Goal: Task Accomplishment & Management: Manage account settings

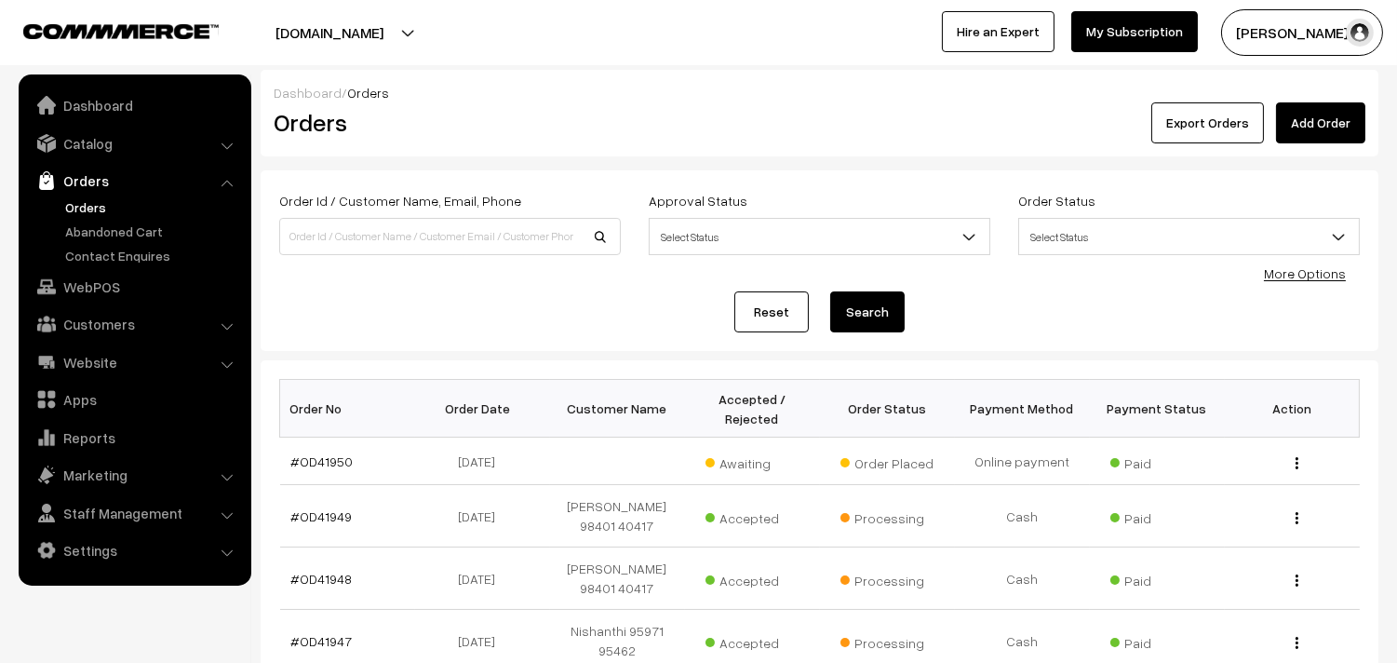
click at [91, 207] on link "Orders" at bounding box center [153, 207] width 184 height 20
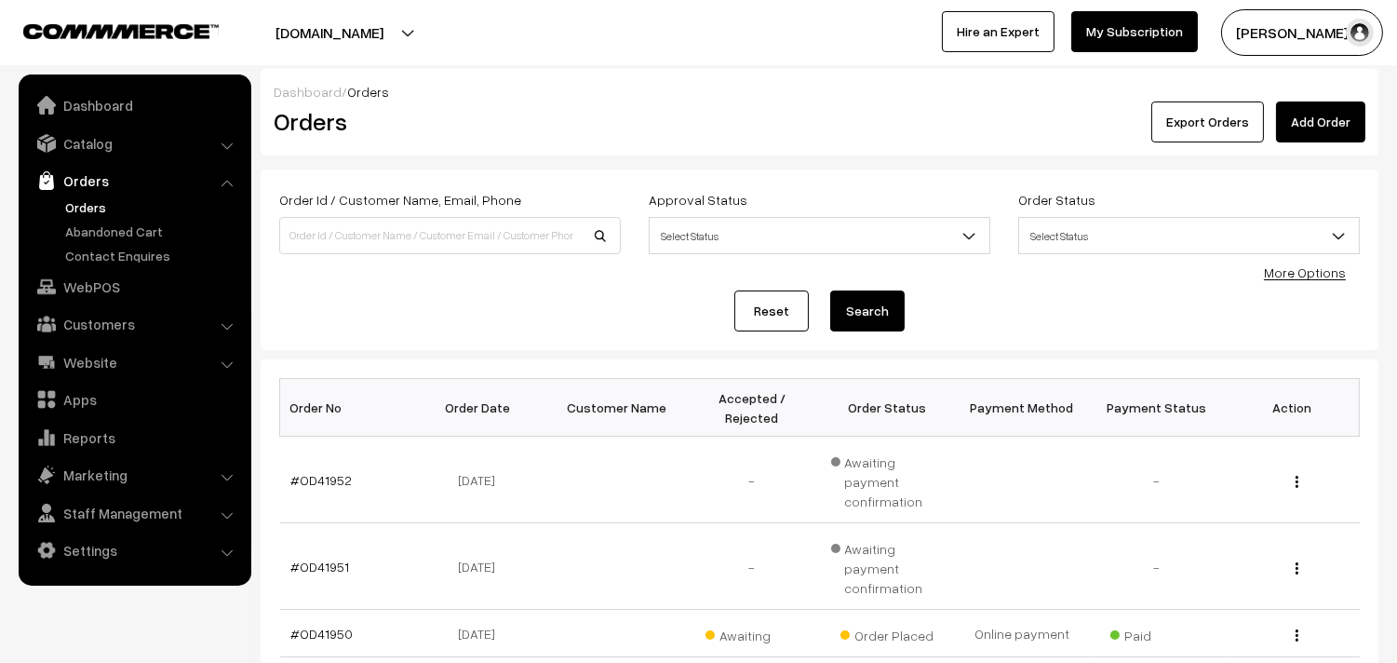
scroll to position [207, 0]
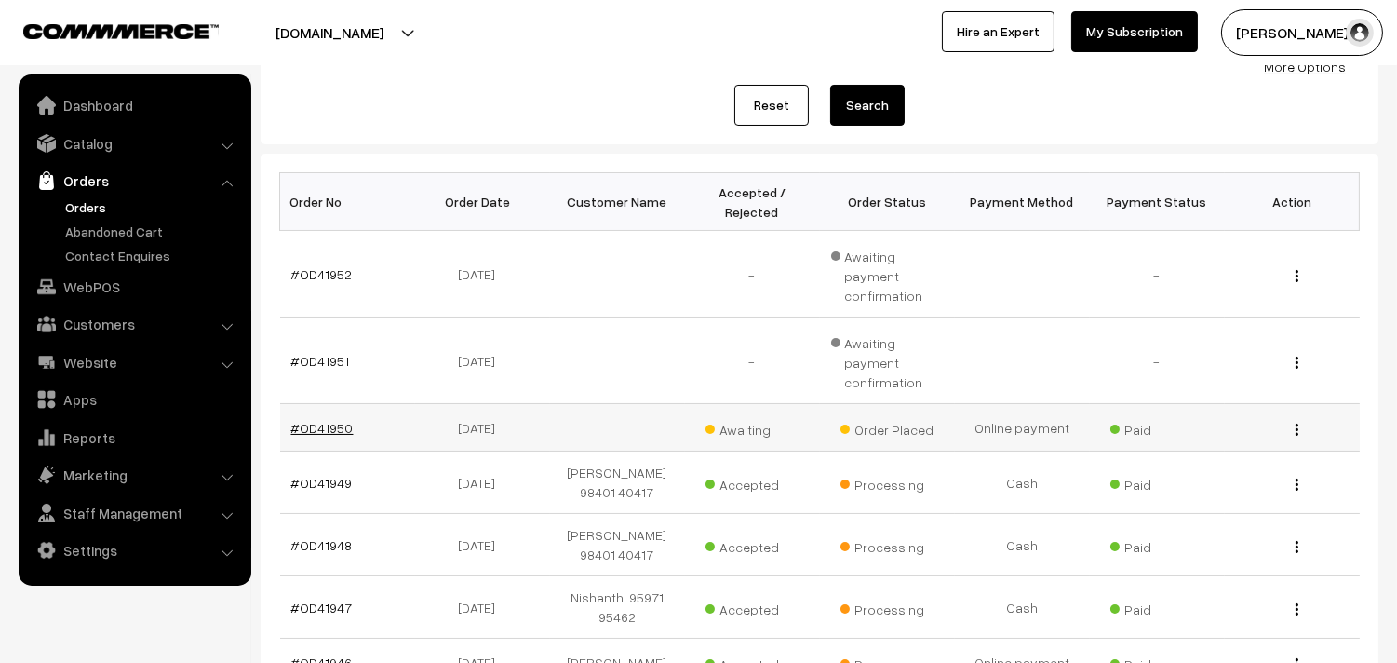
click at [344, 420] on link "#OD41950" at bounding box center [322, 428] width 62 height 16
click at [69, 208] on link "Orders" at bounding box center [153, 207] width 184 height 20
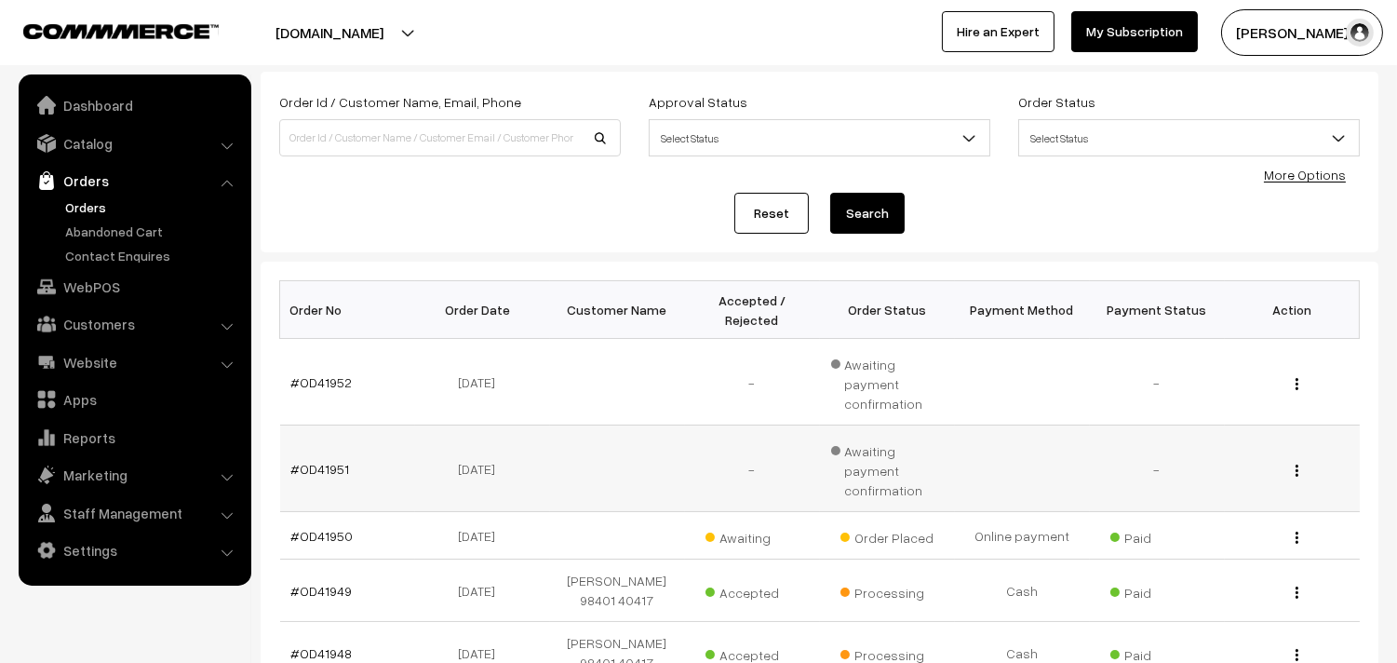
scroll to position [207, 0]
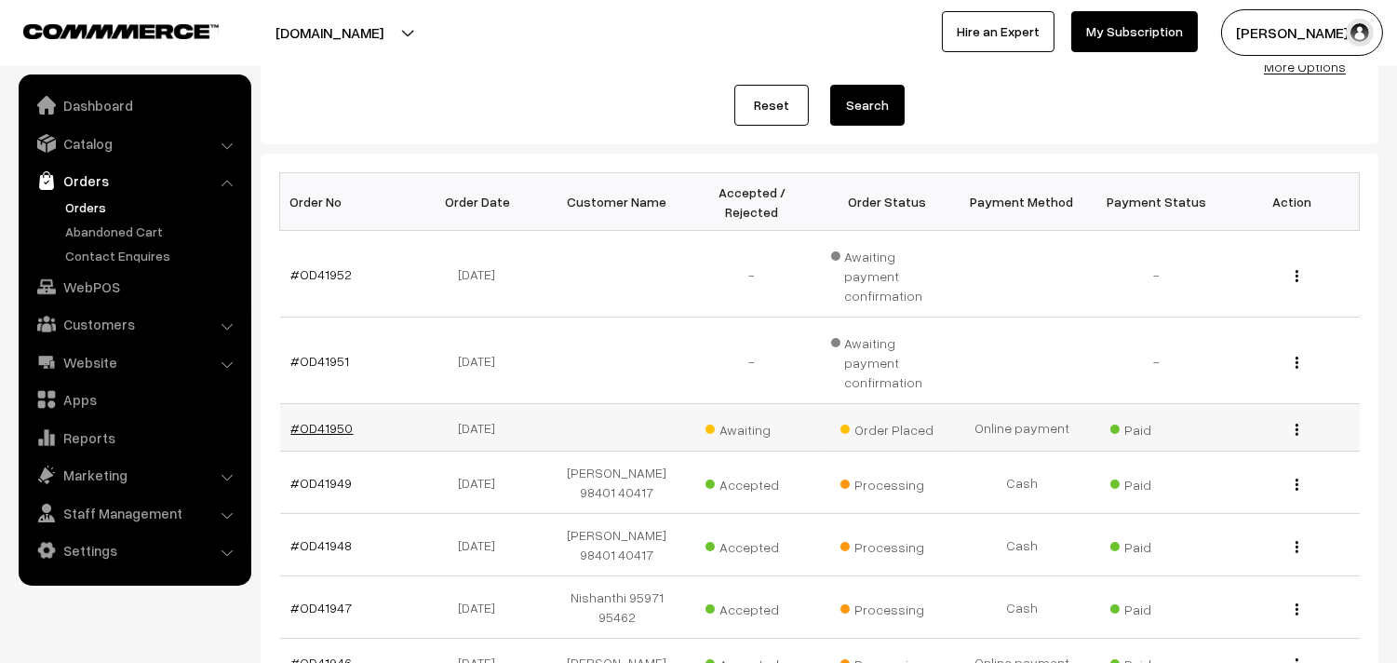
click at [315, 420] on link "#OD41950" at bounding box center [322, 428] width 62 height 16
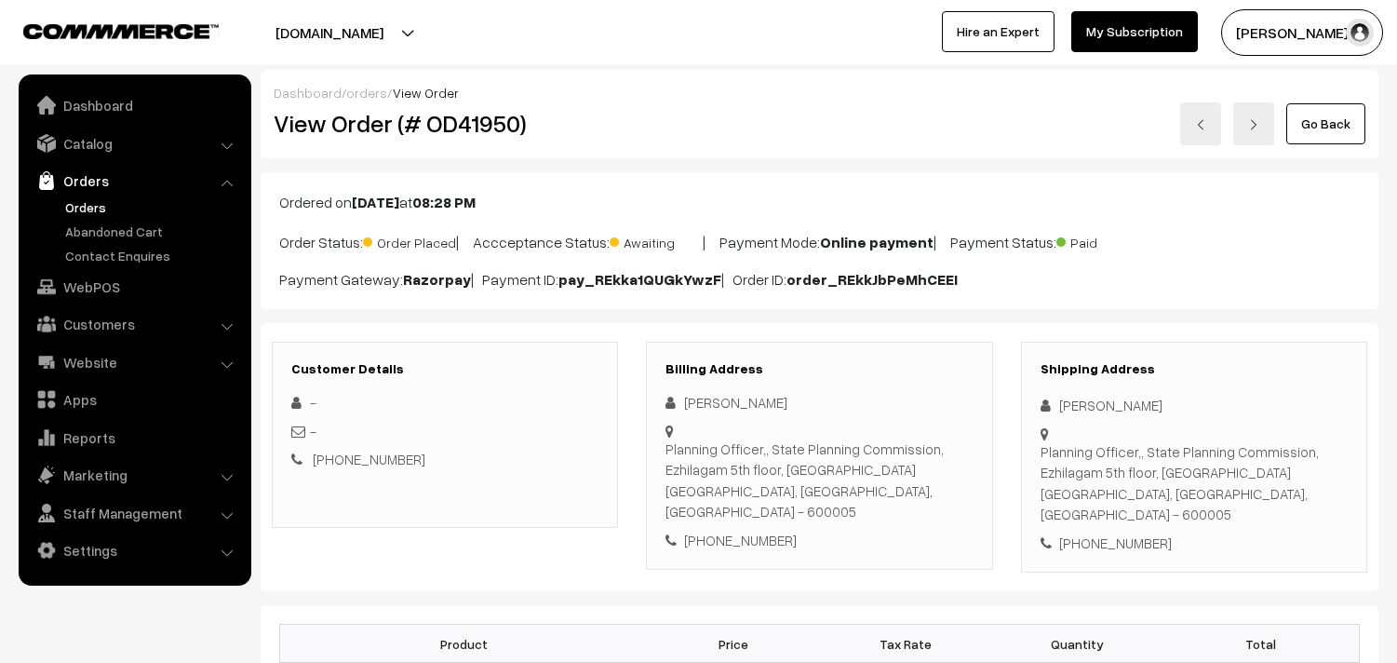
scroll to position [310, 0]
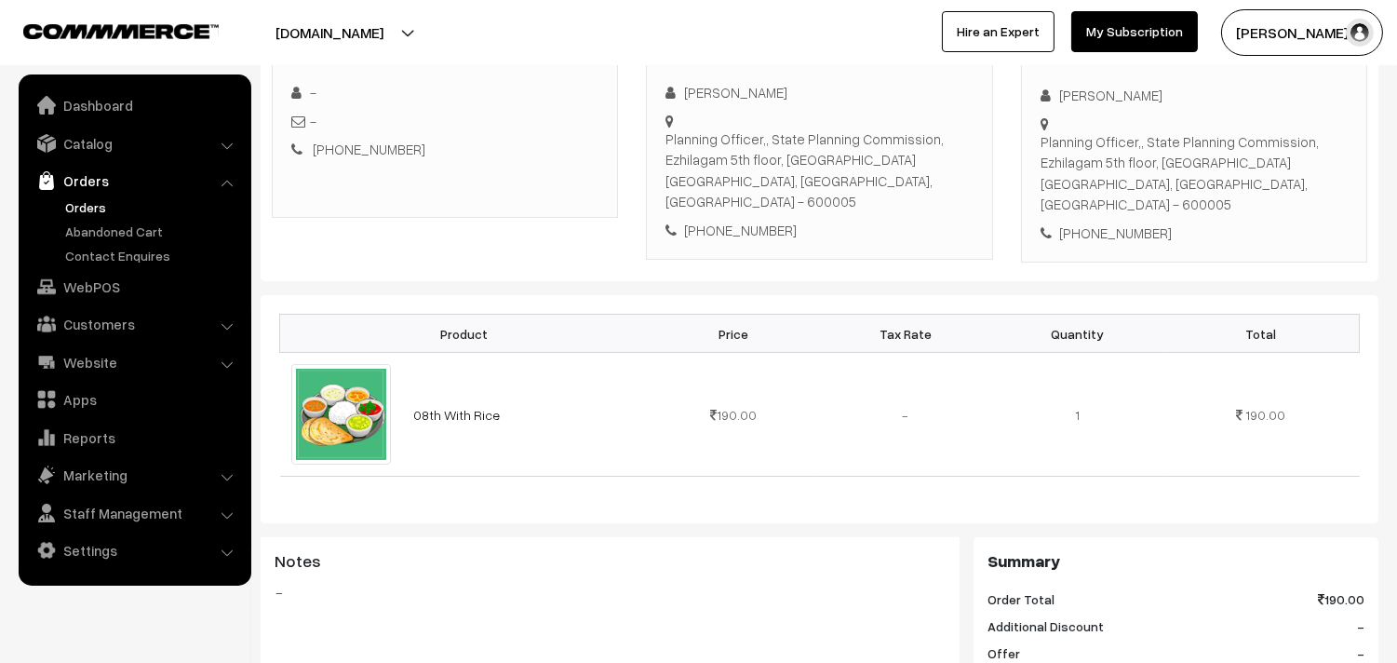
click at [738, 220] on div "[PHONE_NUMBER]" at bounding box center [819, 230] width 307 height 21
copy div "8072254485"
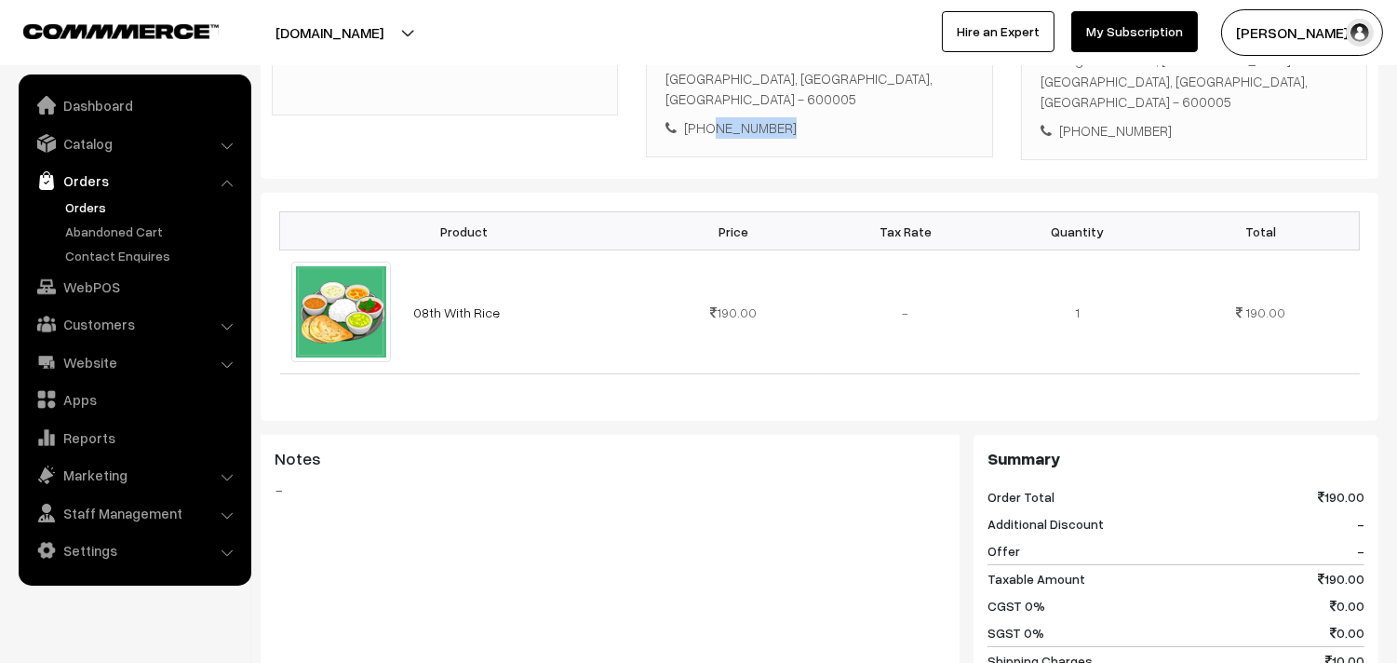
scroll to position [103, 0]
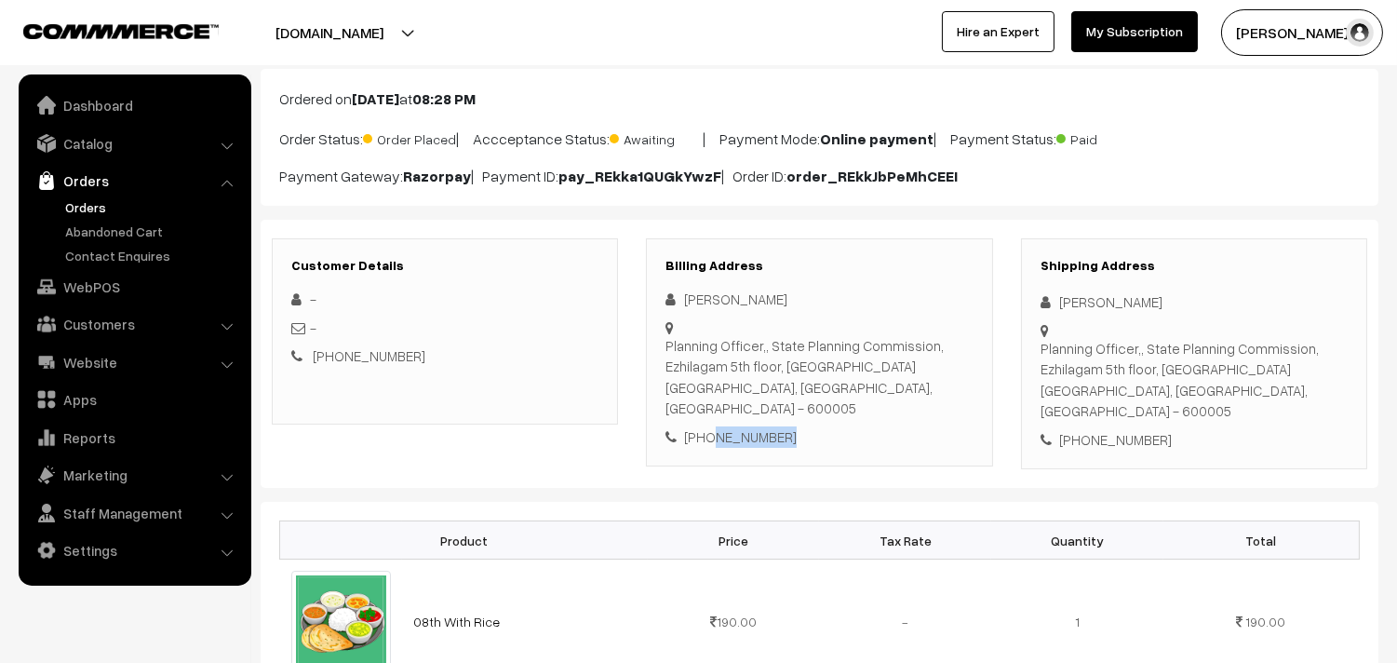
click at [766, 426] on div "+91 8072254485" at bounding box center [819, 436] width 307 height 21
click at [348, 355] on link "+91 8072254485" at bounding box center [369, 355] width 113 height 17
drag, startPoint x: 731, startPoint y: 394, endPoint x: 745, endPoint y: 408, distance: 19.7
click at [732, 394] on div "Planning Officer,, State Planning Commission, Ezhilagam 5th floor, Chepauk Chen…" at bounding box center [819, 377] width 307 height 84
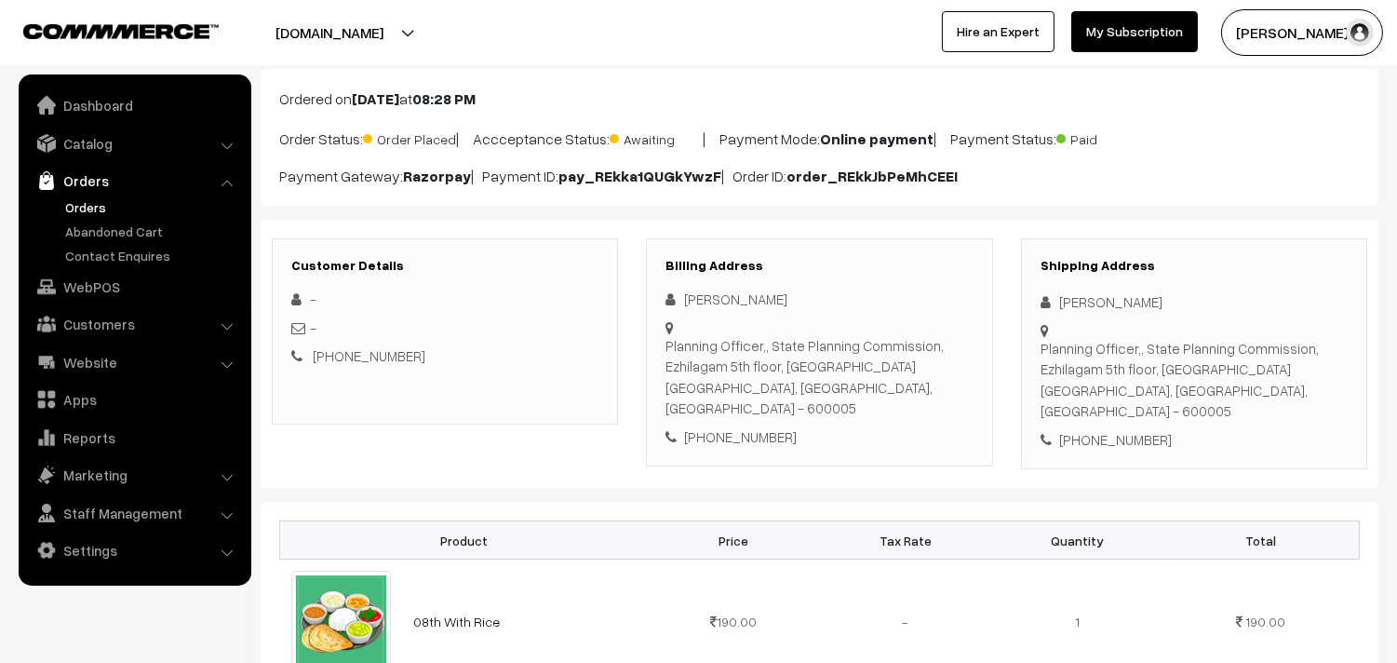
click at [745, 426] on div "+91 8072254485" at bounding box center [819, 436] width 307 height 21
copy div "8072254485"
click at [107, 127] on link "Catalog" at bounding box center [134, 144] width 222 height 34
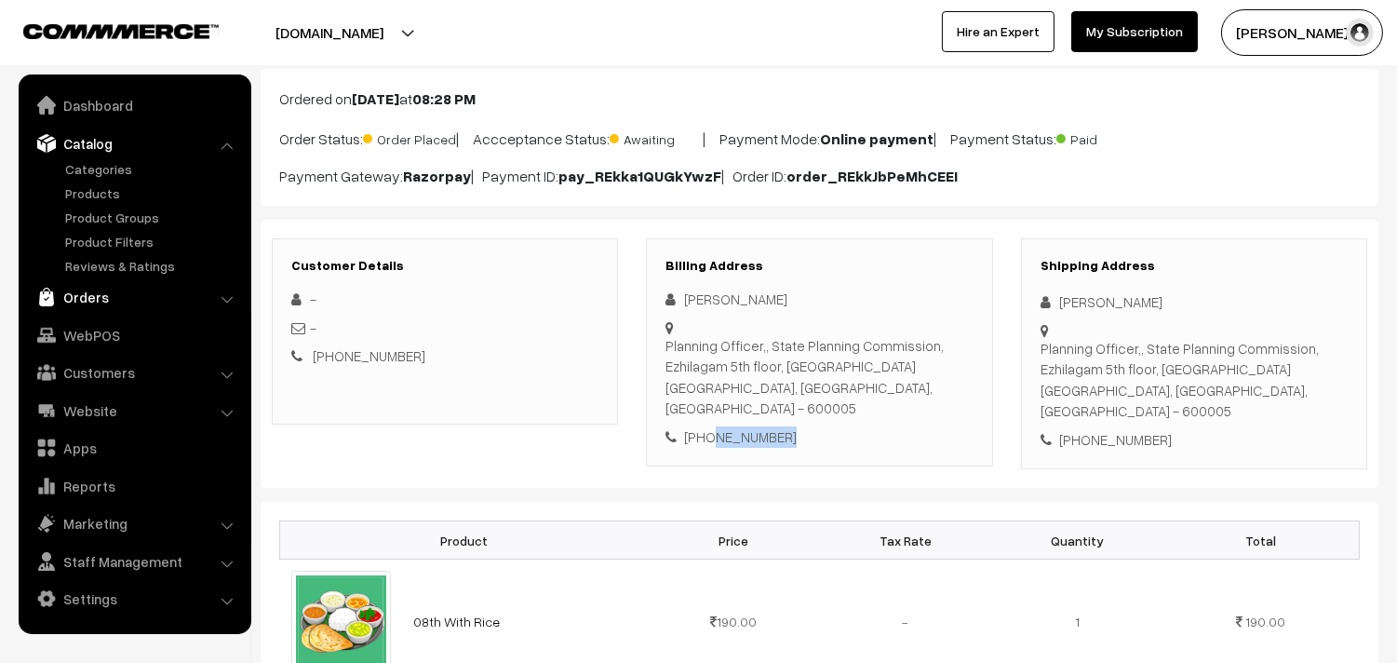
click at [75, 294] on link "Orders" at bounding box center [134, 297] width 222 height 34
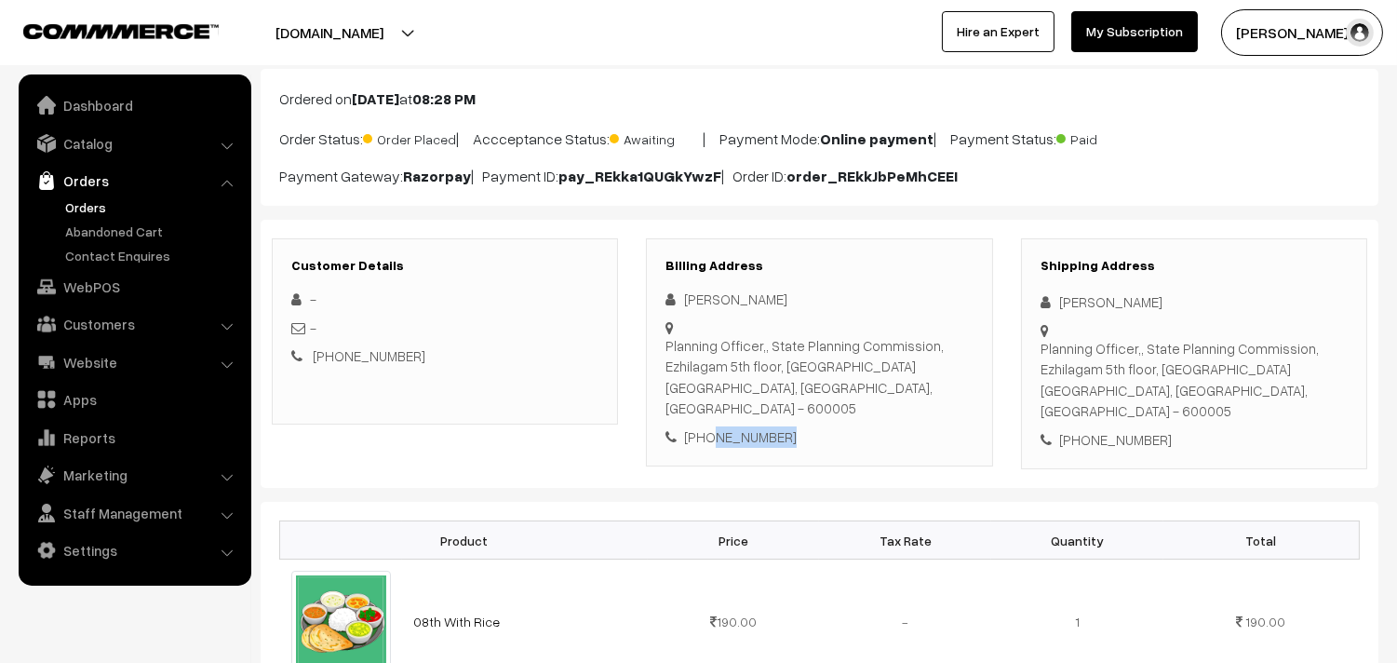
click at [91, 197] on link "Orders" at bounding box center [153, 207] width 184 height 20
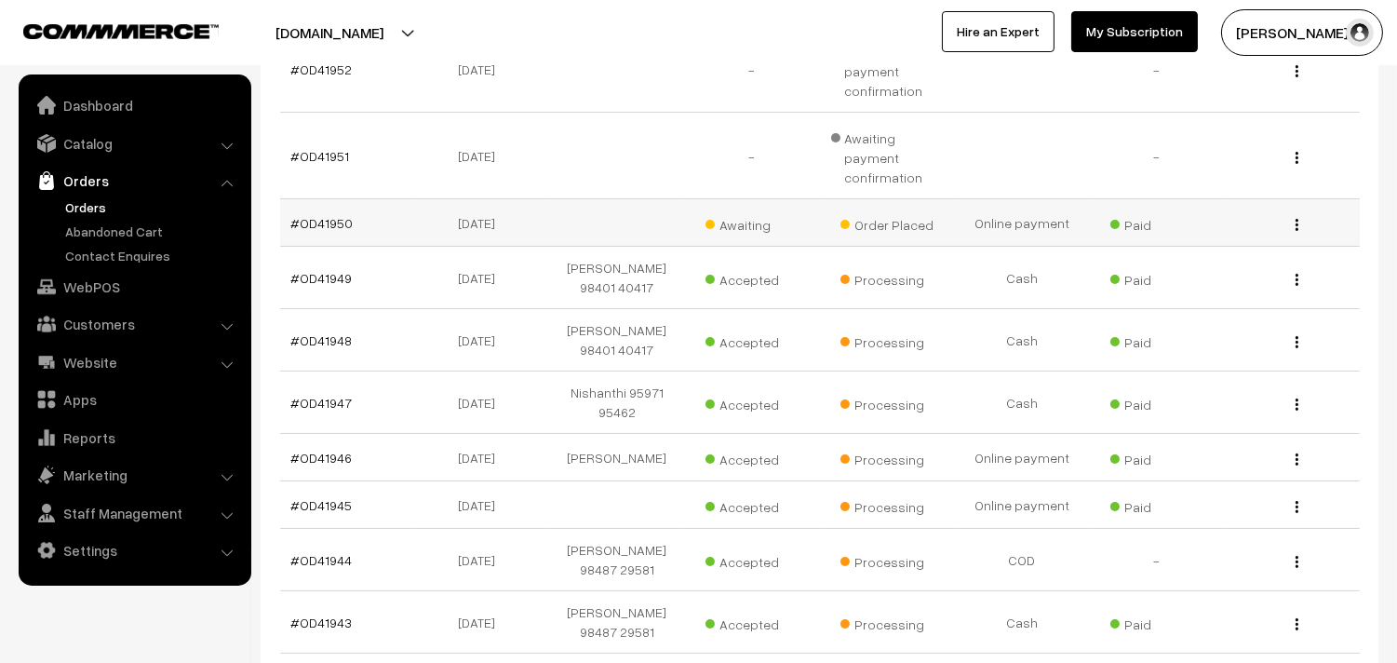
scroll to position [413, 0]
click at [320, 213] on link "#OD41950" at bounding box center [322, 221] width 62 height 16
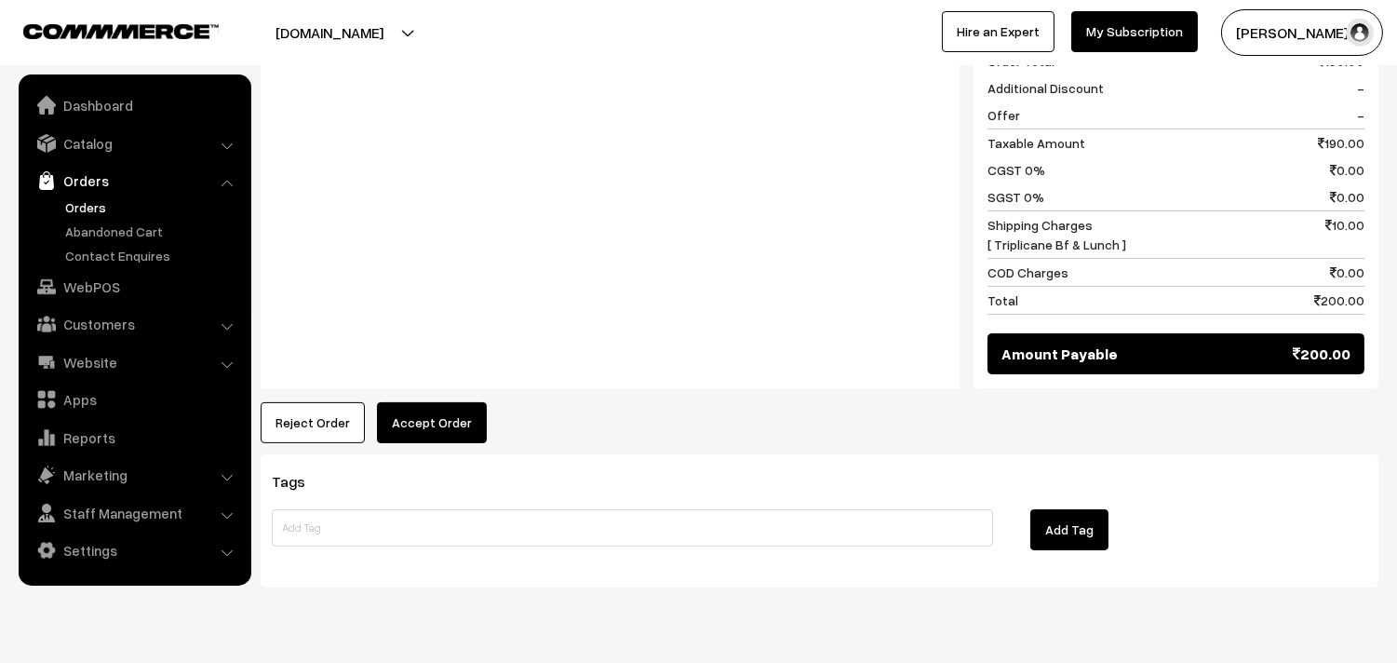
scroll to position [873, 0]
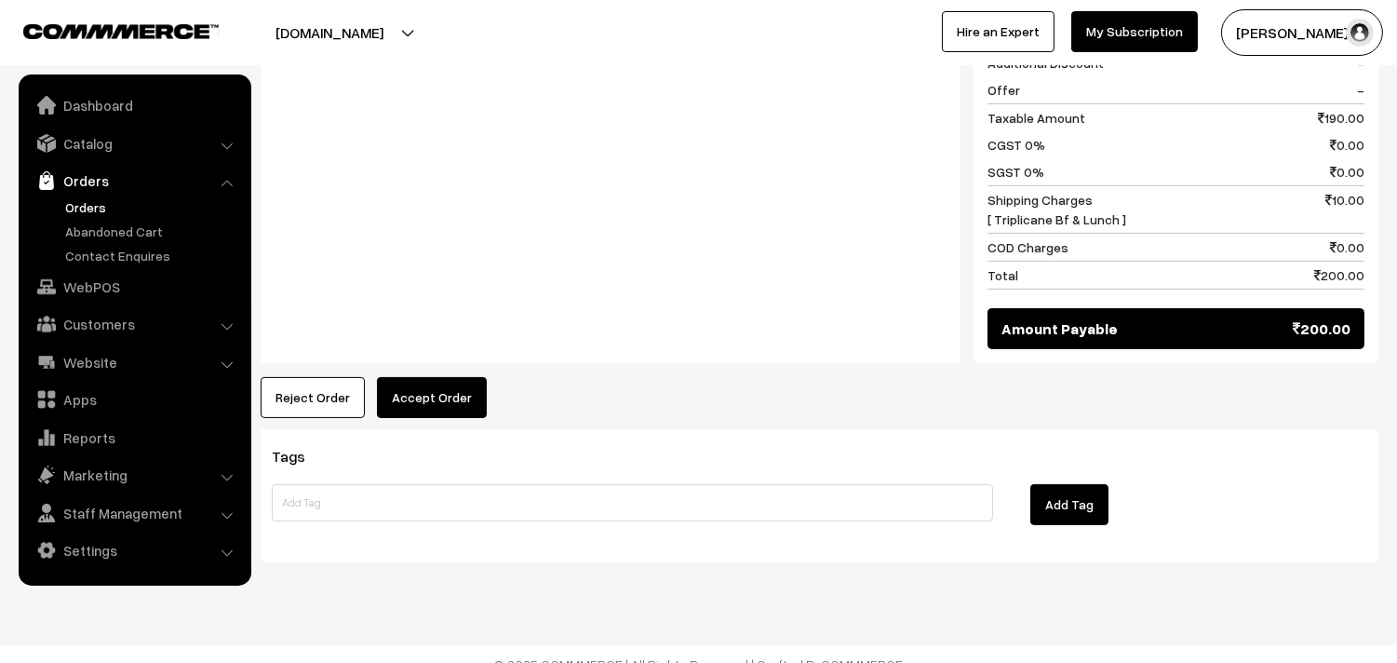
click at [443, 389] on button "Accept Order" at bounding box center [432, 397] width 110 height 41
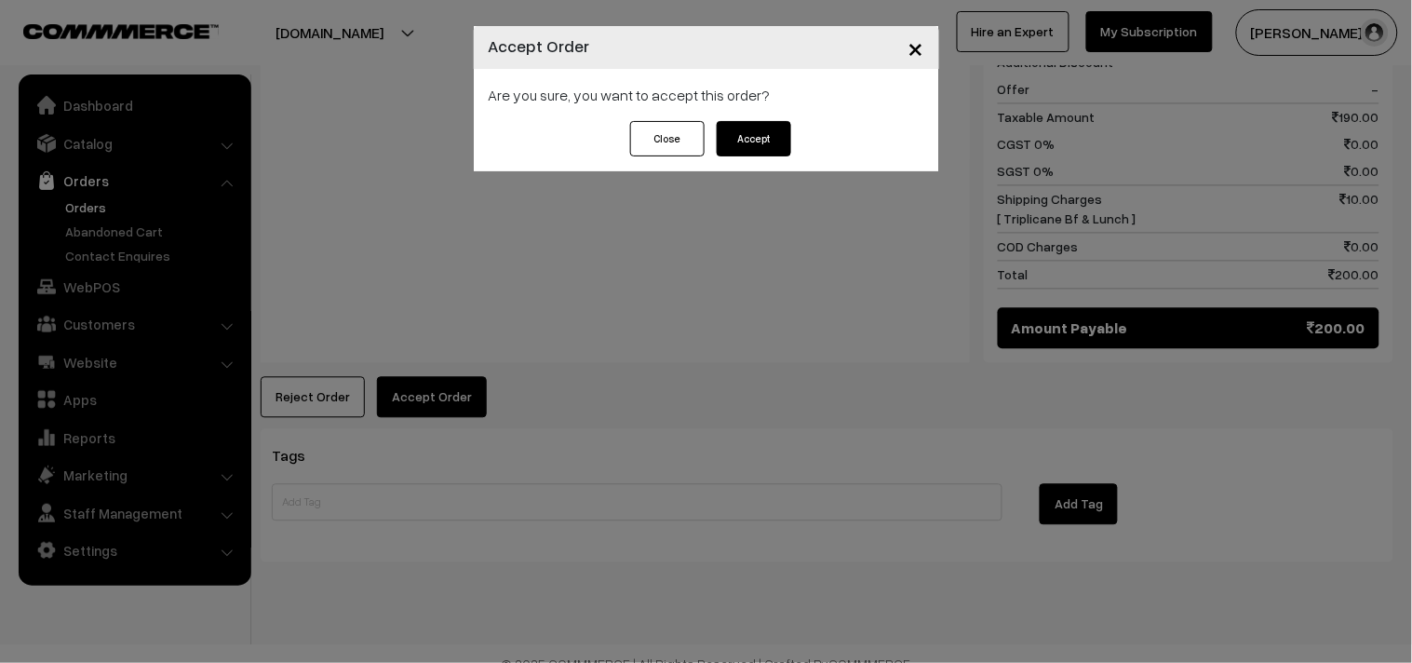
click at [767, 219] on div "× Accept Order Are you sure, you want to accept this order? Close Accept" at bounding box center [706, 331] width 1412 height 663
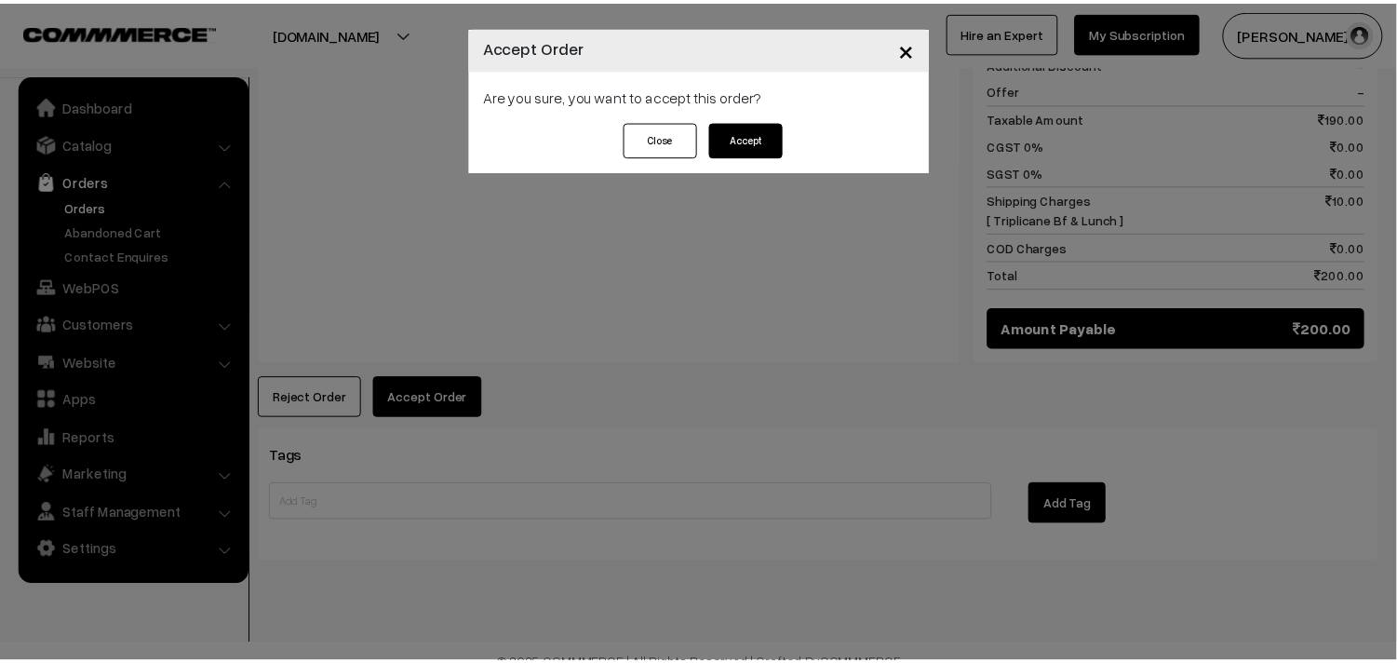
scroll to position [872, 0]
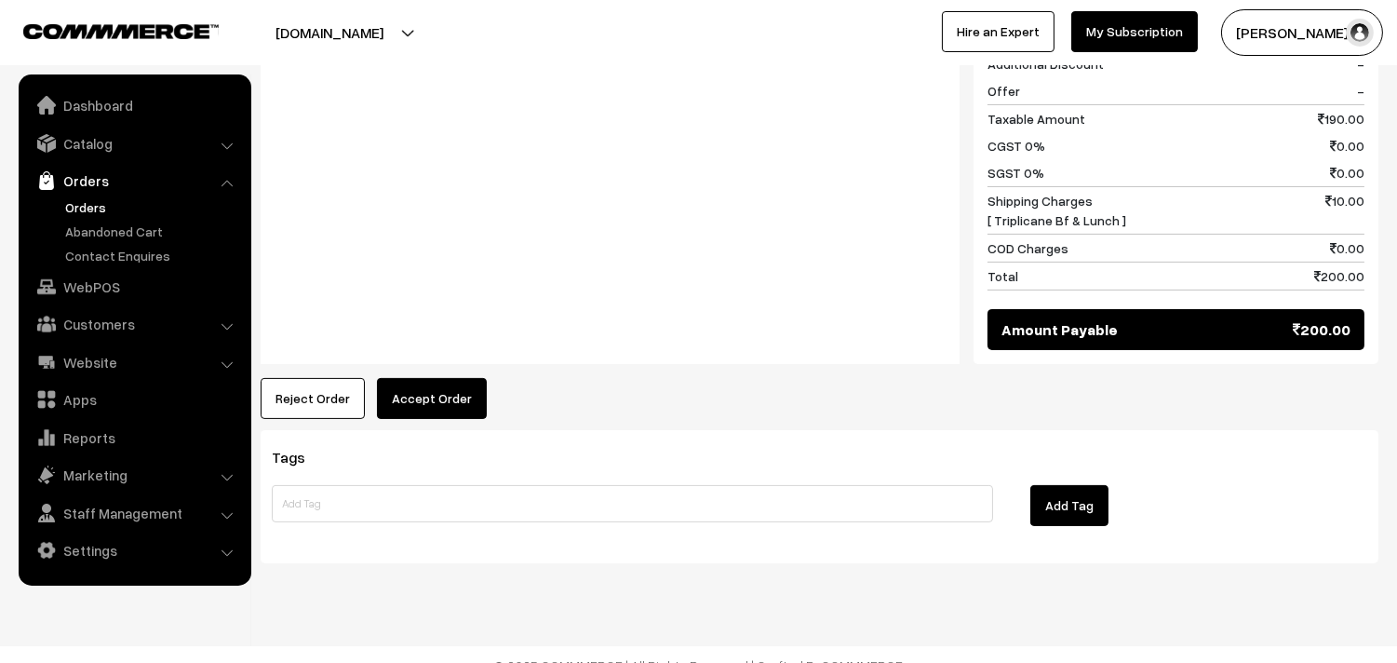
click at [421, 378] on button "Accept Order" at bounding box center [432, 398] width 110 height 41
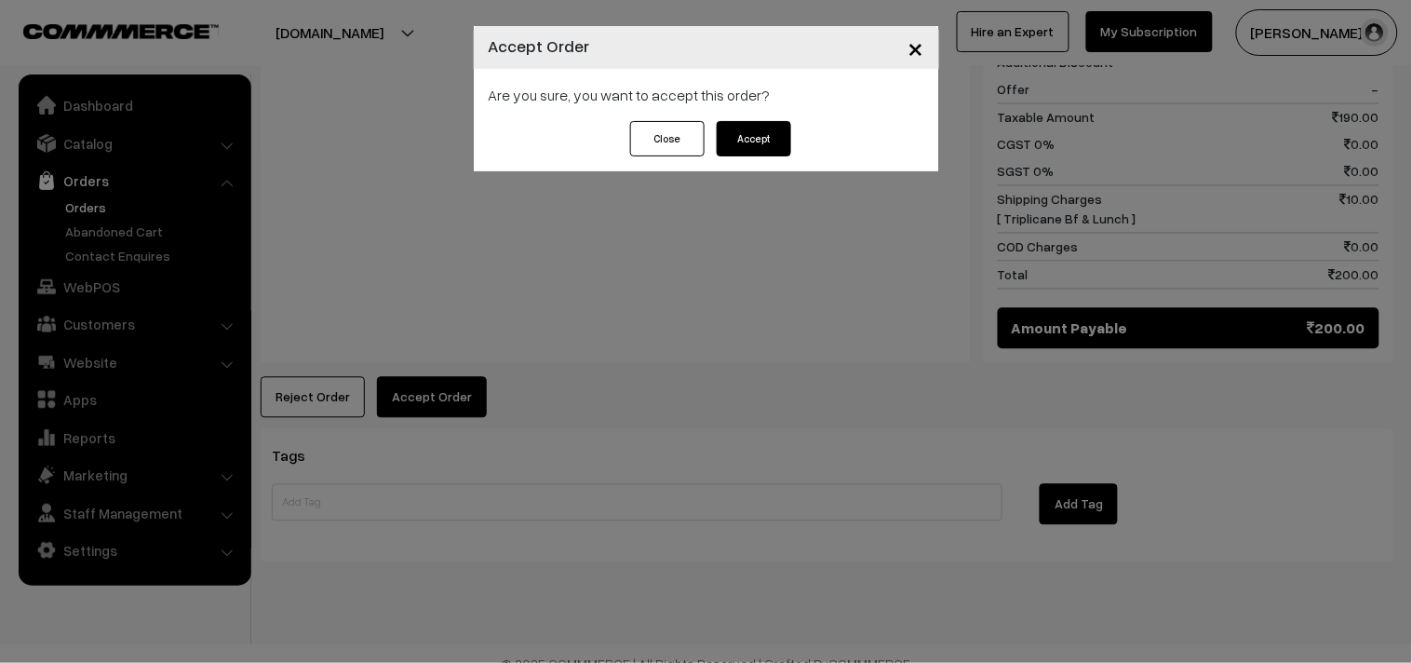
click at [656, 240] on div "× Accept Order Are you sure, you want to accept this order? Close Accept" at bounding box center [706, 331] width 1412 height 663
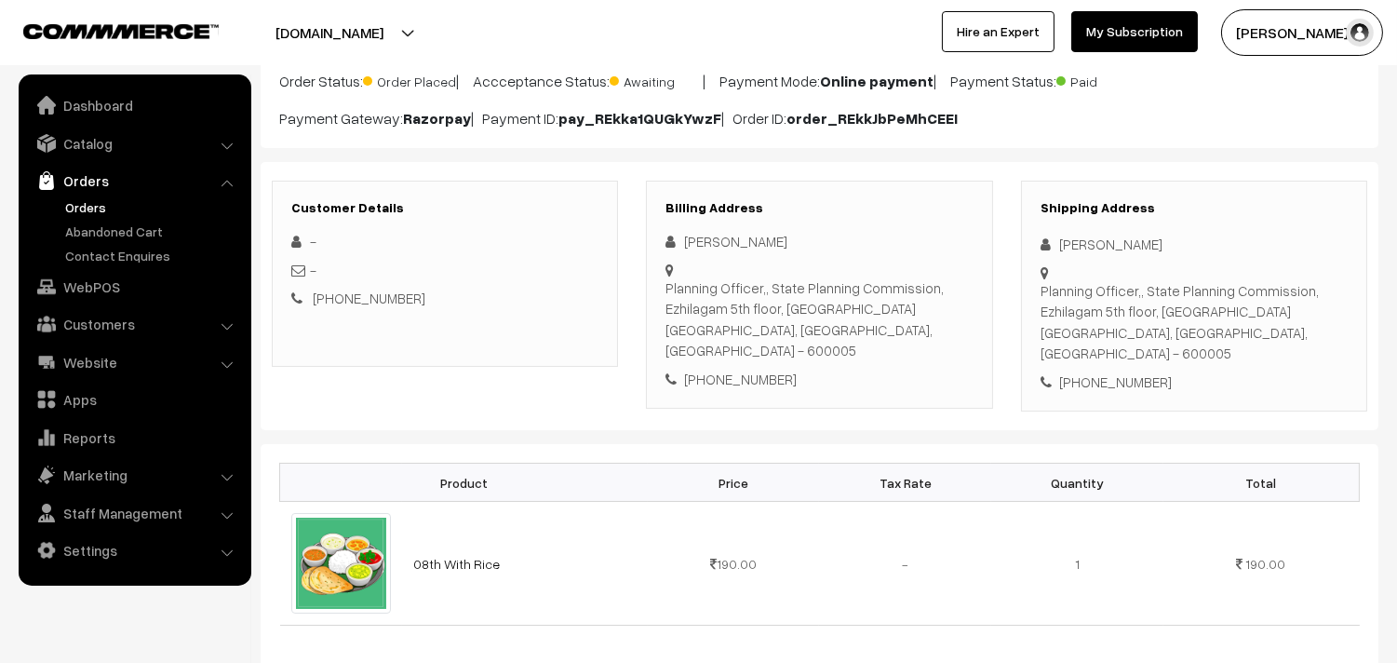
scroll to position [0, 0]
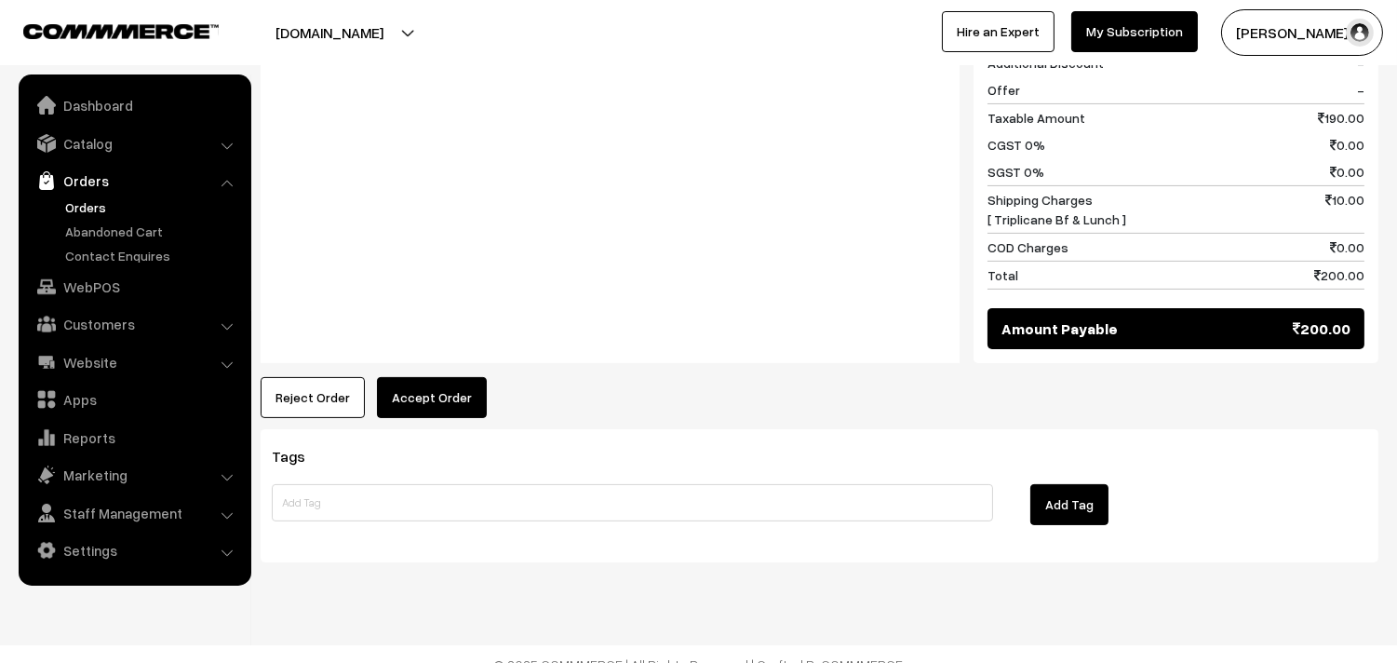
click at [406, 378] on button "Accept Order" at bounding box center [432, 397] width 110 height 41
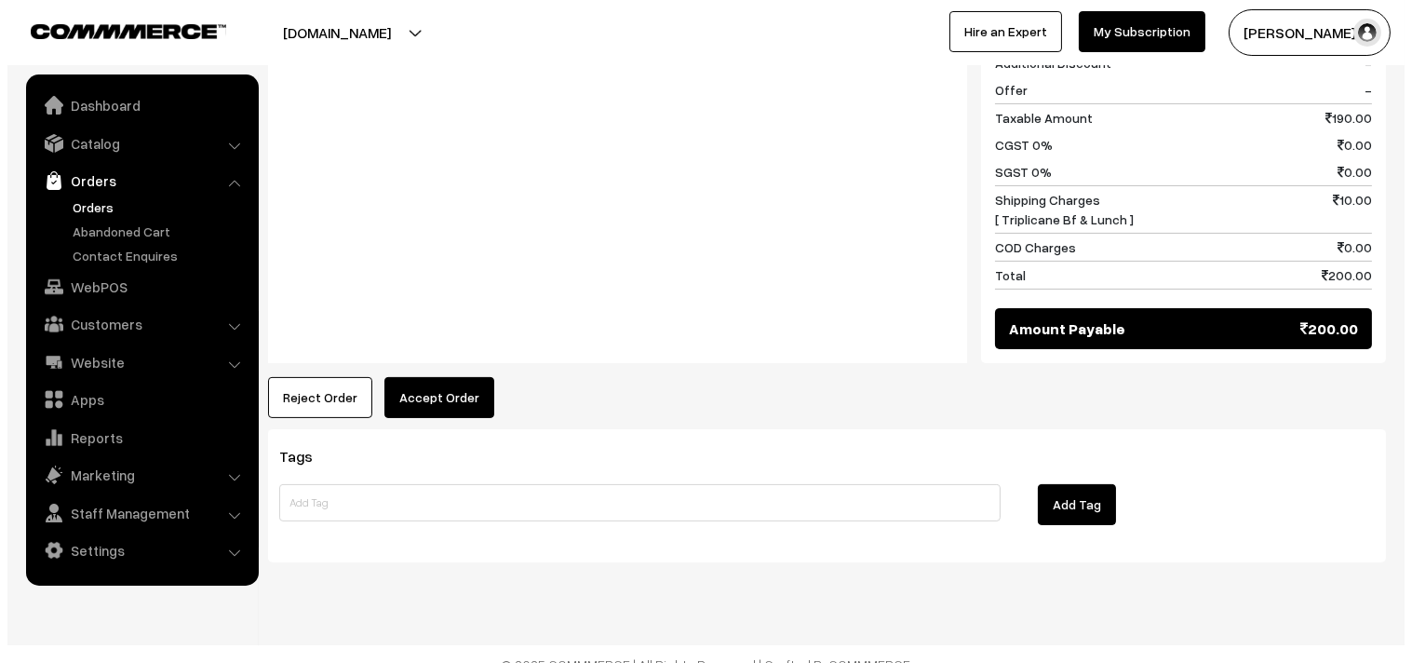
scroll to position [875, 0]
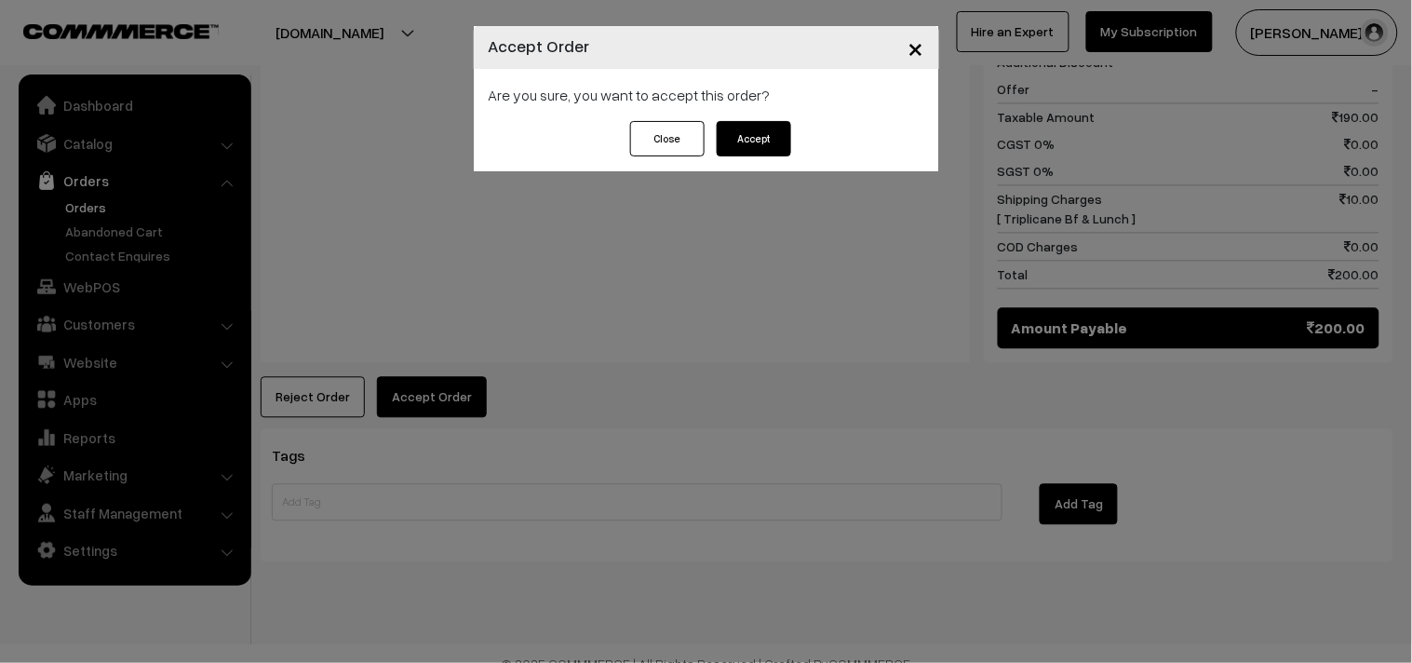
click at [766, 143] on button "Accept" at bounding box center [754, 138] width 74 height 35
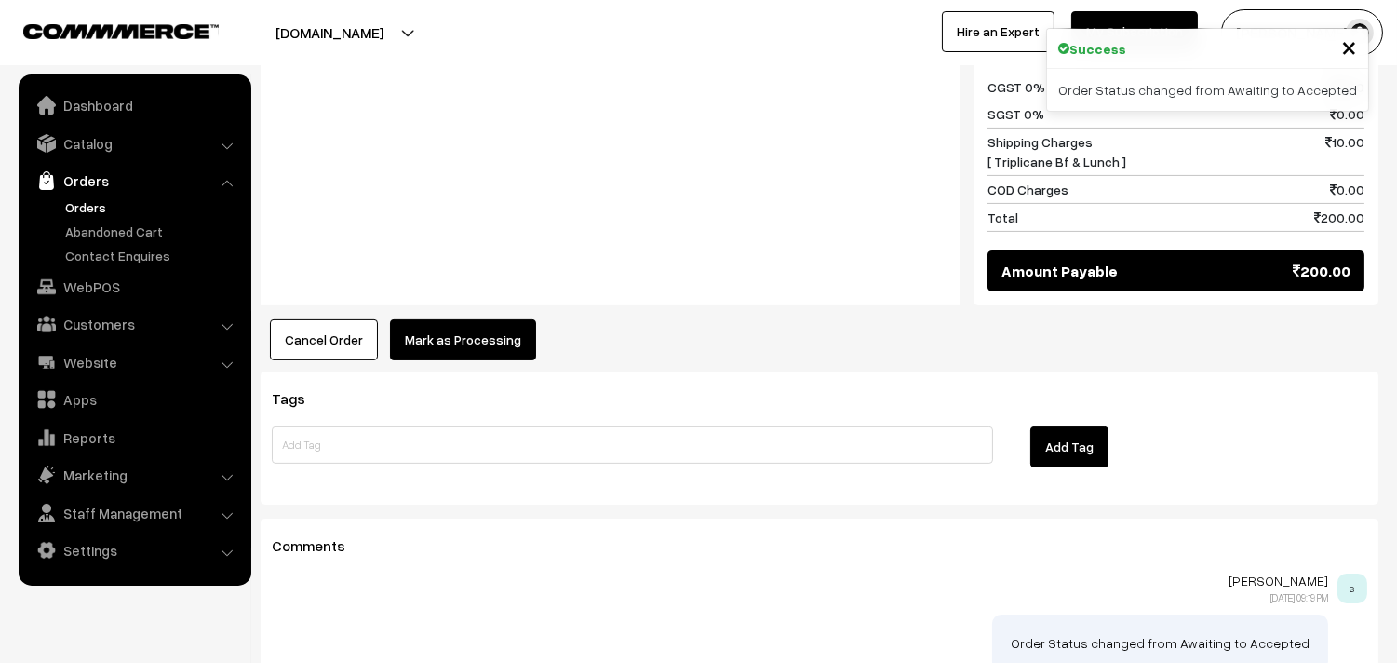
click at [469, 319] on button "Mark as Processing" at bounding box center [463, 339] width 146 height 41
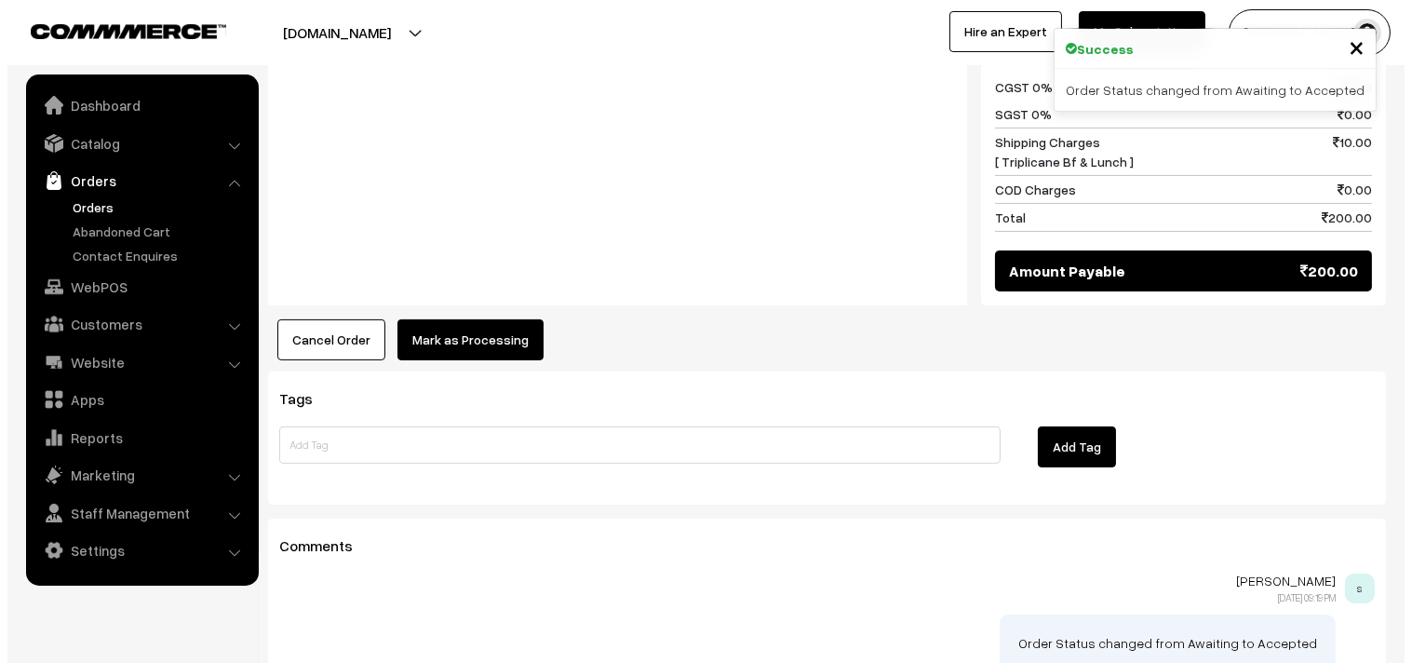
scroll to position [932, 0]
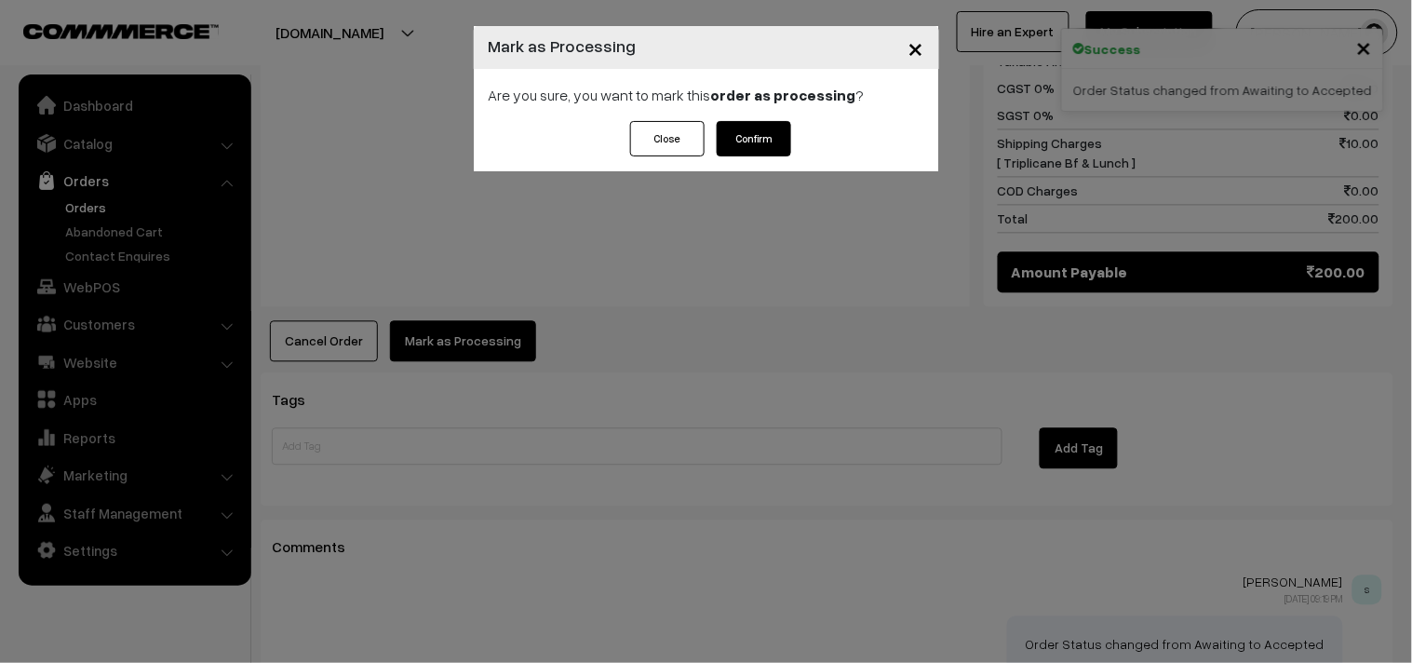
click at [756, 145] on button "Confirm" at bounding box center [754, 138] width 74 height 35
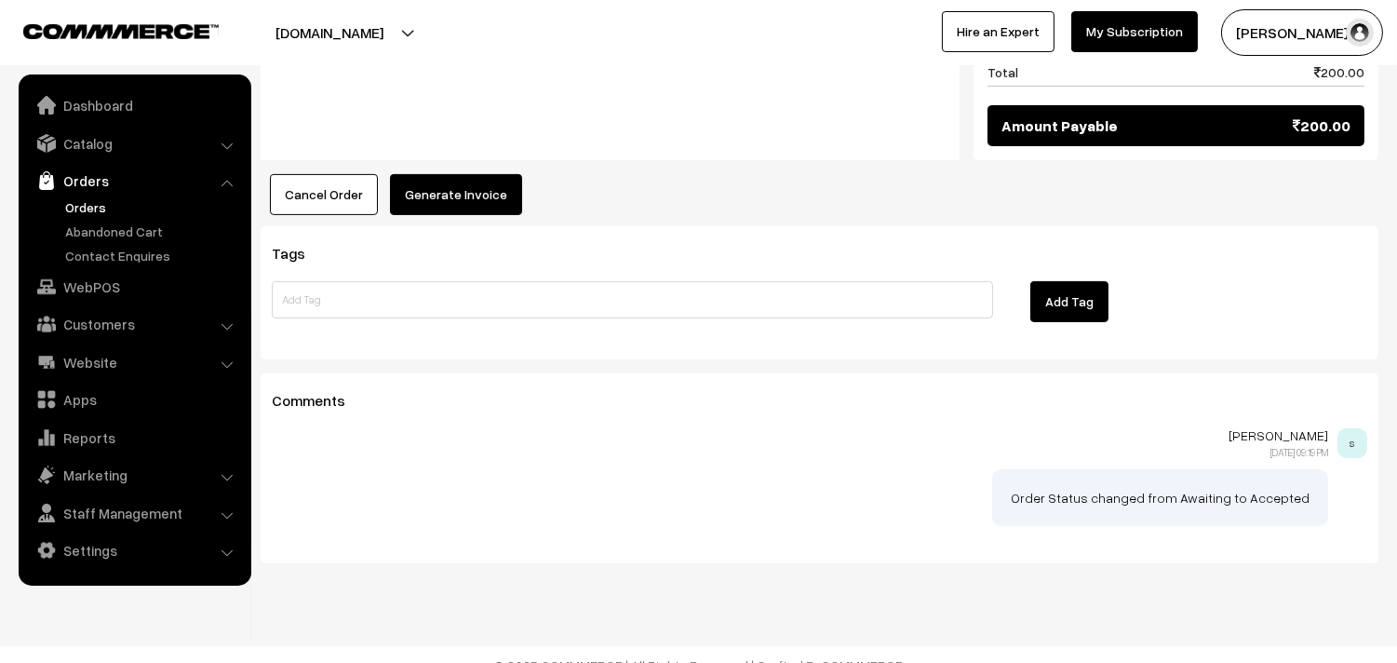
click at [450, 182] on button "Generate Invoice" at bounding box center [456, 194] width 132 height 41
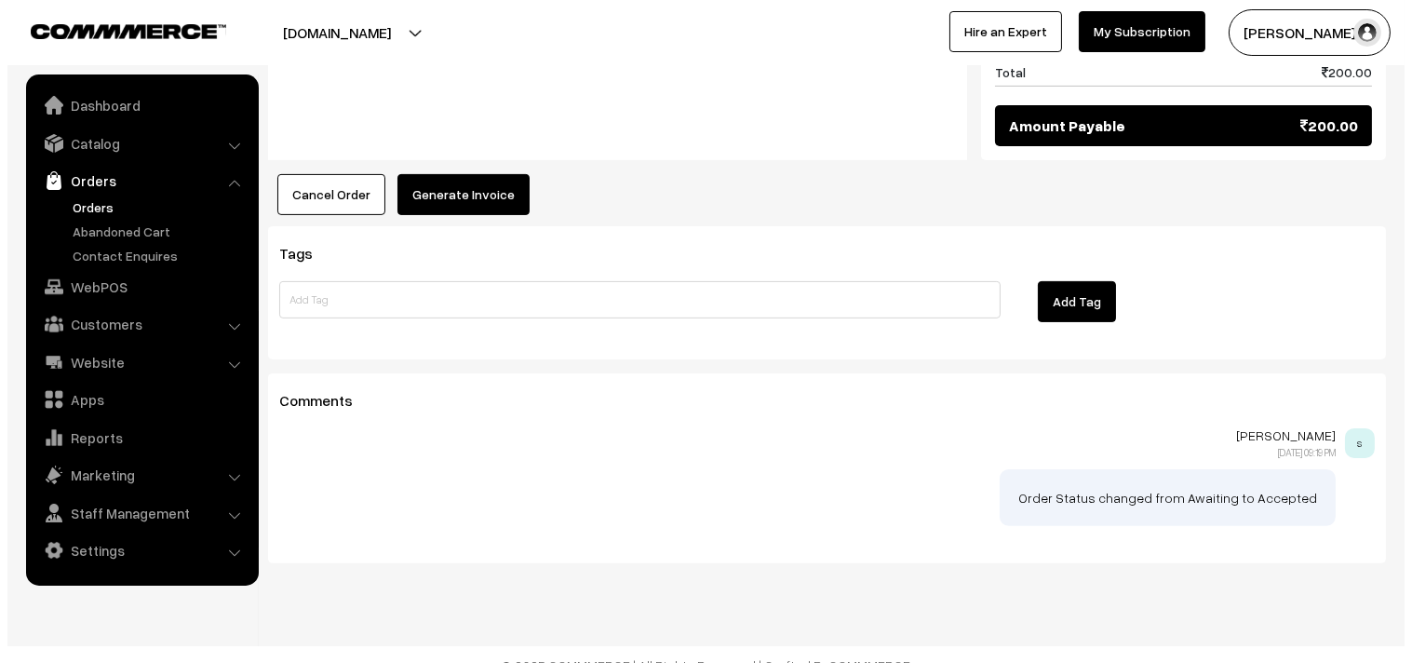
scroll to position [1077, 0]
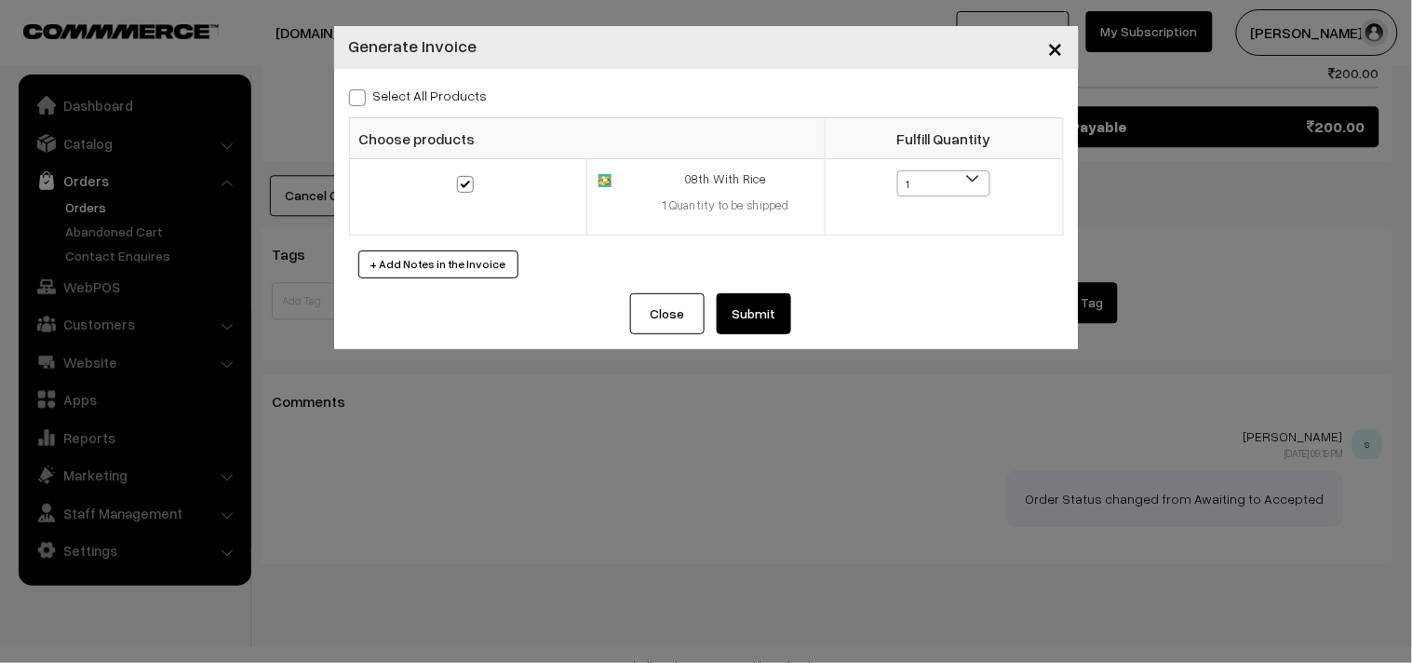
drag, startPoint x: 743, startPoint y: 324, endPoint x: 741, endPoint y: 303, distance: 21.5
click at [742, 324] on button "Submit" at bounding box center [754, 313] width 74 height 41
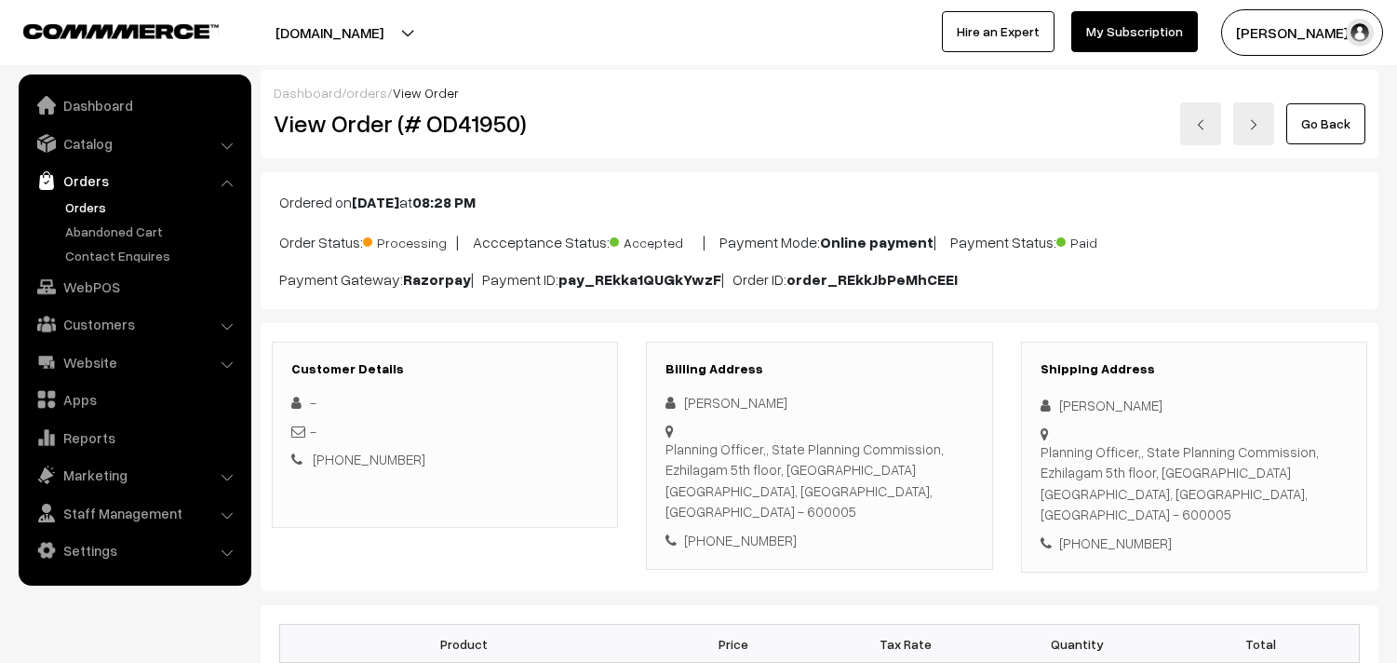
scroll to position [1076, 0]
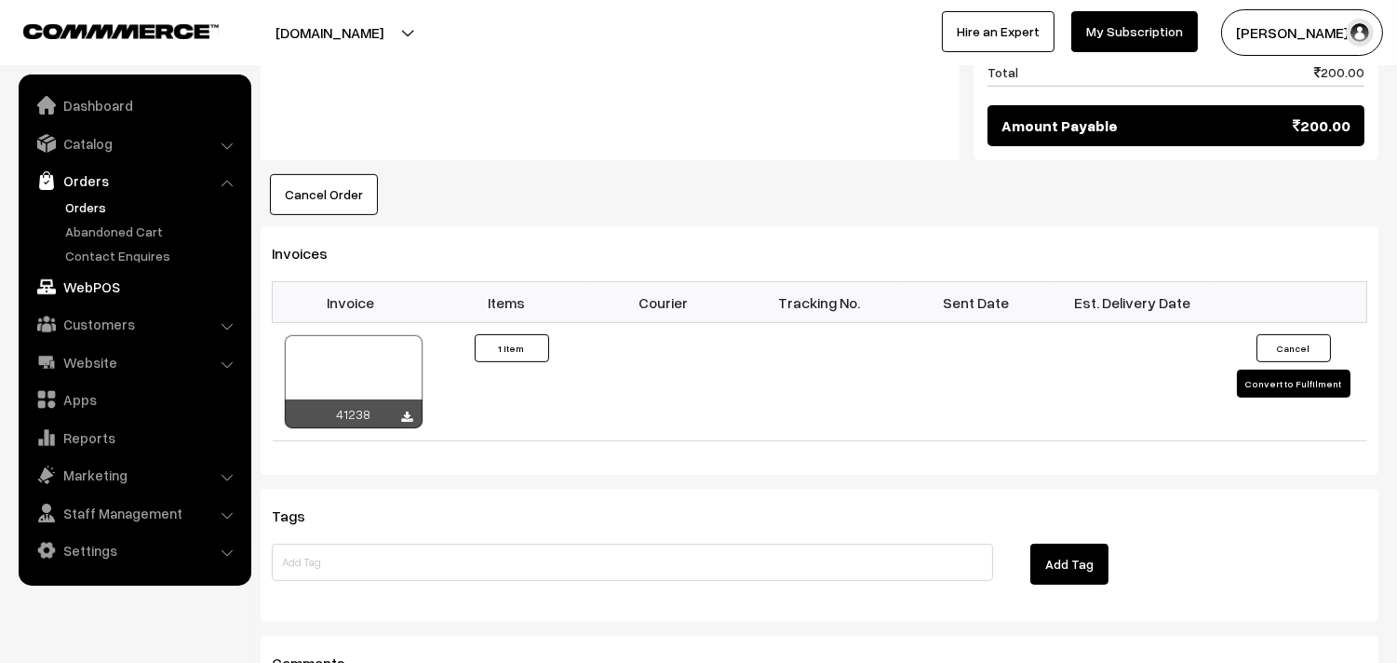
click at [77, 284] on link "WebPOS" at bounding box center [134, 287] width 222 height 34
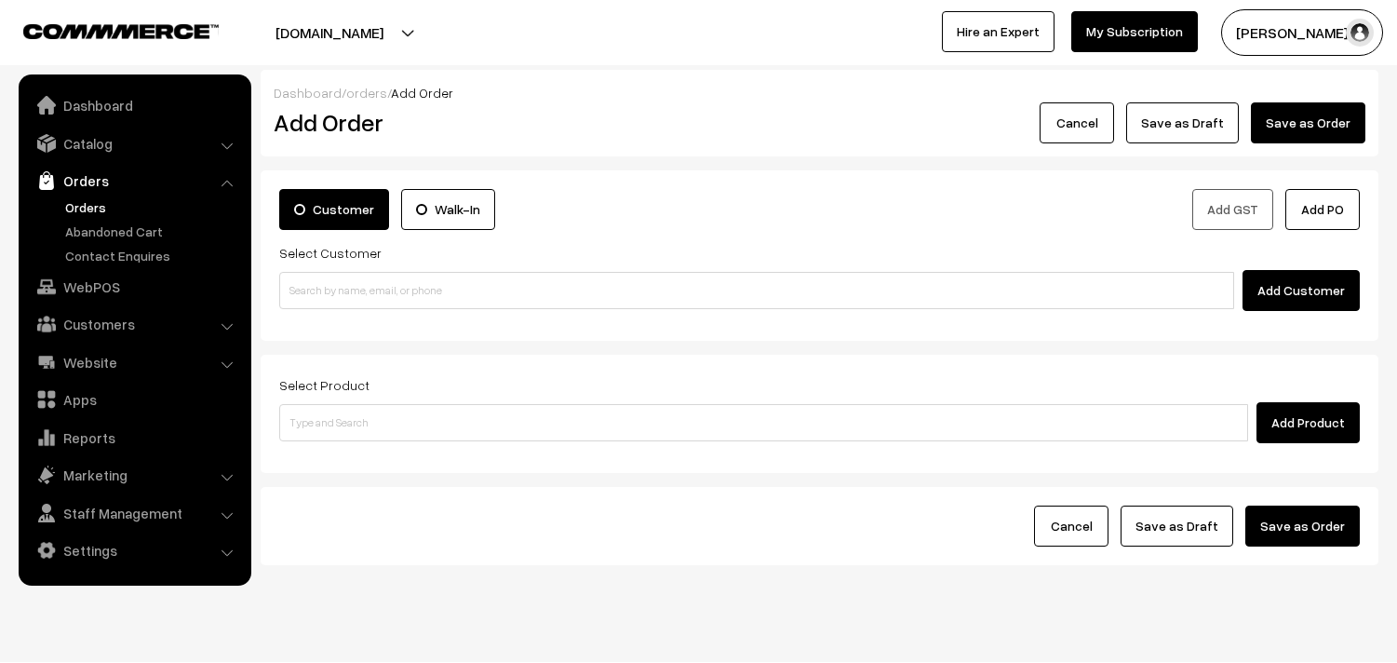
click at [341, 304] on input at bounding box center [756, 290] width 955 height 37
click at [327, 283] on input "98410 89914" at bounding box center [756, 290] width 955 height 37
type input "9841089914"
click at [96, 194] on link "Orders" at bounding box center [134, 181] width 222 height 34
click at [87, 214] on link "Orders" at bounding box center [153, 207] width 184 height 20
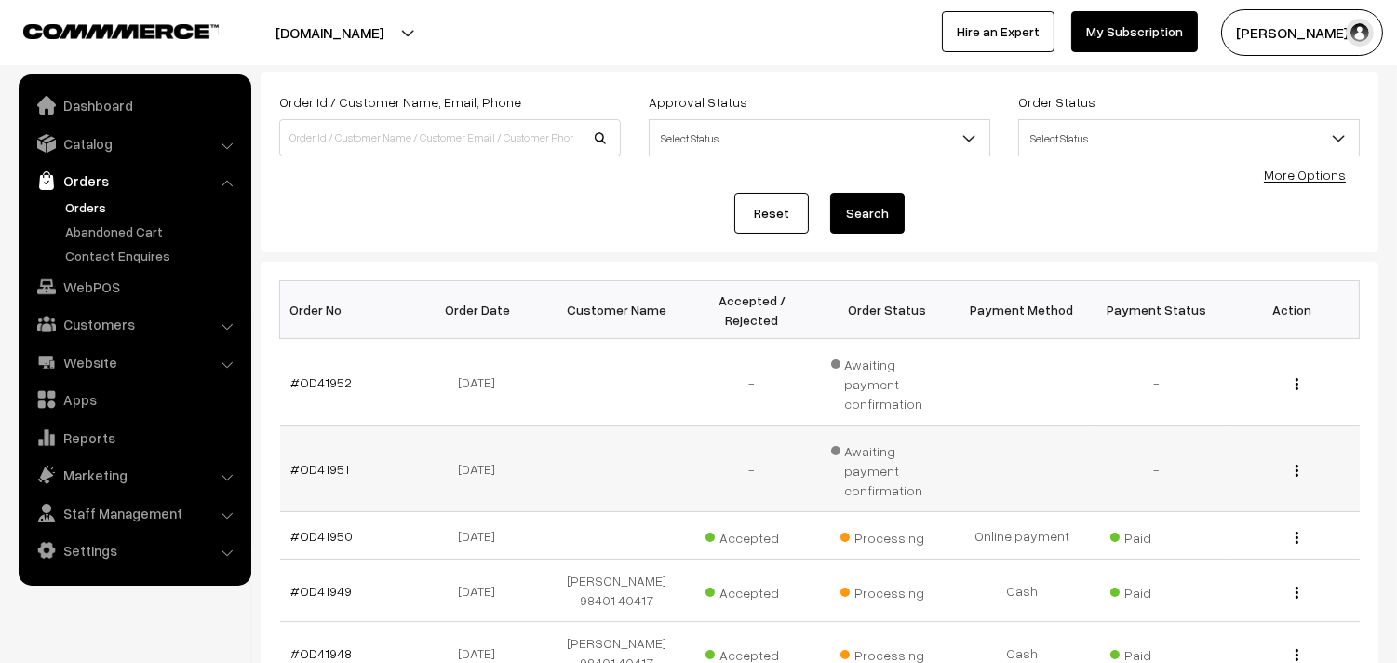
scroll to position [207, 0]
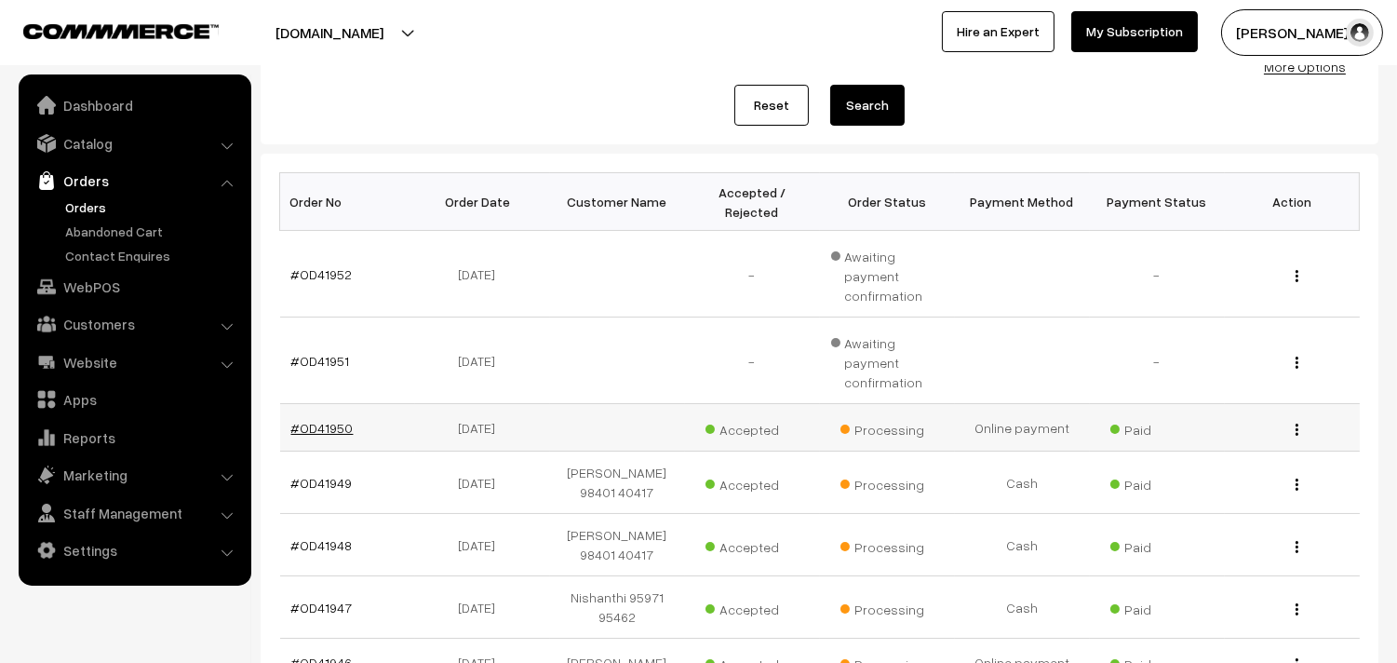
click at [347, 420] on link "#OD41950" at bounding box center [322, 428] width 62 height 16
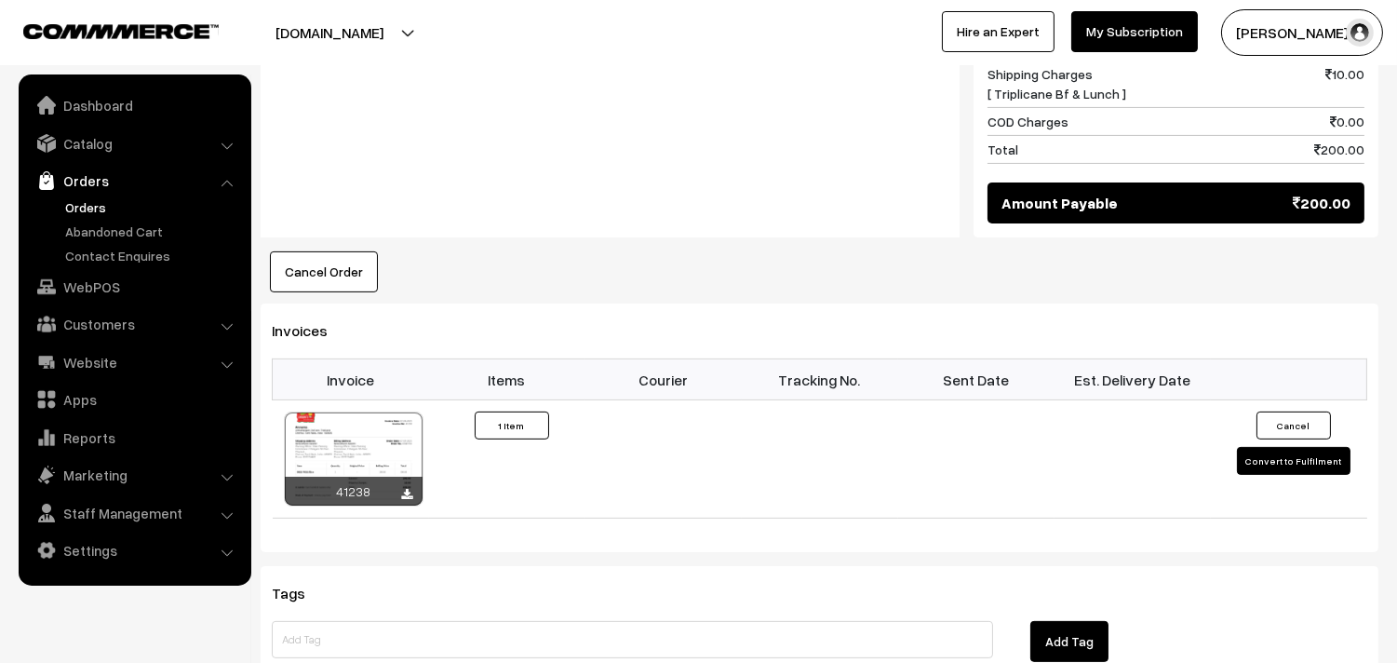
scroll to position [1034, 0]
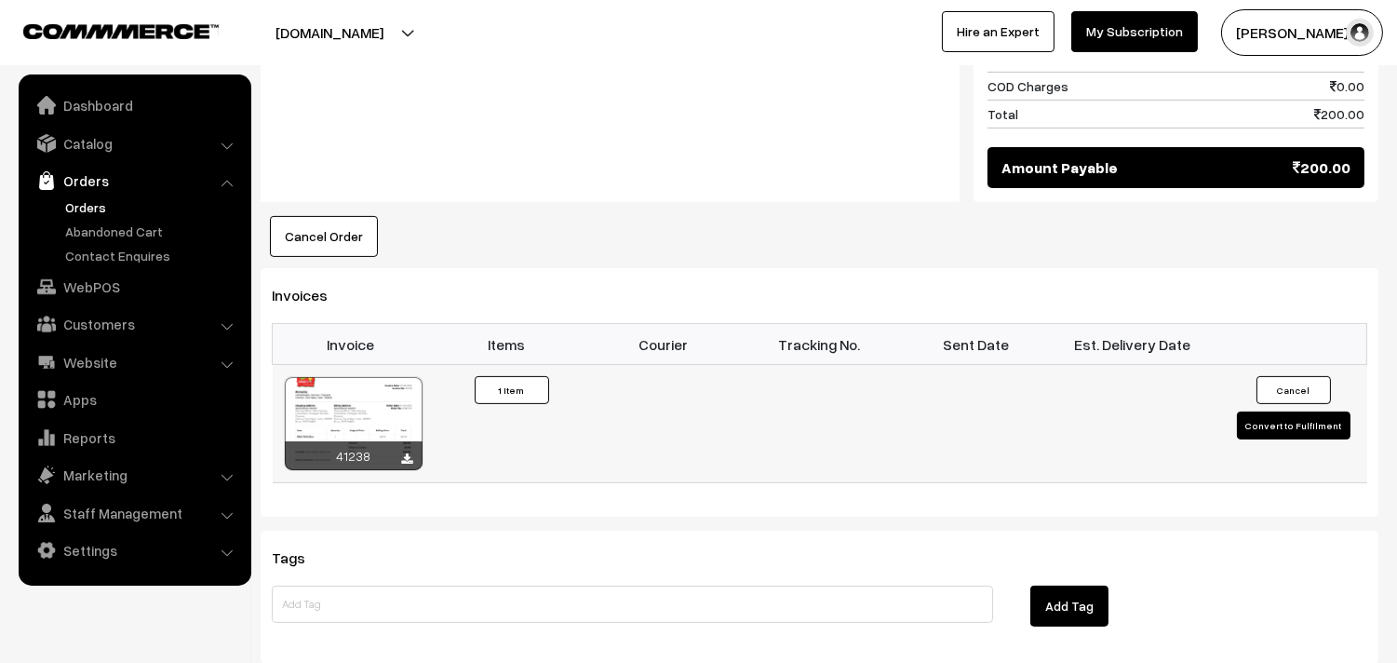
click at [348, 401] on div at bounding box center [354, 423] width 138 height 93
click at [91, 179] on link "Orders" at bounding box center [134, 181] width 222 height 34
click at [98, 200] on link "Orders" at bounding box center [153, 207] width 184 height 20
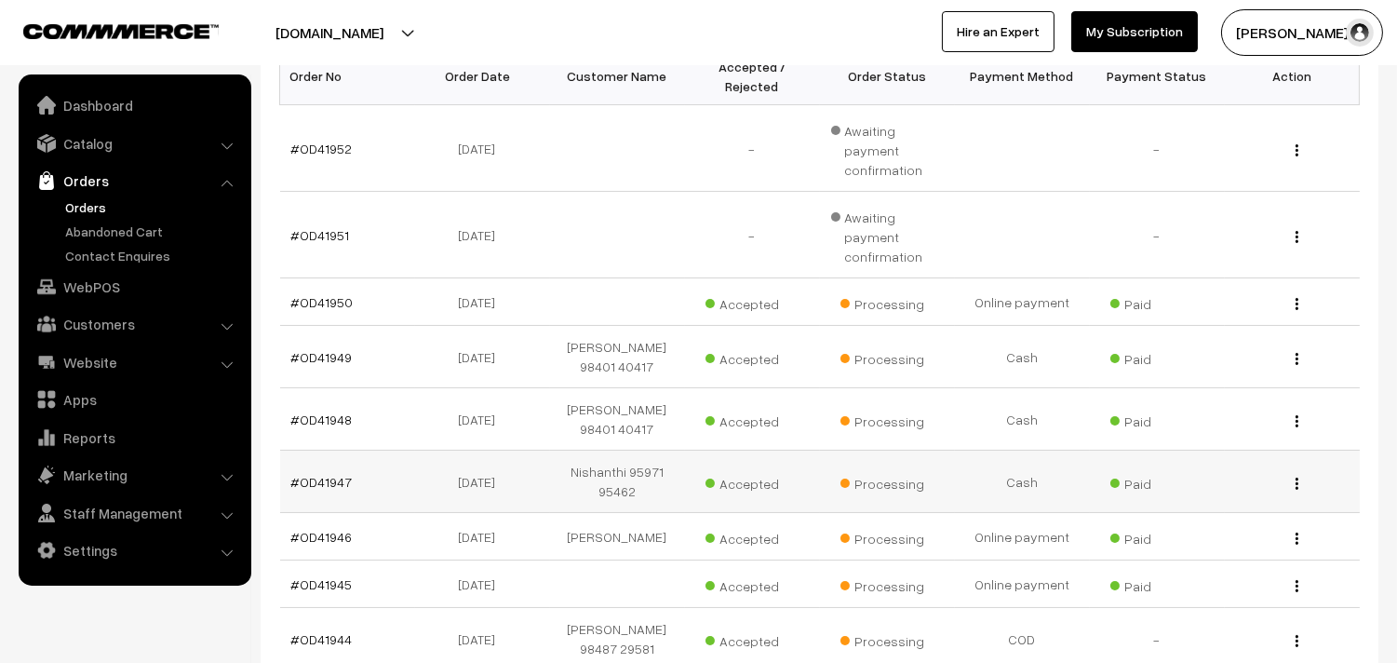
scroll to position [310, 0]
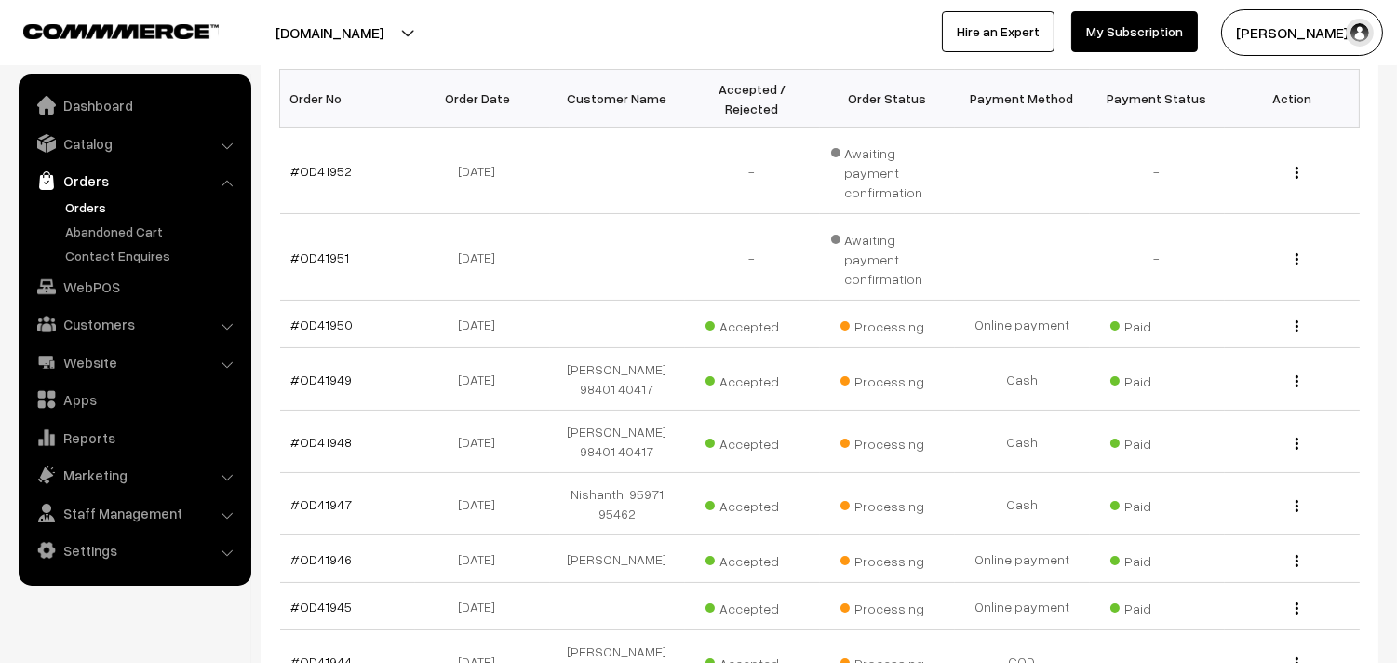
click at [82, 202] on link "Orders" at bounding box center [153, 207] width 184 height 20
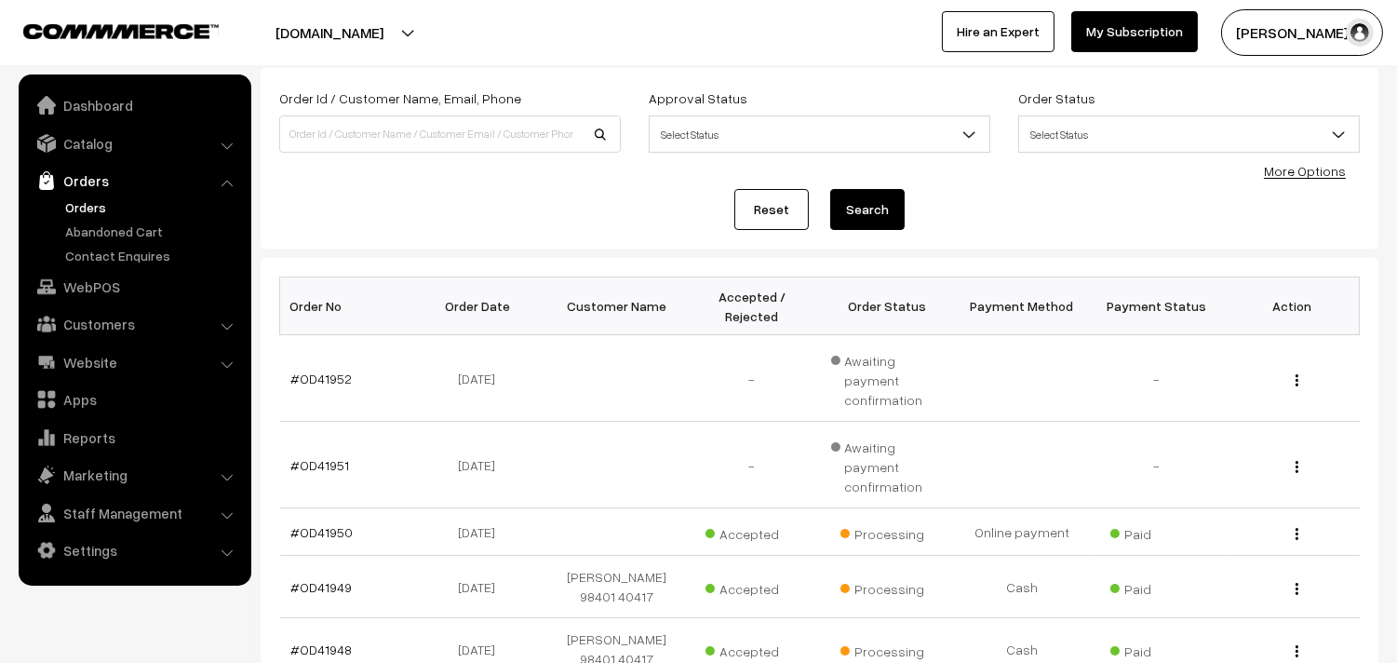
scroll to position [103, 0]
click at [99, 206] on link "Orders" at bounding box center [153, 207] width 184 height 20
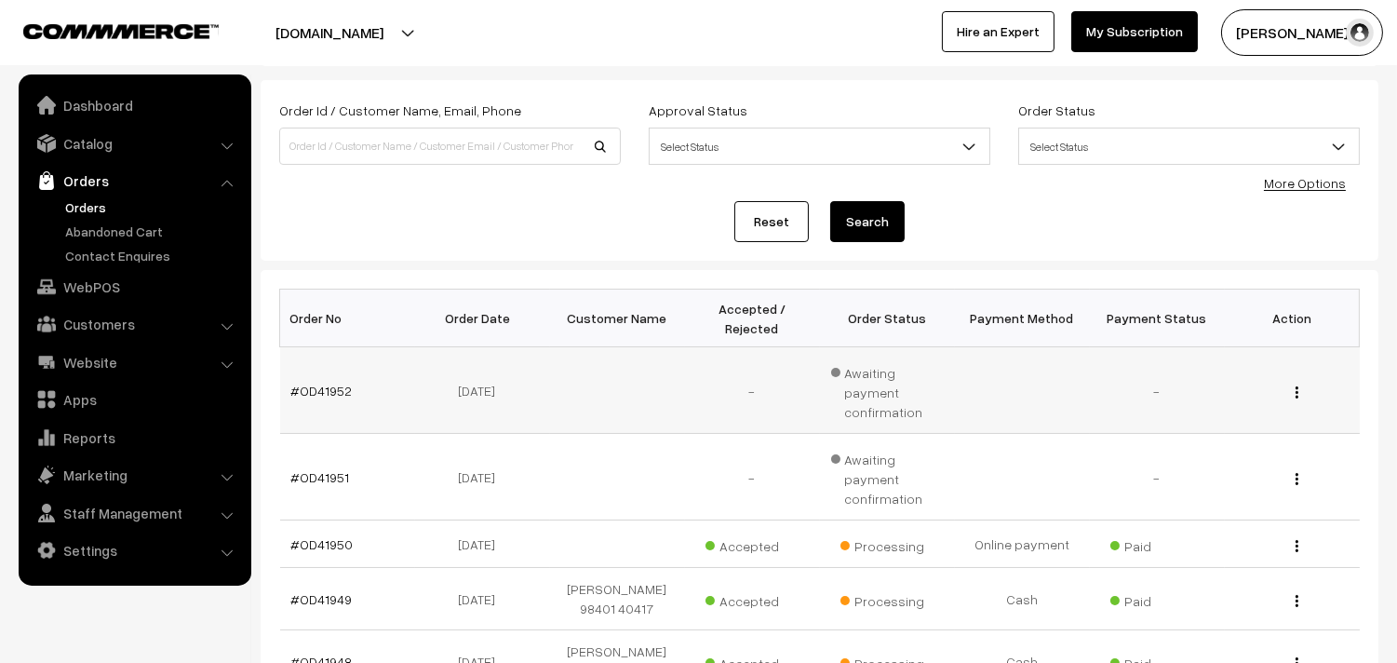
scroll to position [207, 0]
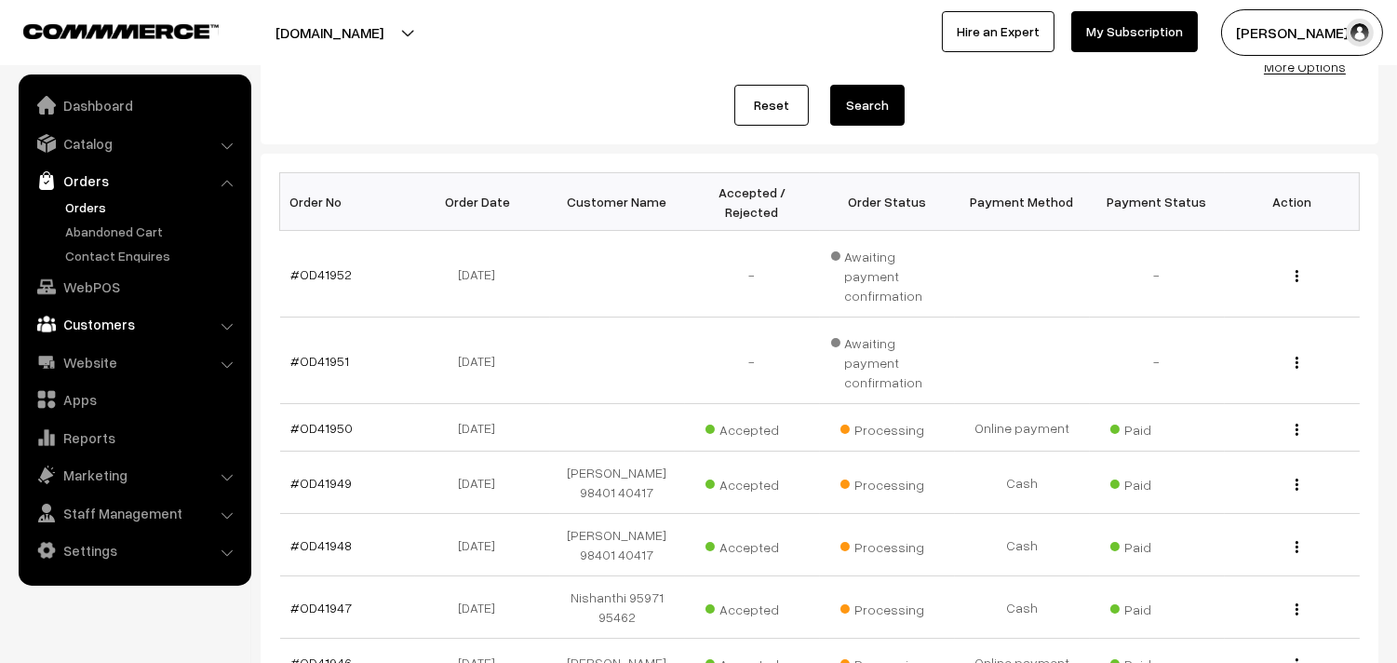
click at [96, 317] on link "Customers" at bounding box center [134, 324] width 222 height 34
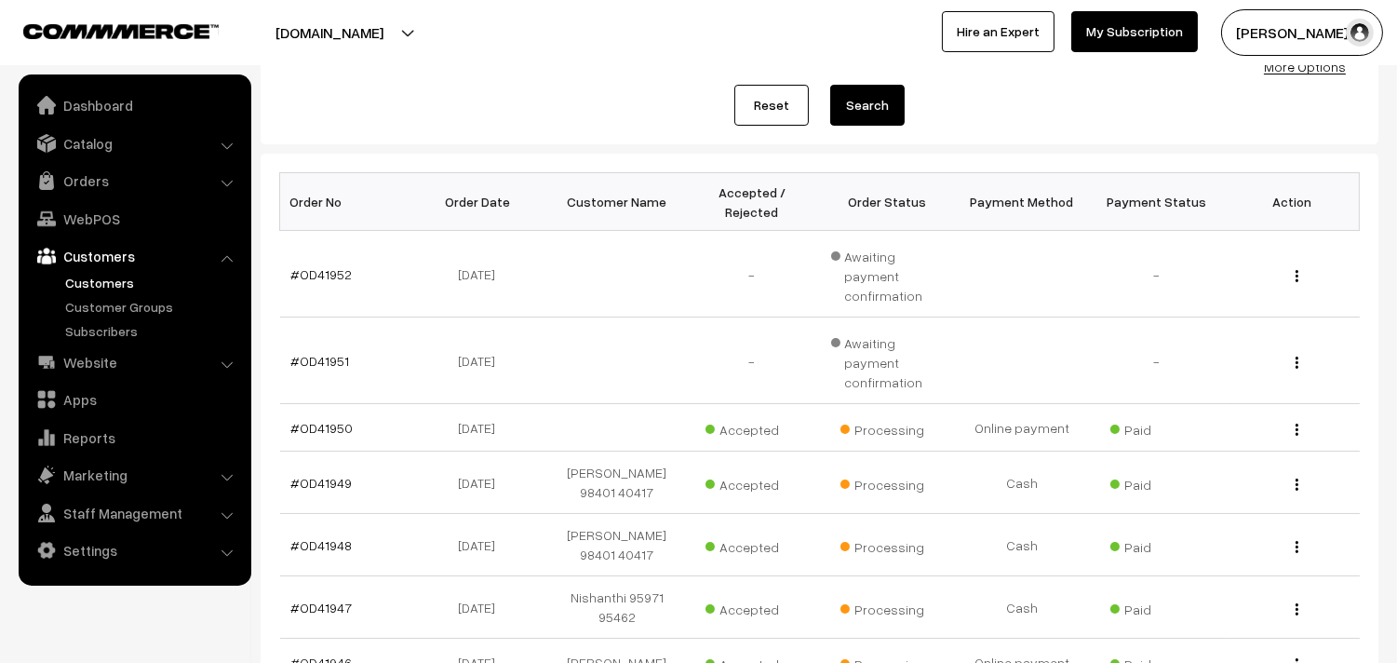
click at [107, 277] on link "Customers" at bounding box center [153, 283] width 184 height 20
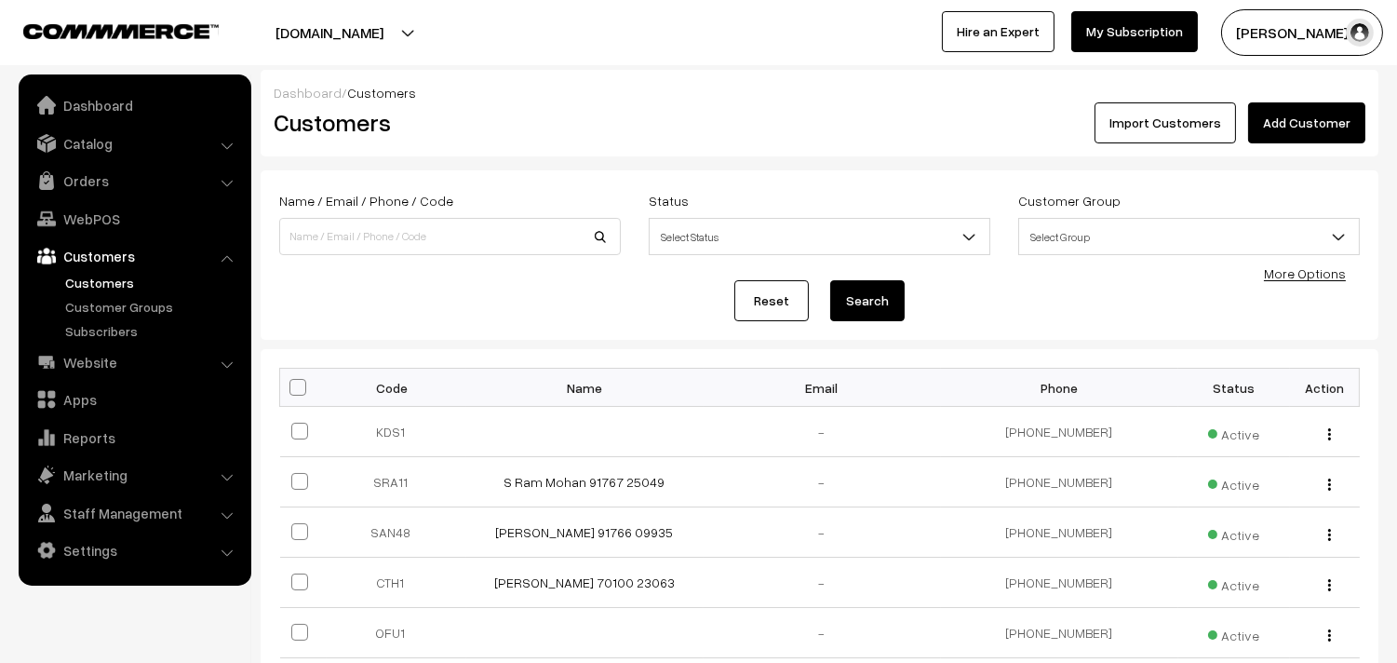
click at [1291, 128] on link "Add Customer" at bounding box center [1306, 122] width 117 height 41
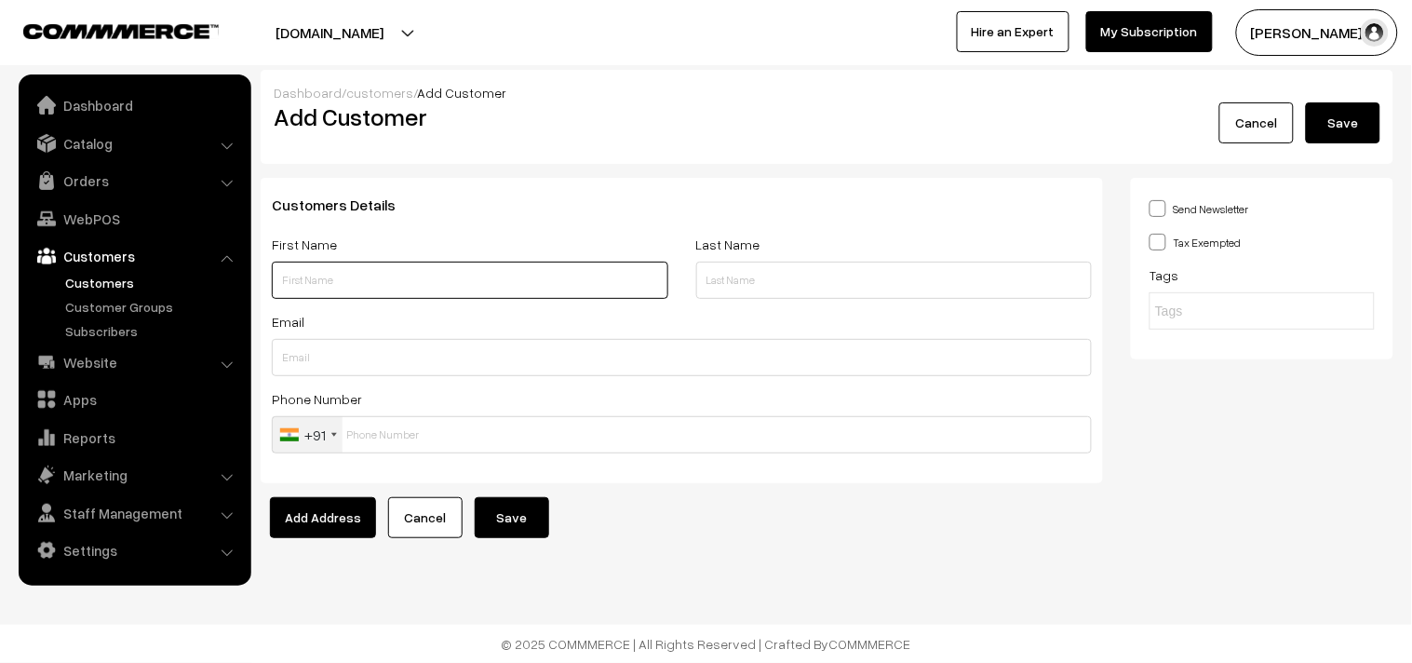
click at [425, 279] on input "text" at bounding box center [470, 280] width 397 height 37
paste input "Jayanthi"
click at [364, 285] on input "Jayanthi" at bounding box center [470, 280] width 397 height 37
paste input "98410 89914"
type input "Jayanthi 98410 89914"
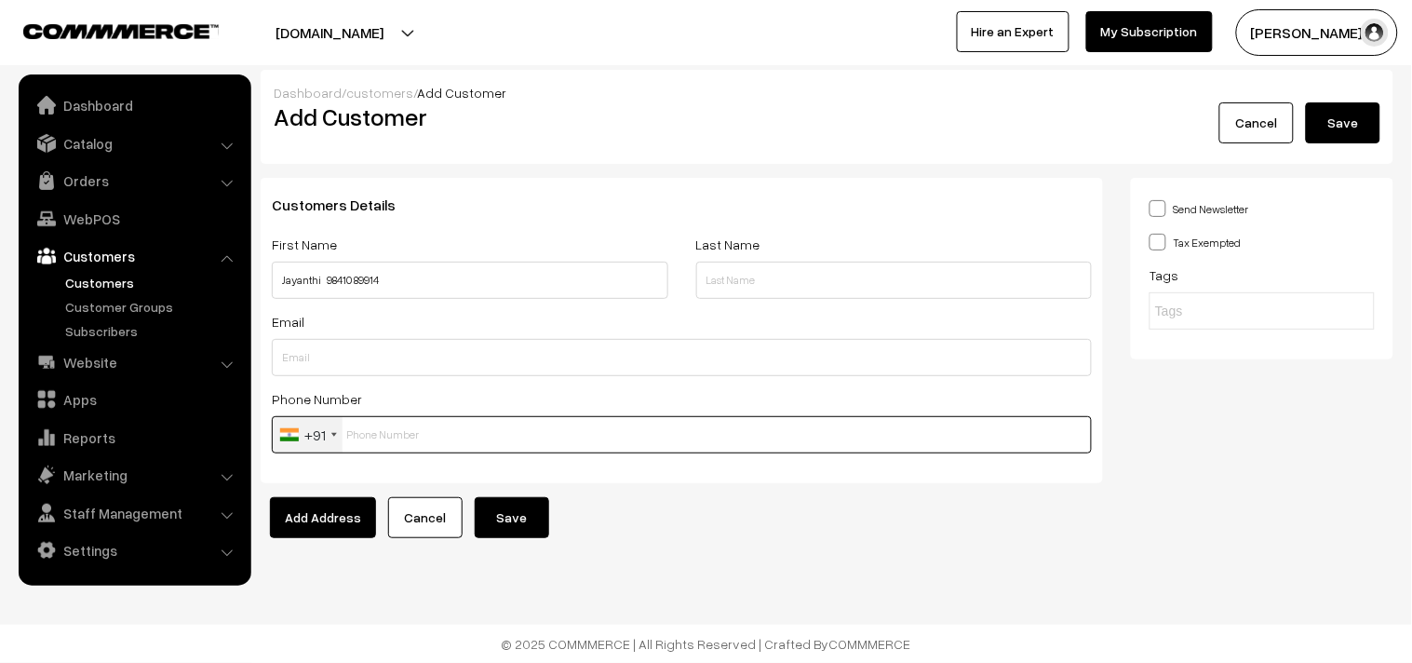
paste input "98410 899"
click at [375, 425] on input "text" at bounding box center [682, 434] width 820 height 37
click at [383, 439] on input "98410 899" at bounding box center [682, 434] width 820 height 37
type input "9841089914"
click at [494, 503] on button "Save" at bounding box center [512, 517] width 74 height 41
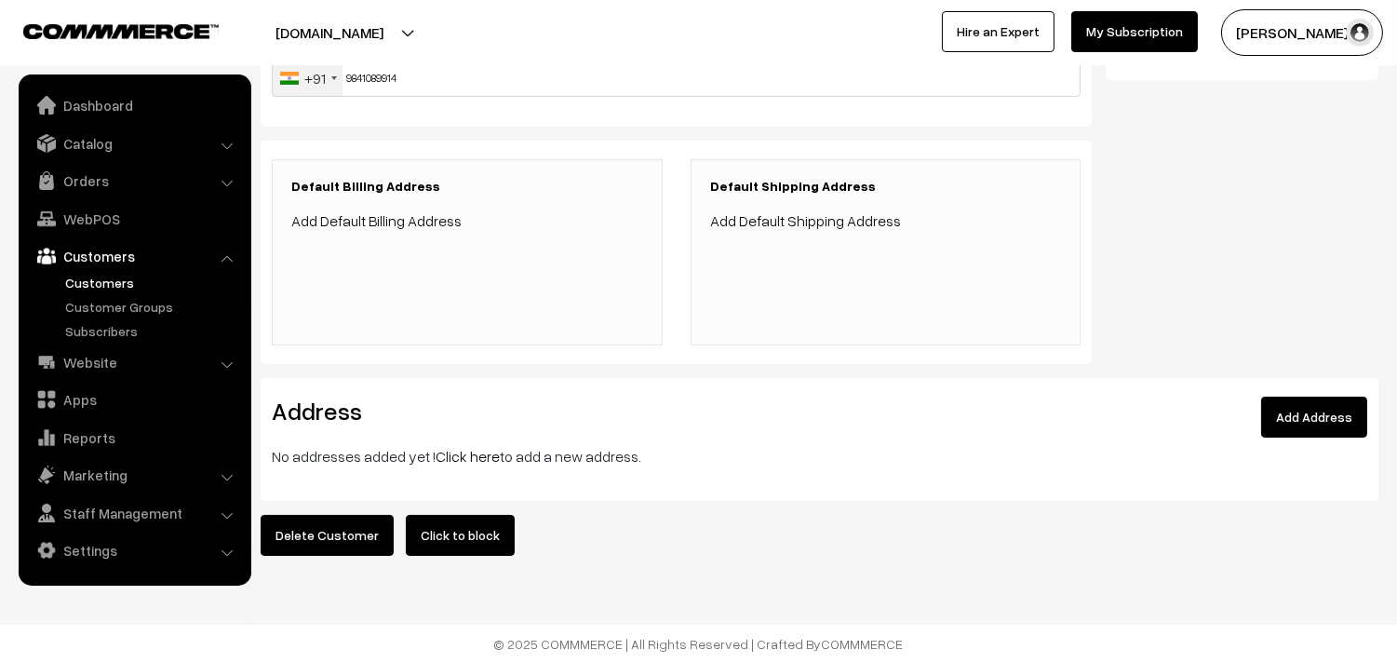
scroll to position [367, 0]
click at [464, 447] on link "Click here" at bounding box center [468, 456] width 64 height 19
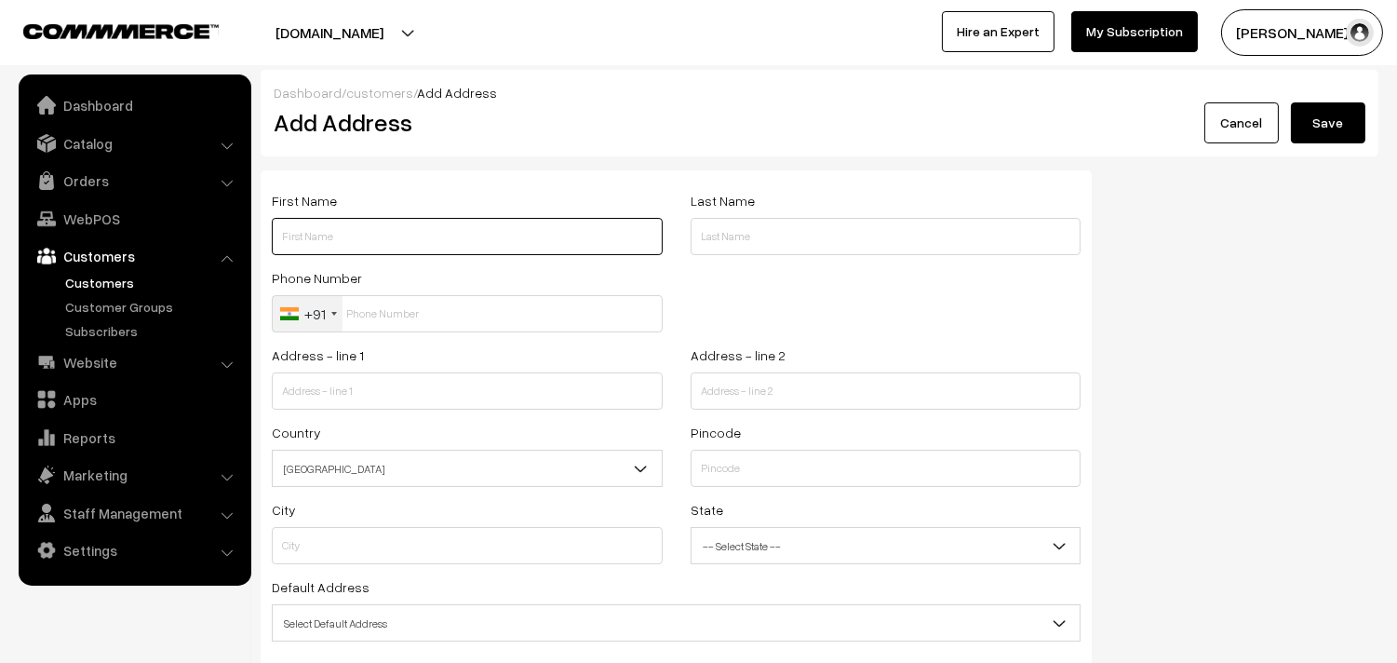
paste input "Jayanthi"
paste input "98410 89914"
type input "Jayanthi 98410 89914"
click at [388, 337] on div "Phone Number +91 [GEOGRAPHIC_DATA] +1 [GEOGRAPHIC_DATA] +44 [GEOGRAPHIC_DATA] (…" at bounding box center [467, 304] width 419 height 77
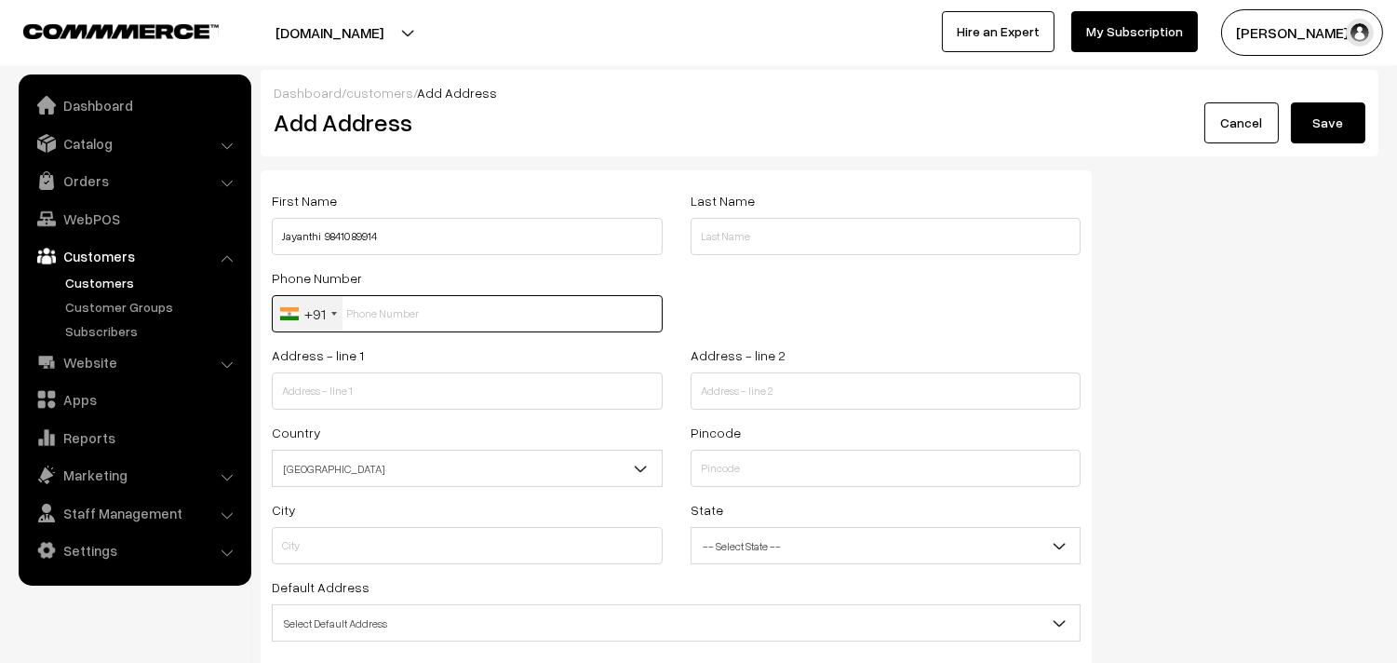
click at [389, 310] on input "text" at bounding box center [467, 313] width 391 height 37
paste input "98410 8991"
click at [389, 309] on input "98410 8991" at bounding box center [467, 313] width 391 height 37
type input "9841089914"
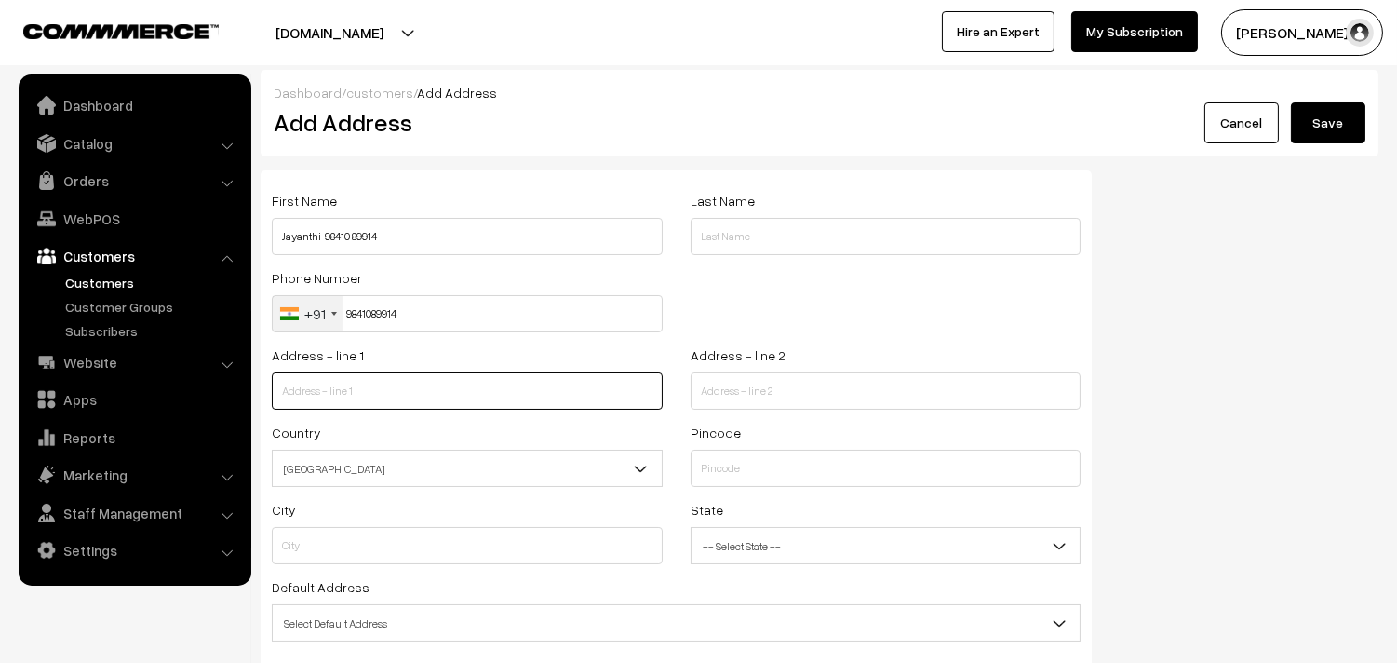
click at [387, 401] on input "text" at bounding box center [467, 390] width 391 height 37
paste input "44/45 Railway border road Kodambakkam Chennai 600024 Near Kodambakkam post offi…"
drag, startPoint x: 432, startPoint y: 389, endPoint x: 479, endPoint y: 403, distance: 49.5
click at [479, 403] on input "44/45 Railway border road Kodambakkam Chennai 600024 Near Kodambakkam post offi…" at bounding box center [467, 390] width 391 height 37
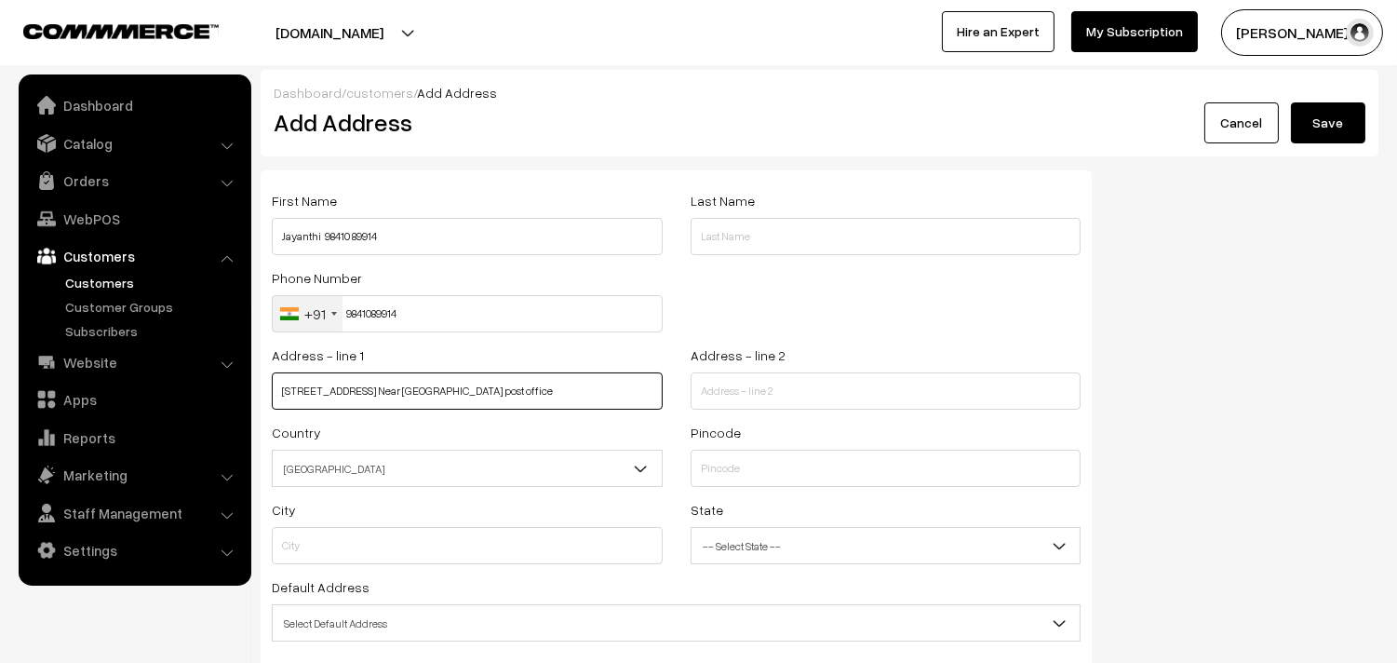
click at [421, 395] on input "44/45 Railway border road Kodambakkam Chennai 600024 Near Kodambakkam post offi…" at bounding box center [467, 390] width 391 height 37
drag, startPoint x: 426, startPoint y: 393, endPoint x: 680, endPoint y: 414, distance: 254.1
click at [678, 415] on div "Address - line 1 44/45 Railway border road Kodambakkam Chennai 600024 Near Koda…" at bounding box center [676, 381] width 837 height 77
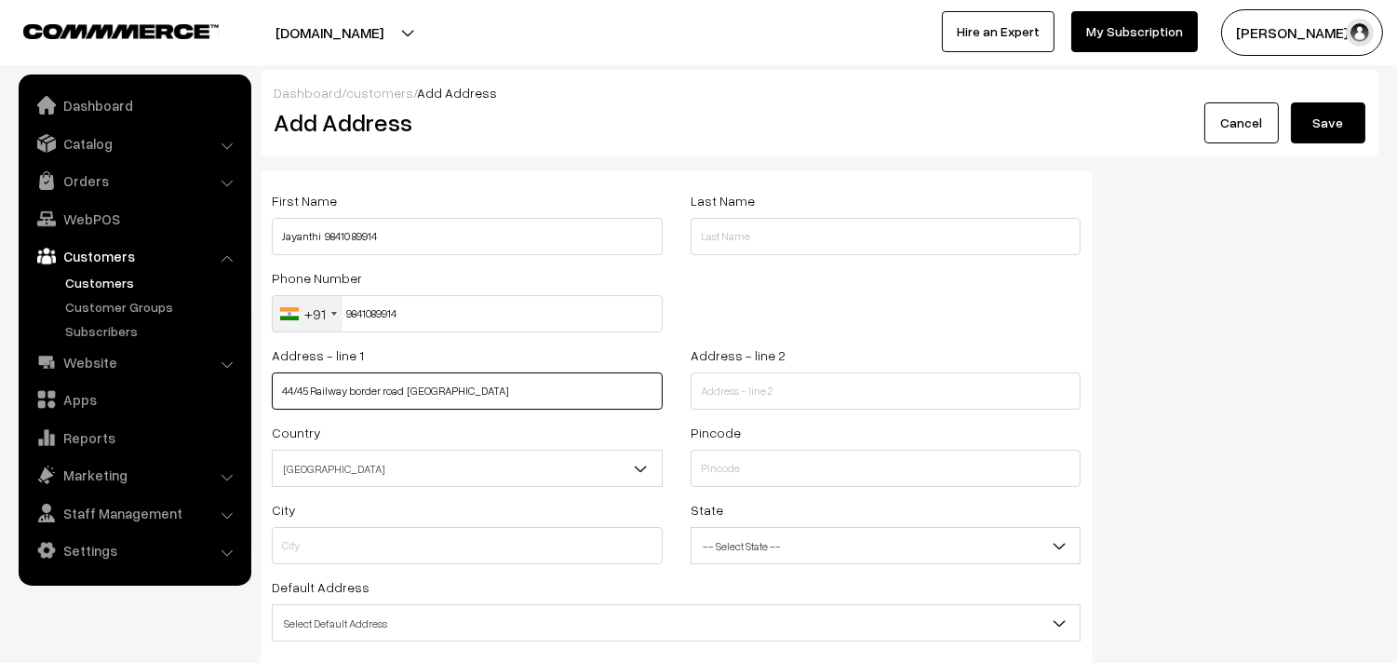
type input "44/45 Railway border road Kodambakkam"
click at [802, 400] on input "text" at bounding box center [886, 390] width 391 height 37
paste input "Chennai 600024 Near Kodambakkam post office"
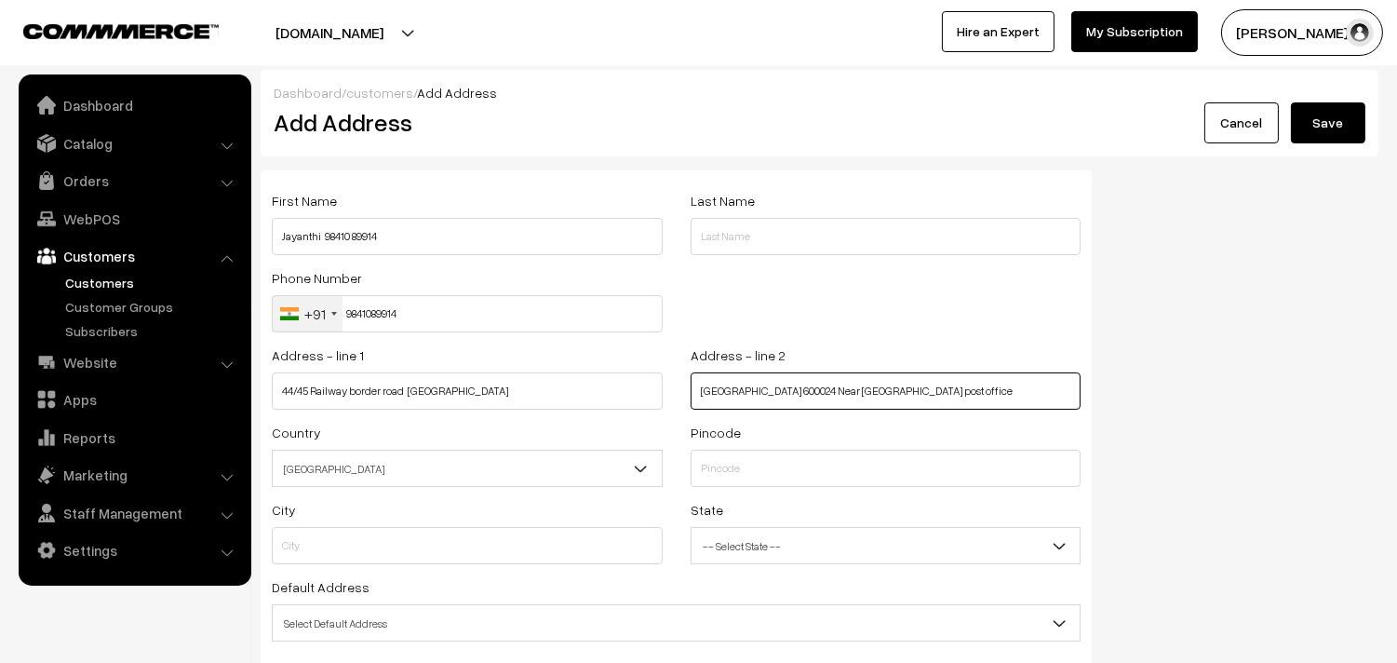
type input "Chennai 600024 Near Kodambakkam post office"
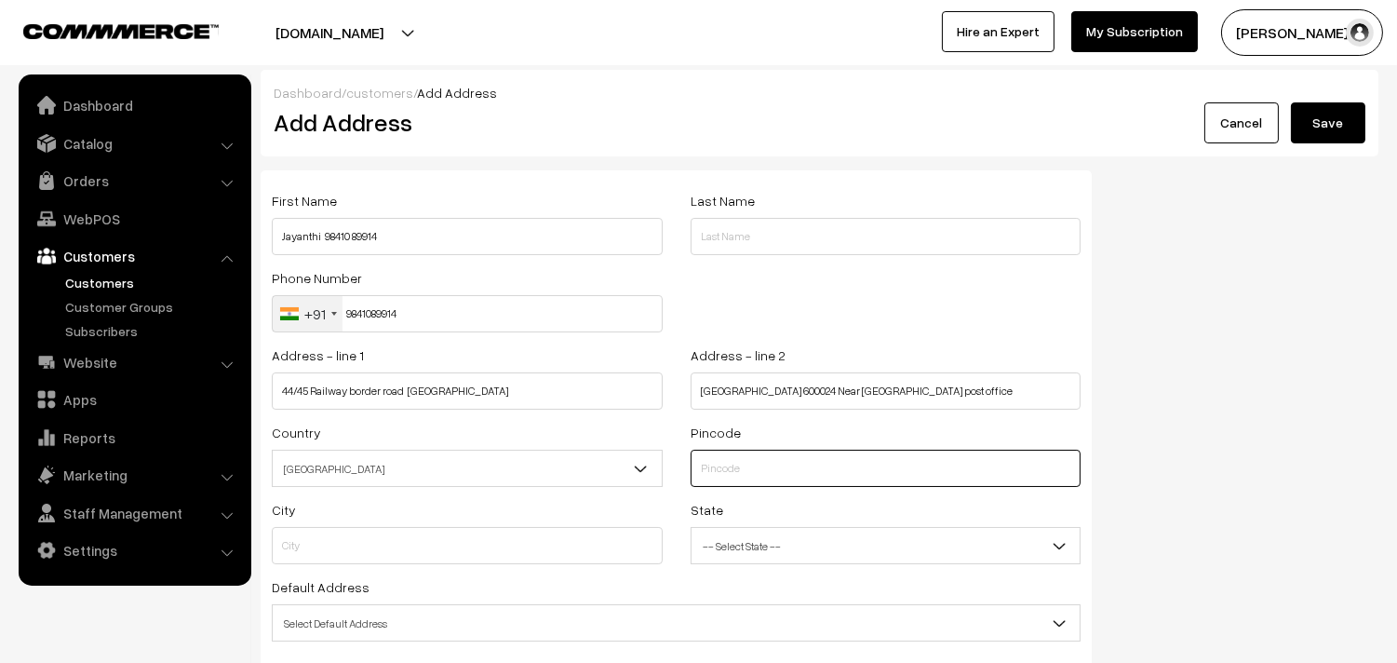
click at [764, 462] on input "text" at bounding box center [886, 468] width 391 height 37
type input "600024"
type input "Chennai"
select select "Tamil Nadu"
type input "600024"
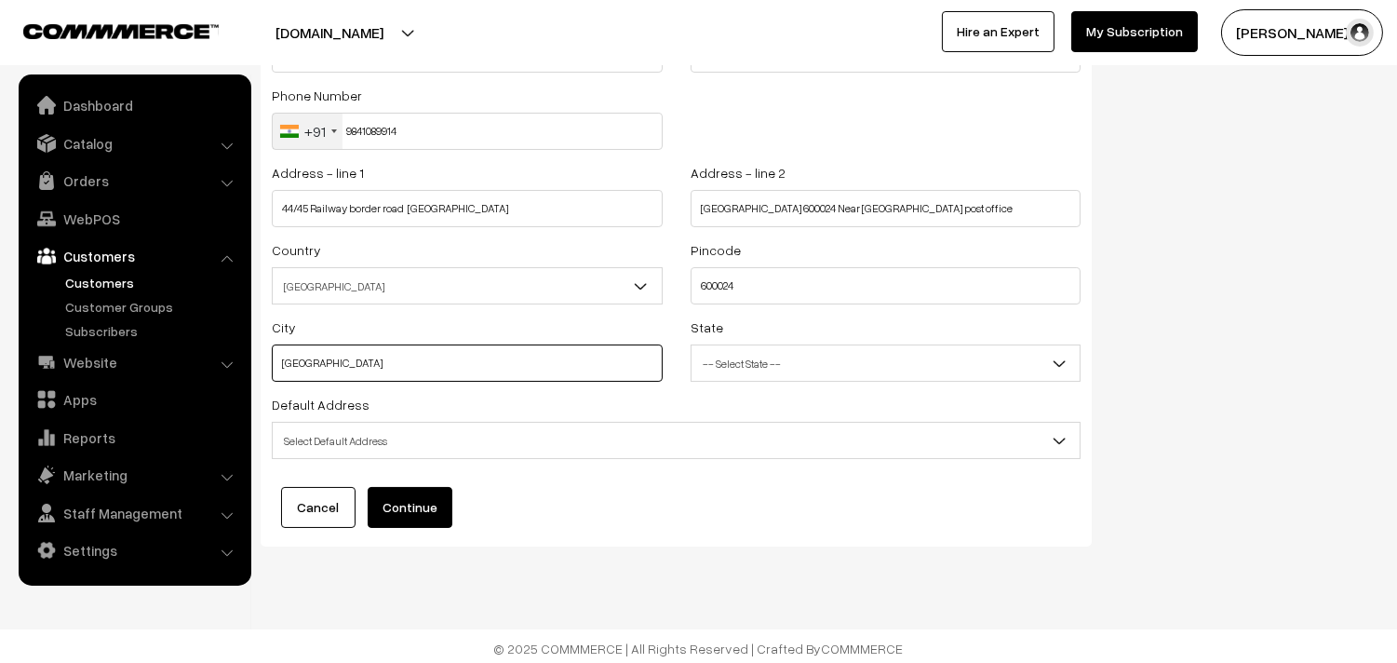
scroll to position [188, 0]
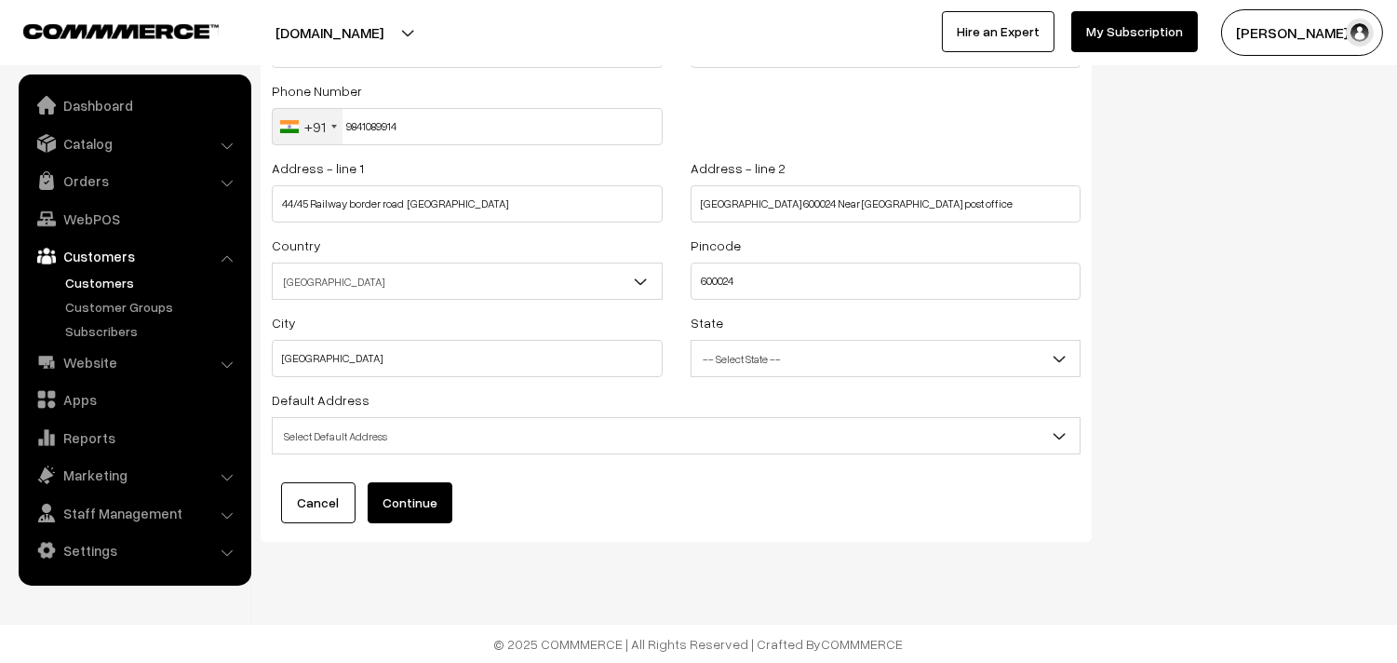
click at [385, 415] on div "Default Address Select Default Address Default Billing Address Default Shipping…" at bounding box center [676, 421] width 809 height 66
click at [376, 433] on span "Select Default Address" at bounding box center [676, 436] width 807 height 33
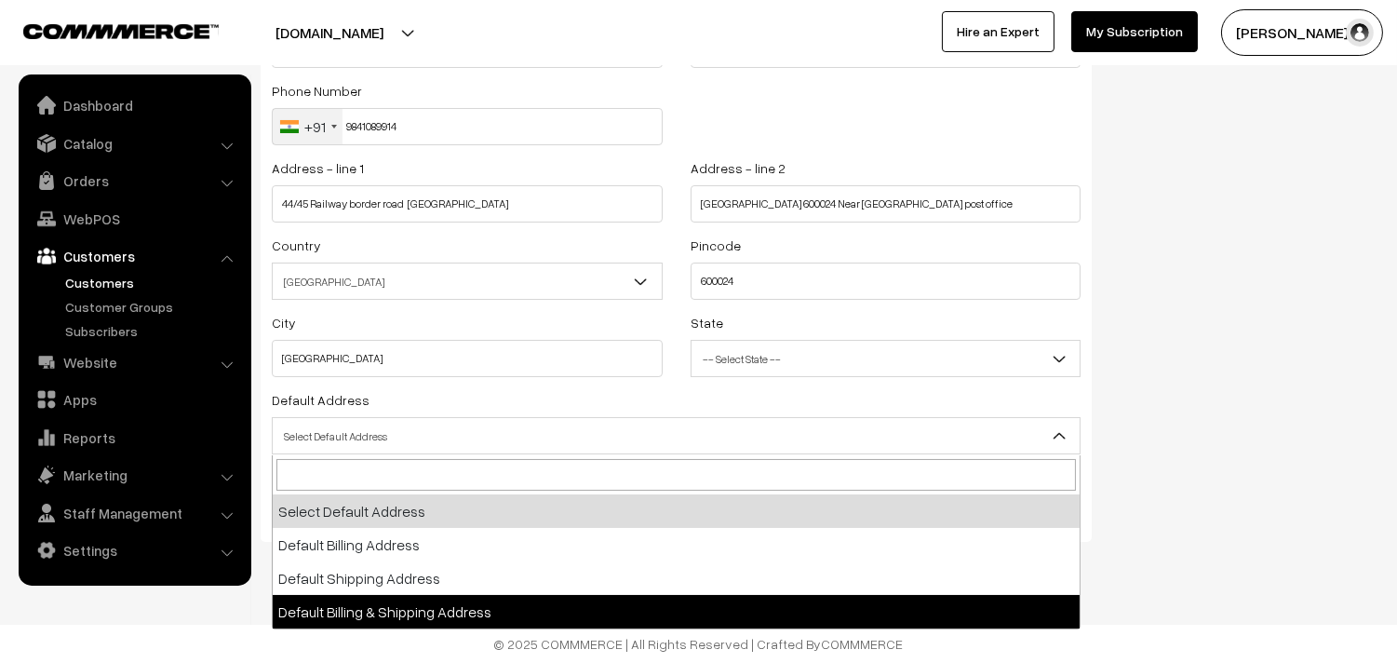
select select "3"
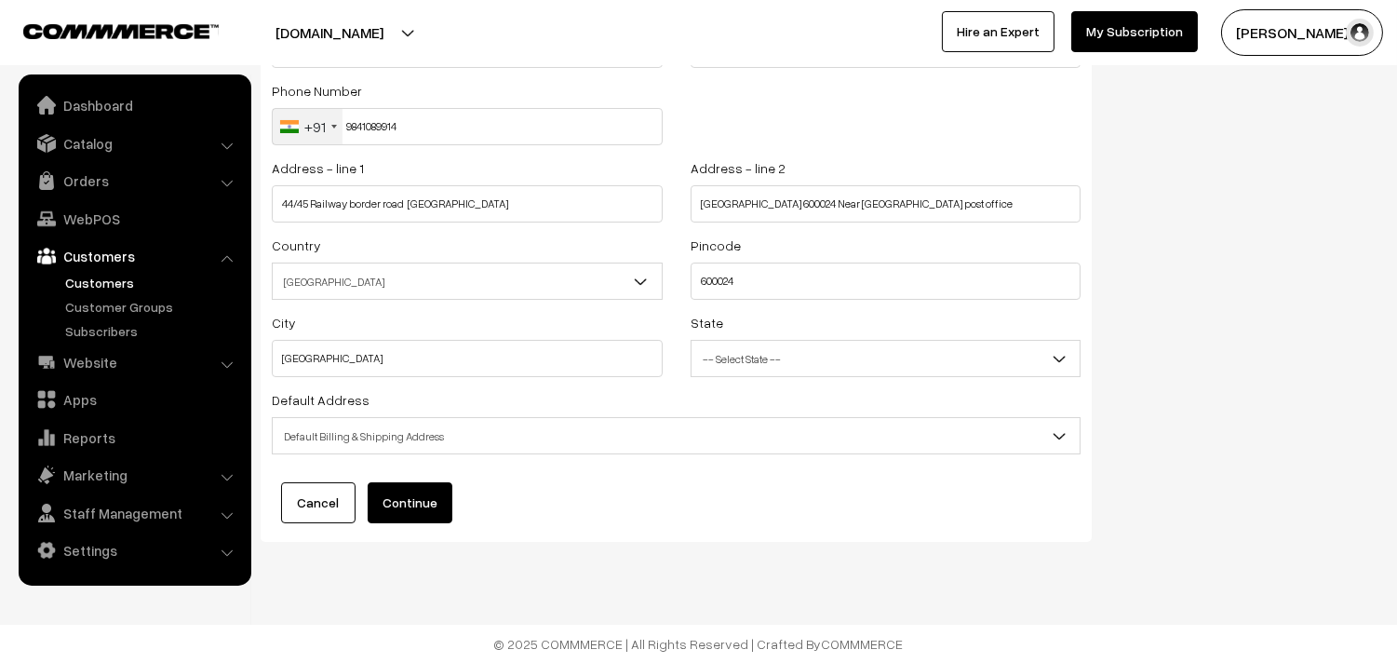
click at [404, 499] on button "Continue" at bounding box center [410, 502] width 85 height 41
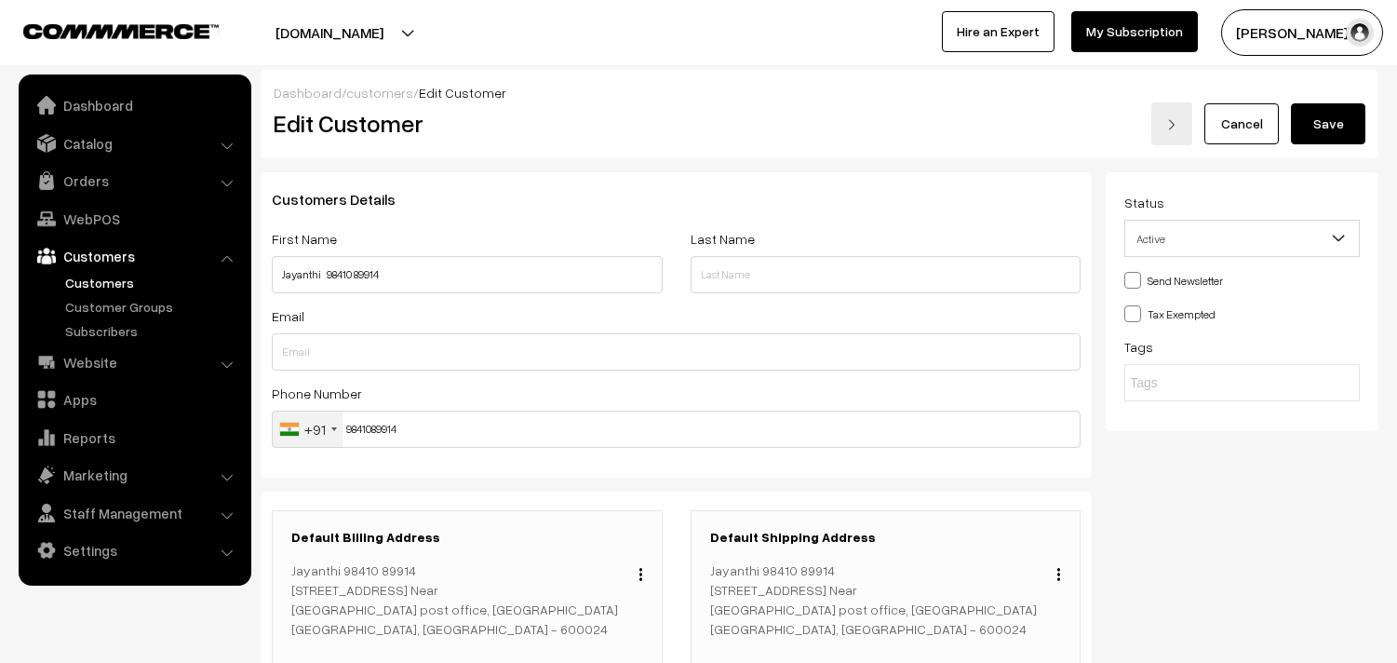
click at [1326, 126] on button "Save" at bounding box center [1328, 123] width 74 height 41
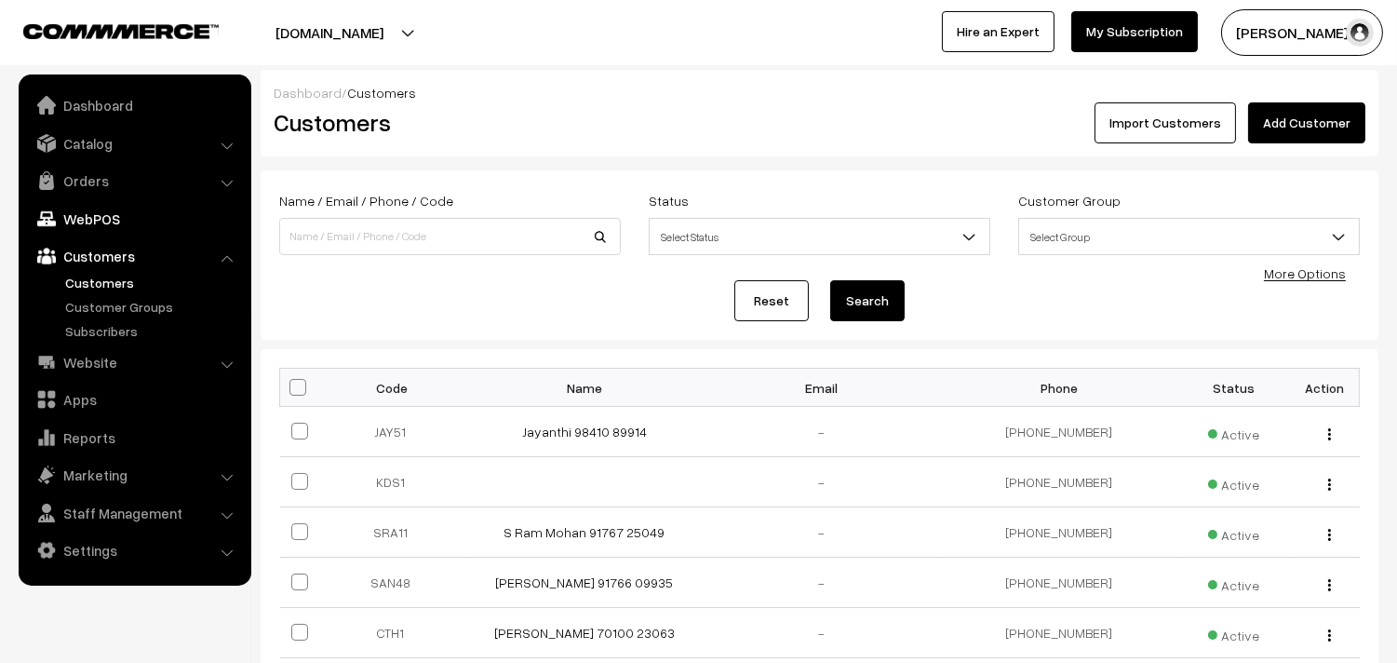
click at [81, 214] on link "WebPOS" at bounding box center [134, 219] width 222 height 34
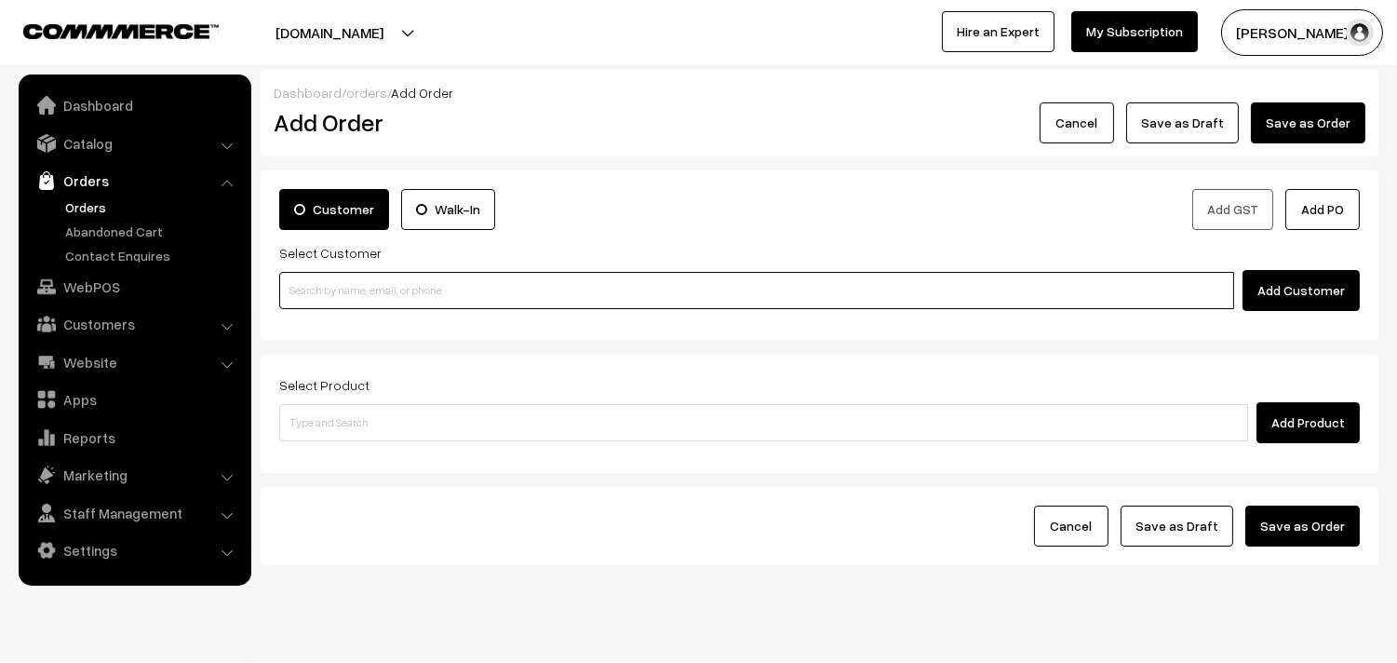
paste input "98410 89914"
click at [430, 289] on input at bounding box center [756, 290] width 955 height 37
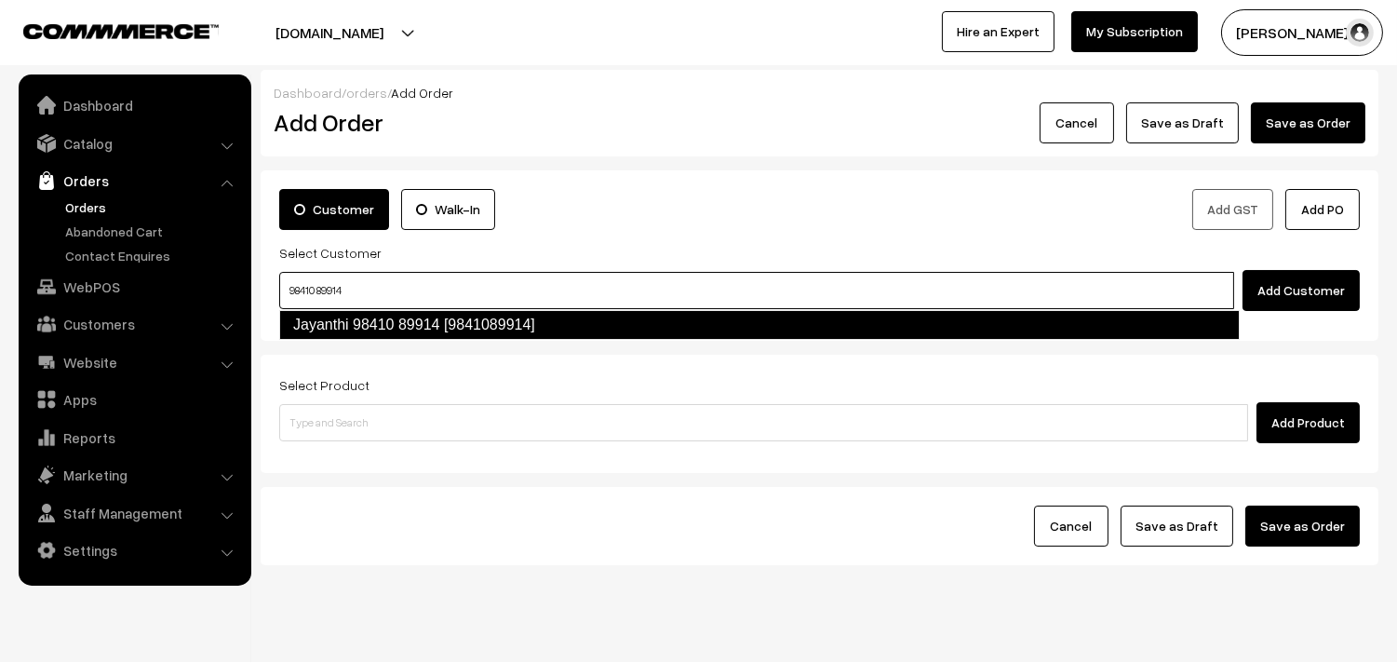
click at [340, 320] on link "Jayanthi 98410 89914 [9841089914]" at bounding box center [759, 325] width 961 height 30
type input "98410 89914"
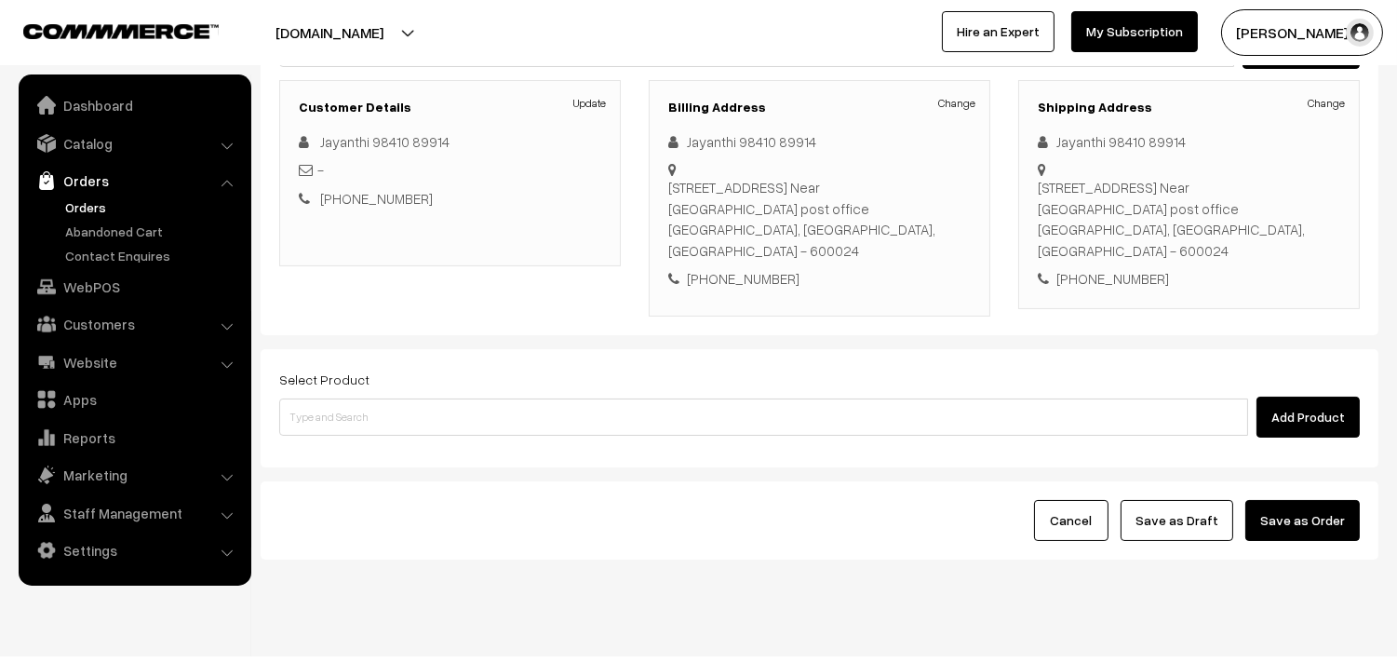
scroll to position [253, 0]
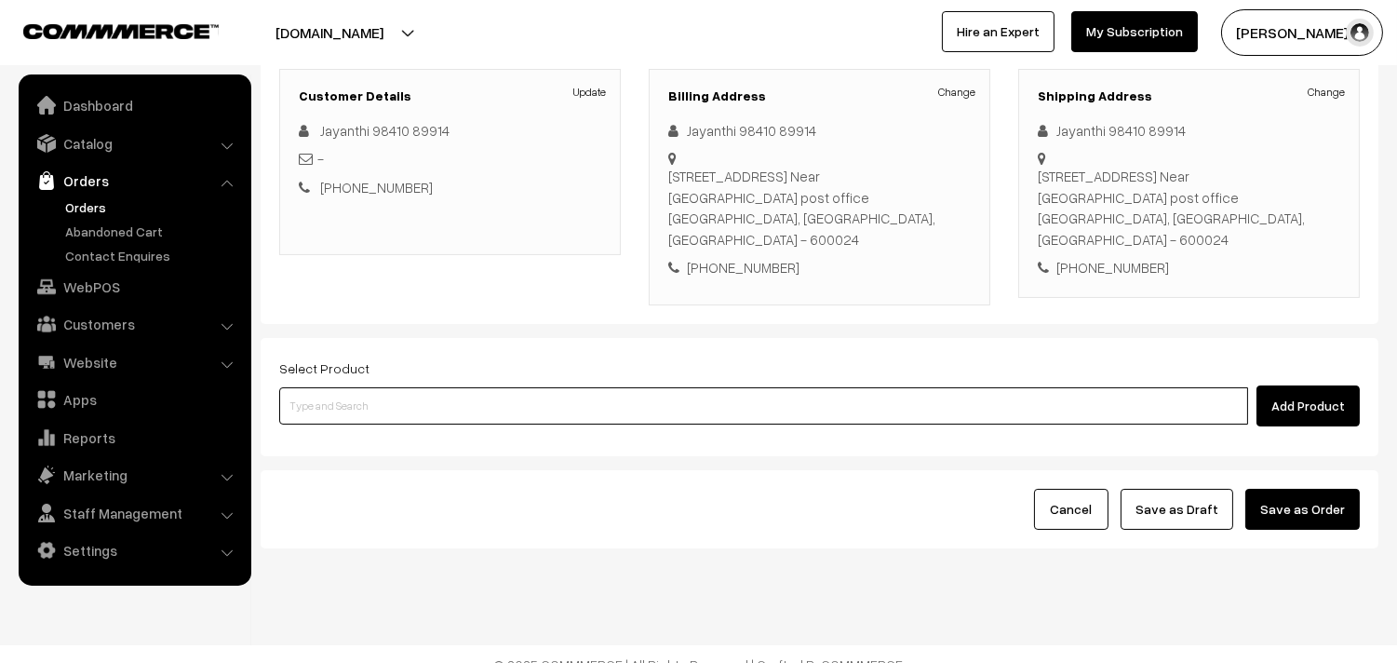
click at [436, 393] on input at bounding box center [763, 405] width 969 height 37
paste input "07th Without Rice..."
type input "07th Without Rice..."
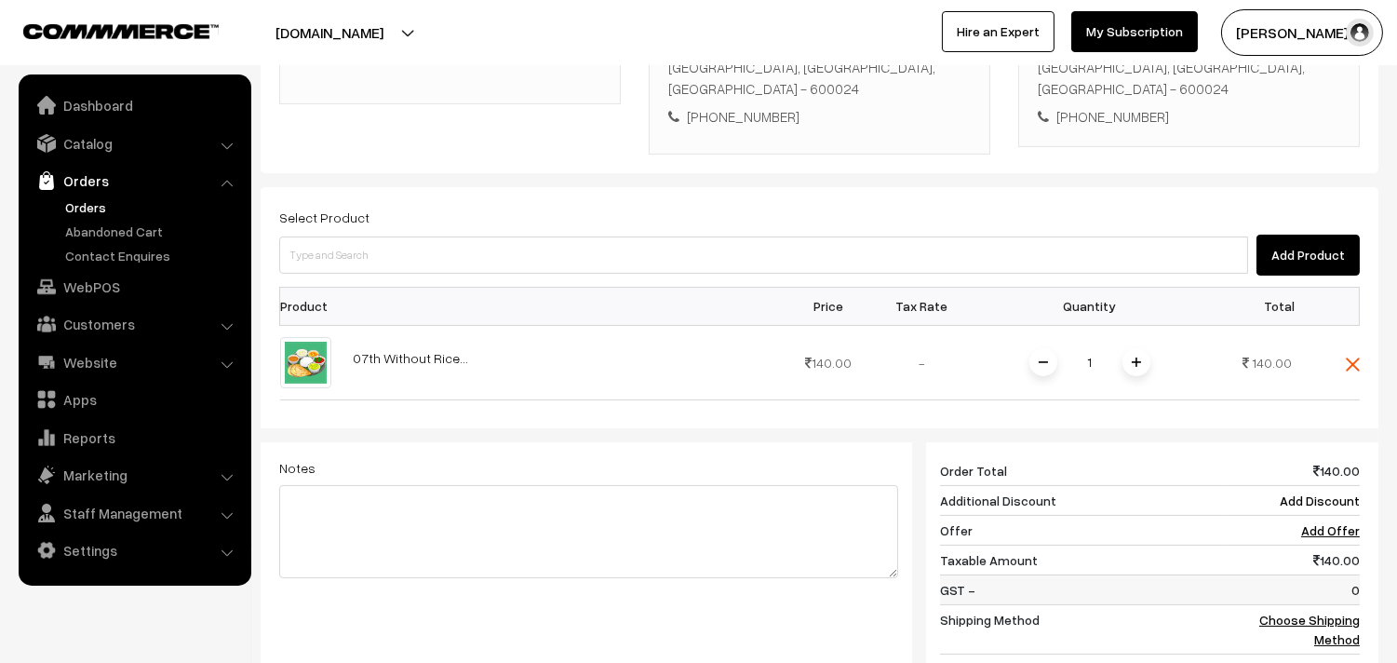
scroll to position [563, 0]
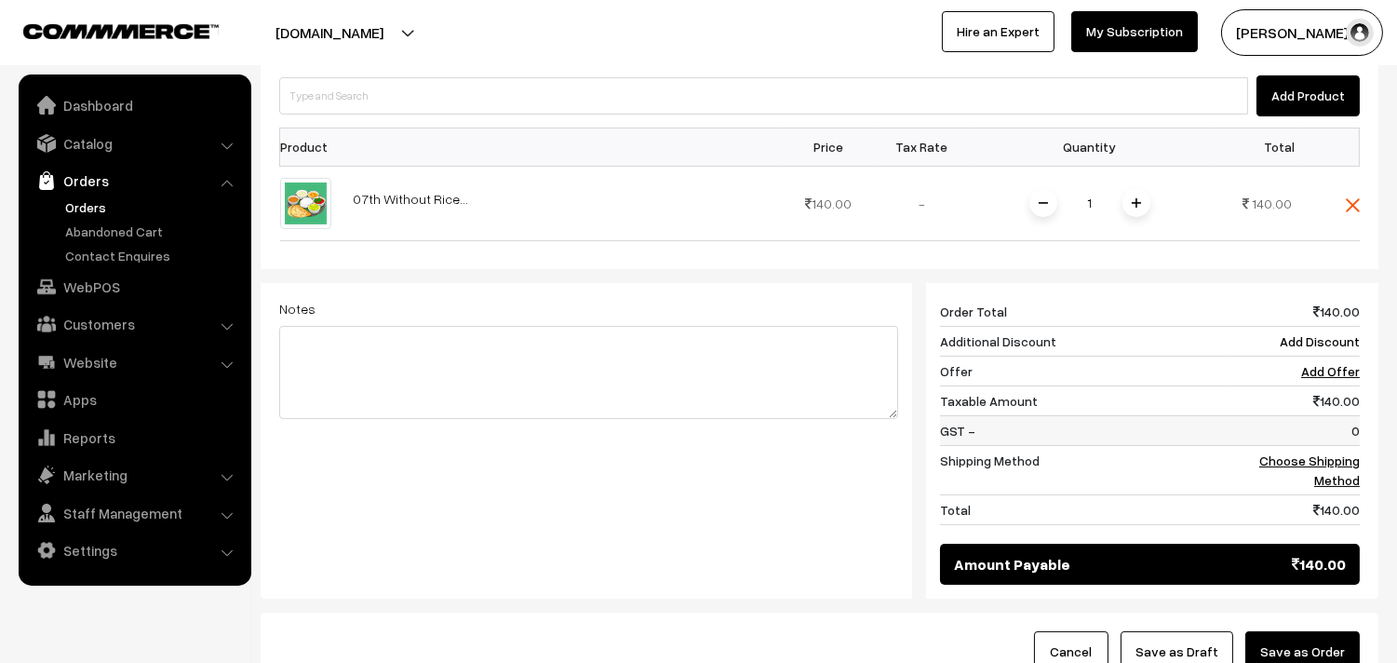
click at [1301, 415] on td "0" at bounding box center [1293, 430] width 134 height 30
click at [1305, 452] on link "Choose Shipping Method" at bounding box center [1309, 469] width 101 height 35
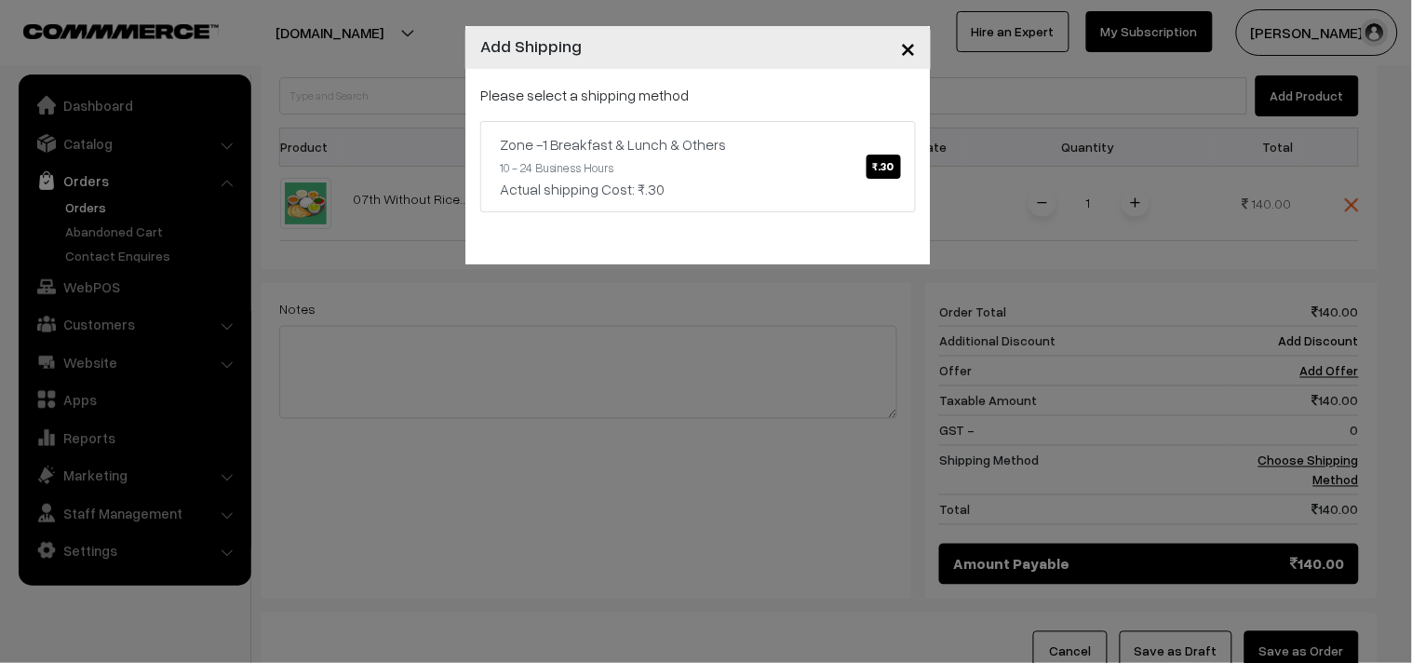
click at [787, 220] on div "Please select a shipping method Zone -1 Breakfast & Lunch & Others ₹.30 10 - 24…" at bounding box center [697, 166] width 465 height 195
click at [782, 168] on link "Zone -1 Breakfast & Lunch & Others ₹.30 10 - 24 Business Hours Actual shipping …" at bounding box center [698, 166] width 436 height 91
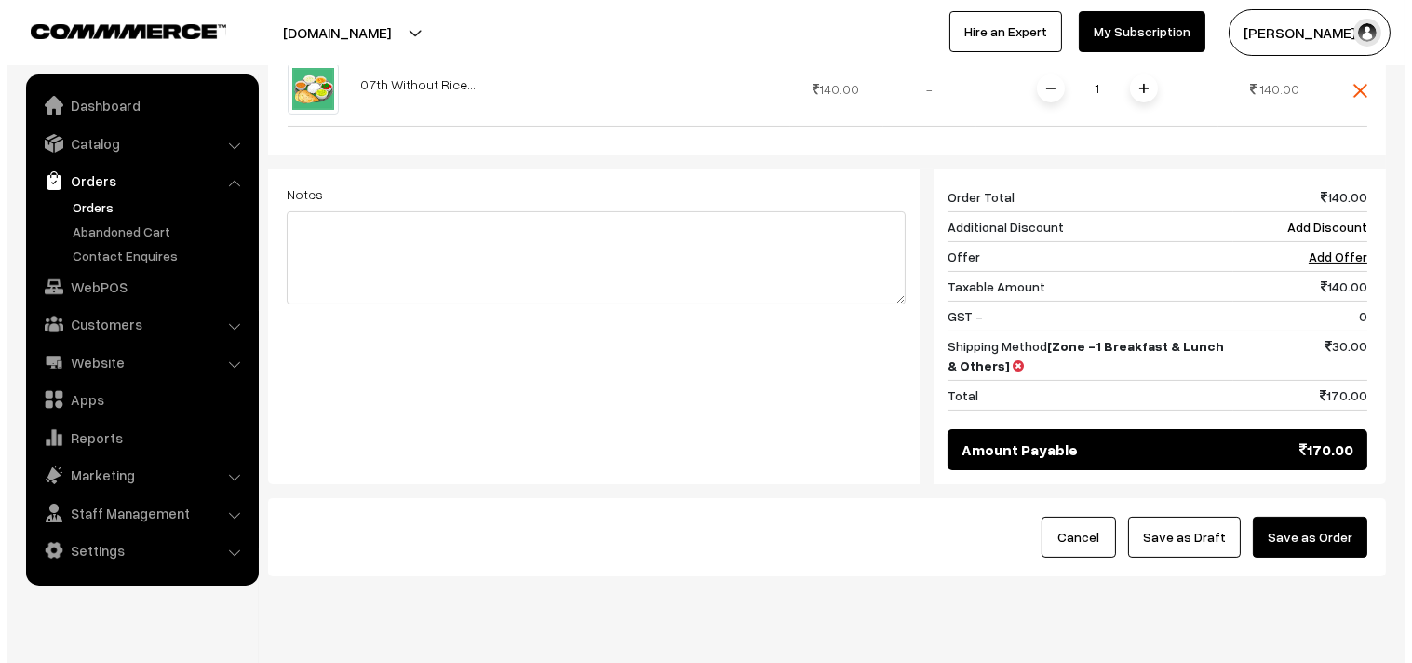
scroll to position [689, 0]
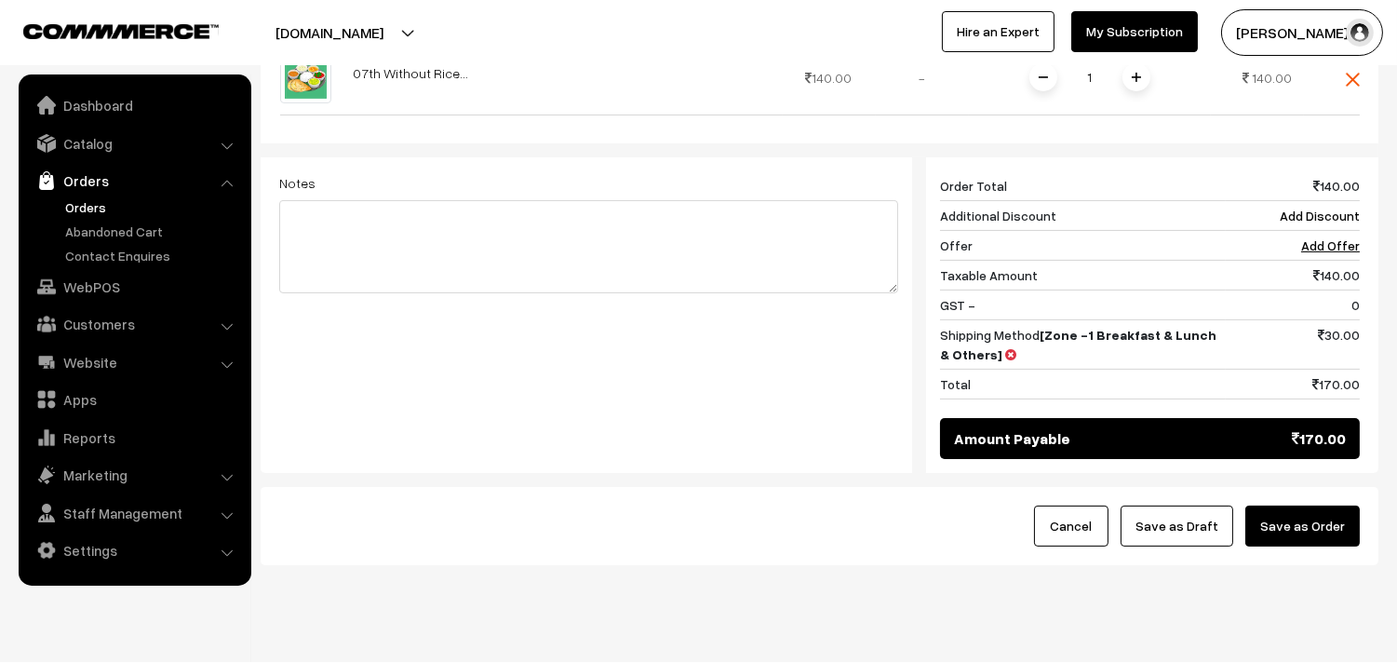
drag, startPoint x: 1353, startPoint y: 463, endPoint x: 1331, endPoint y: 493, distance: 37.4
click at [1353, 487] on div "Cancel Save as Draft Save as Order" at bounding box center [820, 526] width 1118 height 78
click at [1329, 505] on button "Save as Order" at bounding box center [1302, 525] width 114 height 41
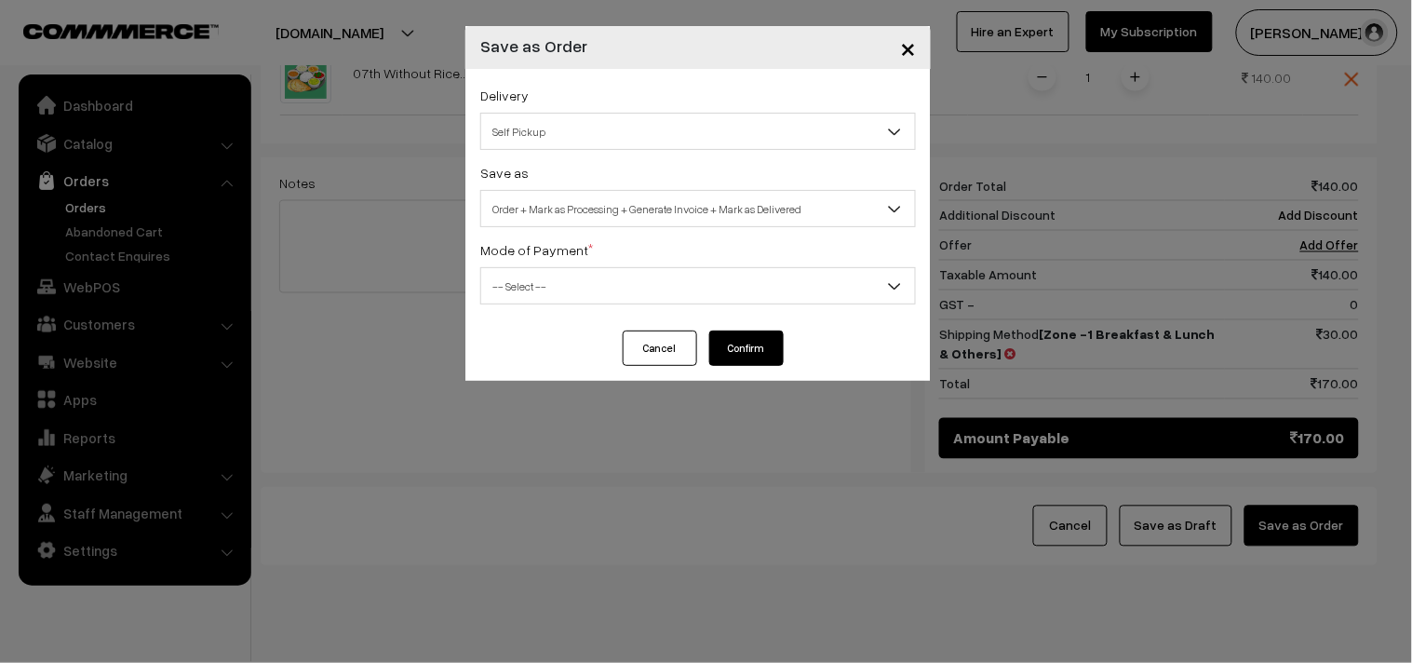
click at [798, 217] on span "Order + Mark as Processing + Generate Invoice + Mark as Delivered" at bounding box center [698, 209] width 434 height 33
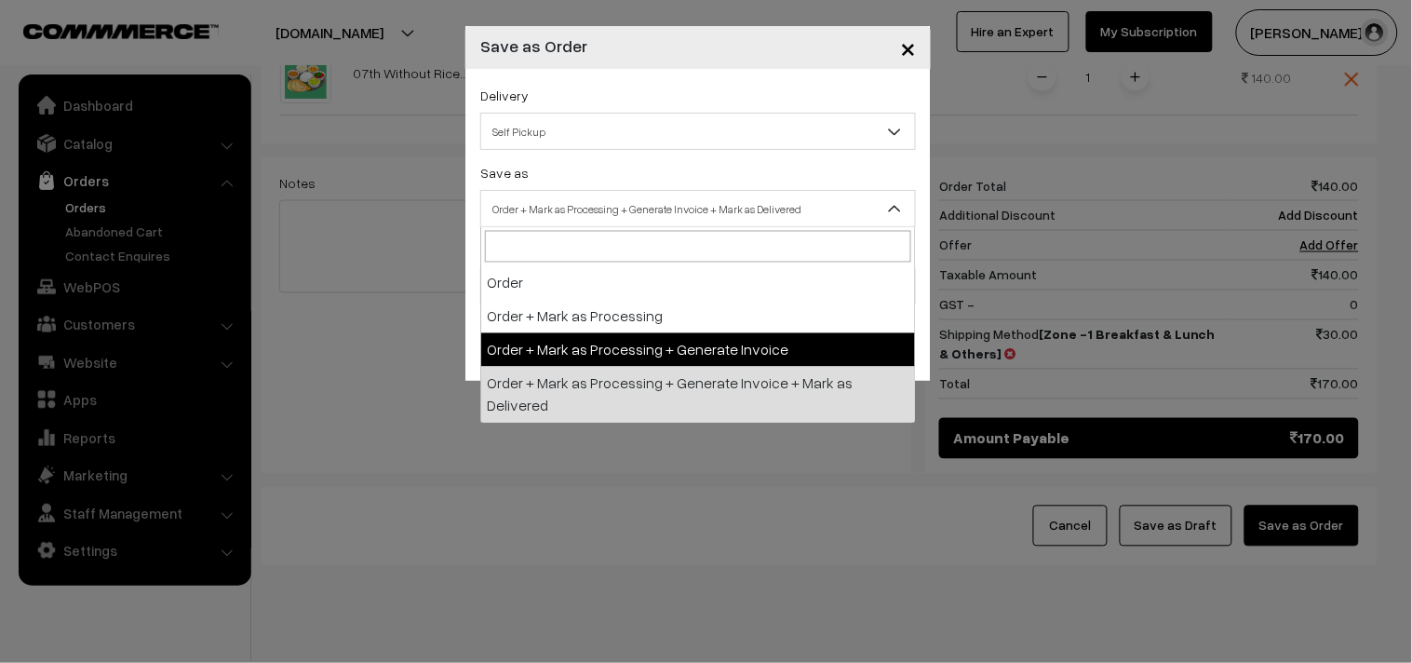
select select "3"
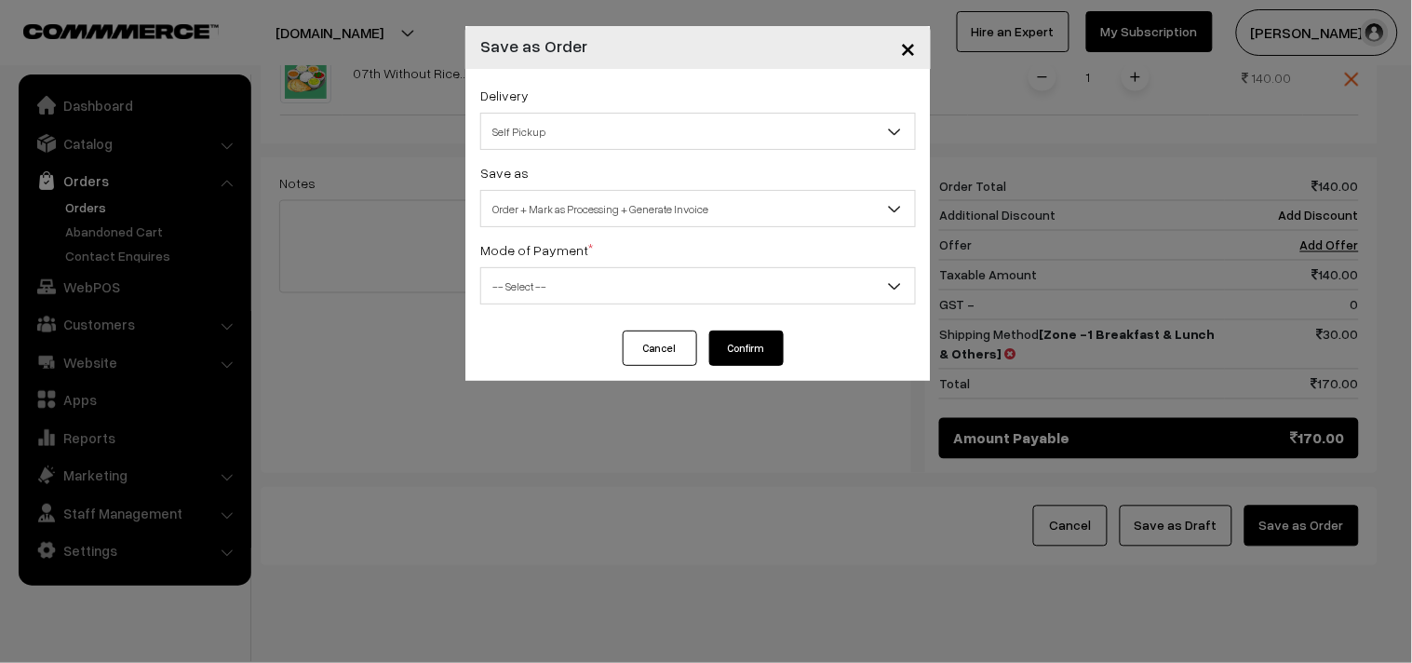
click at [721, 279] on span "-- Select --" at bounding box center [698, 286] width 434 height 33
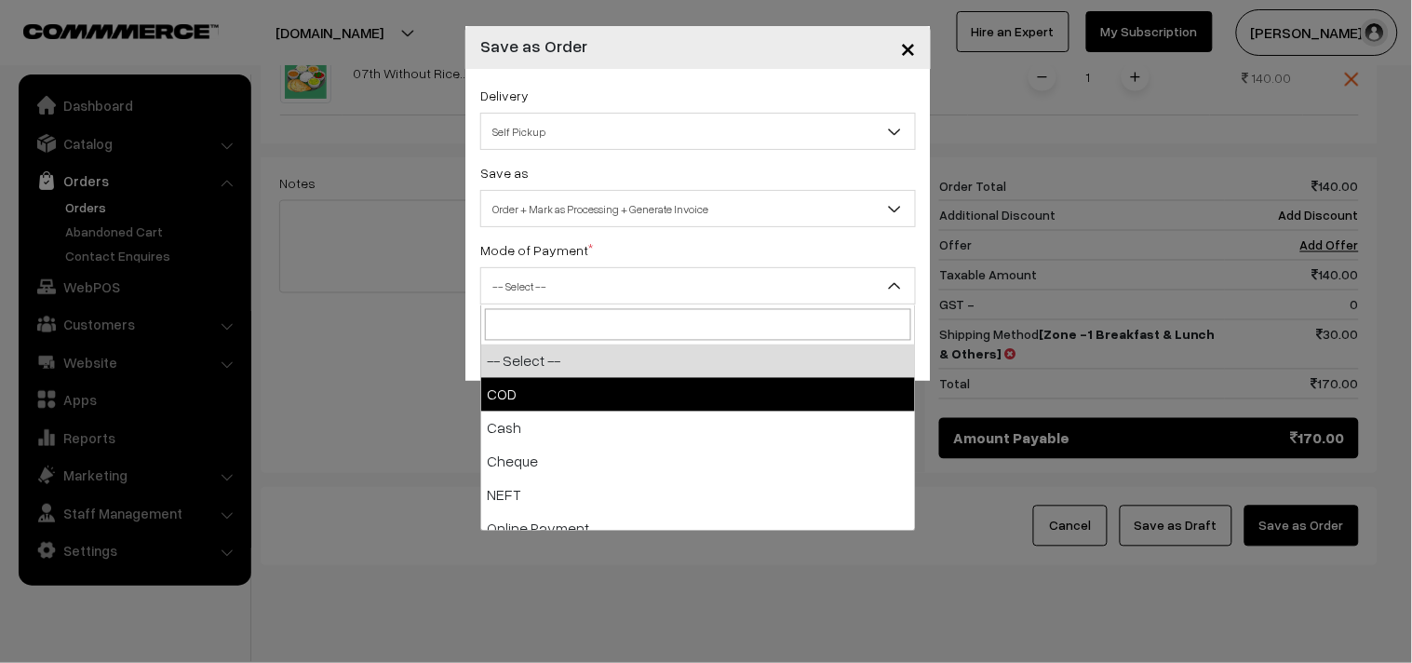
drag, startPoint x: 694, startPoint y: 391, endPoint x: 795, endPoint y: 388, distance: 100.6
select select "1"
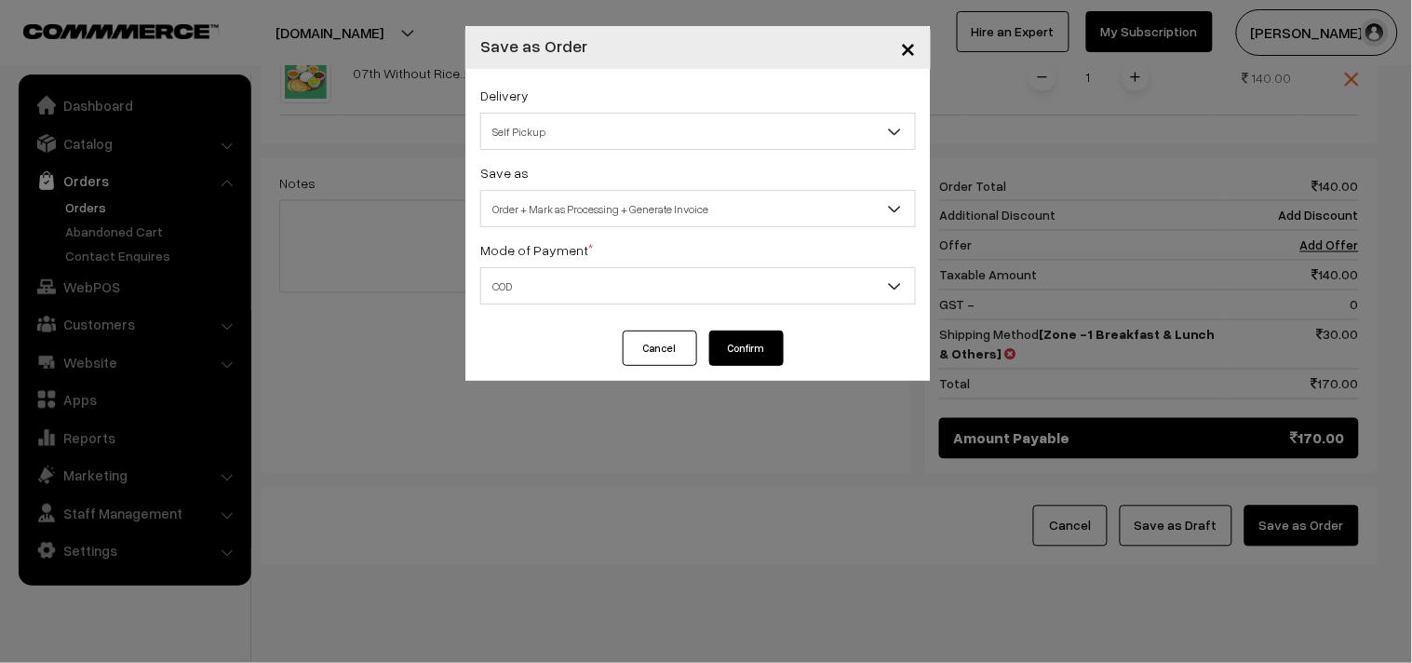
click at [761, 348] on button "Confirm" at bounding box center [746, 347] width 74 height 35
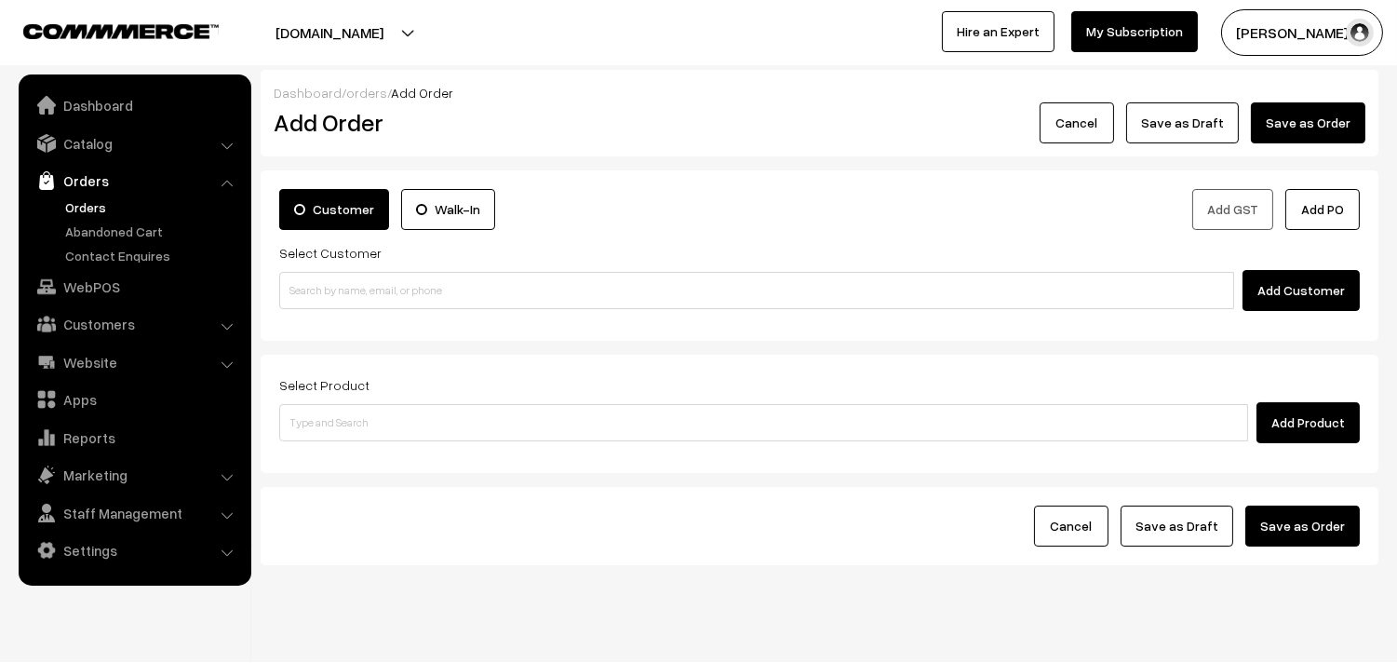
click at [90, 202] on link "Orders" at bounding box center [153, 207] width 184 height 20
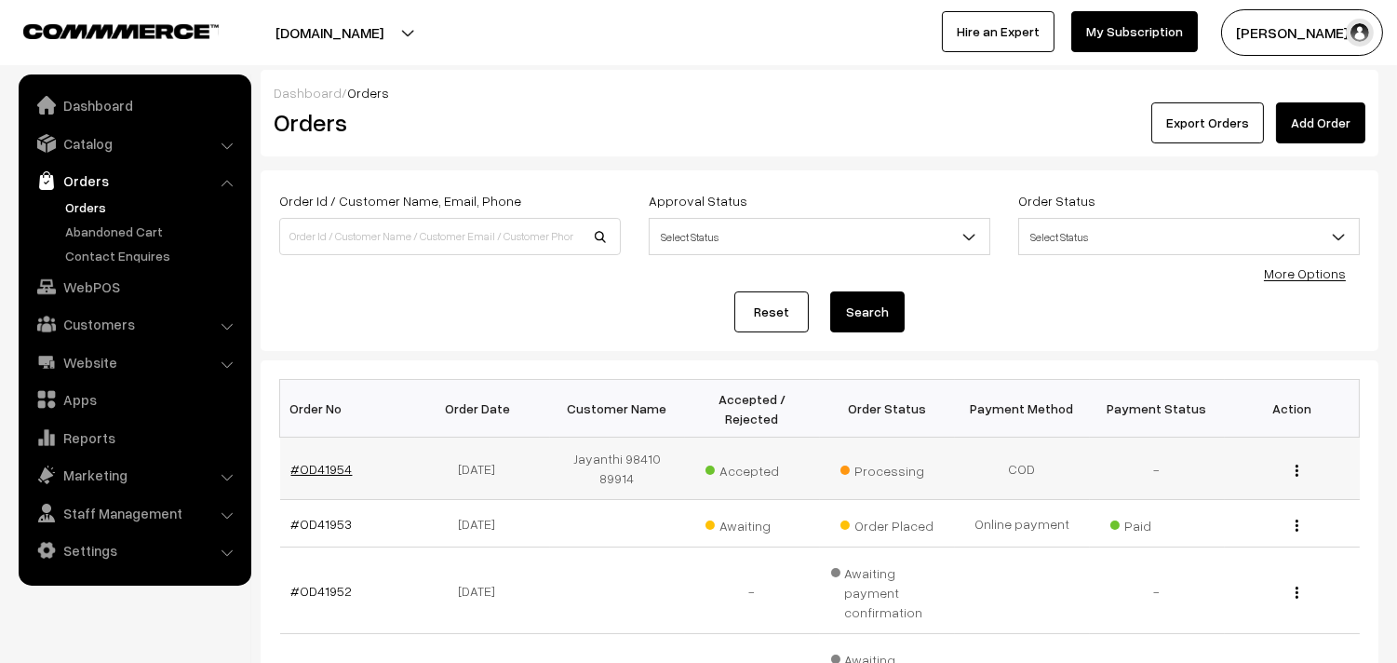
click at [314, 468] on link "#OD41954" at bounding box center [321, 469] width 61 height 16
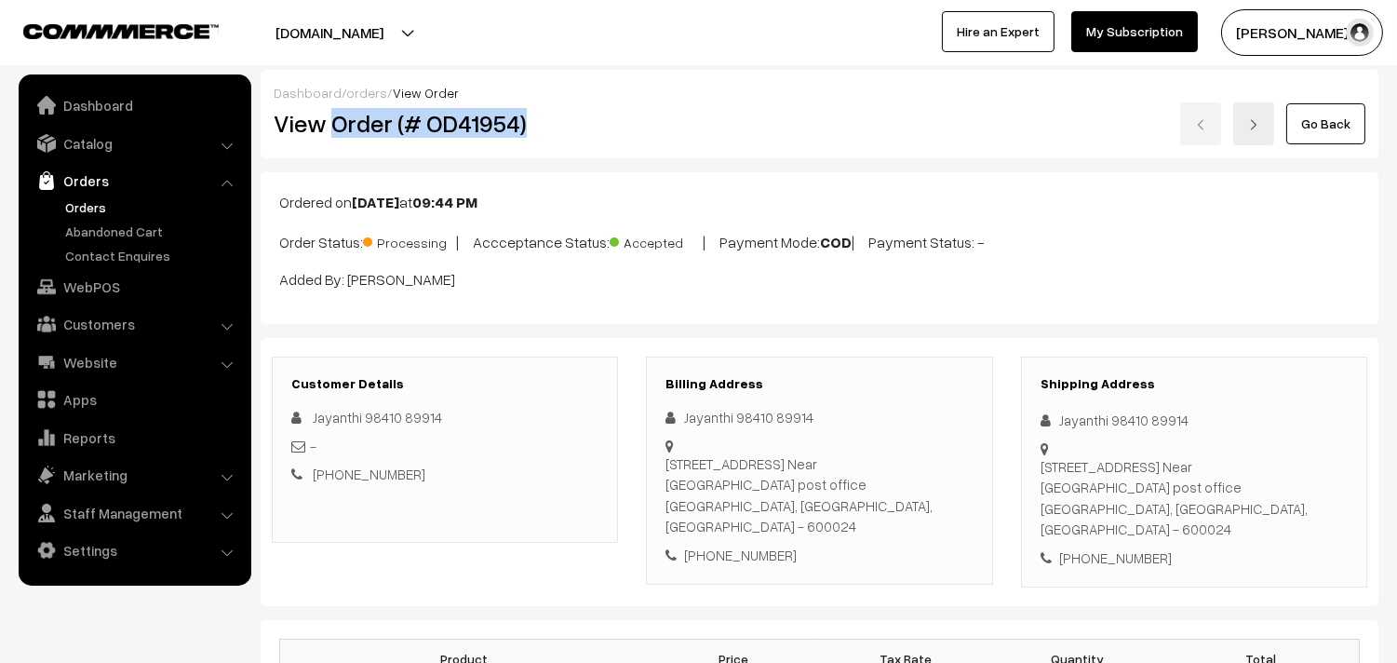
drag, startPoint x: 331, startPoint y: 128, endPoint x: 572, endPoint y: 131, distance: 240.2
click at [572, 131] on h2 "View Order (# OD41954)" at bounding box center [446, 123] width 345 height 29
copy h2 "Order (# OD41954)"
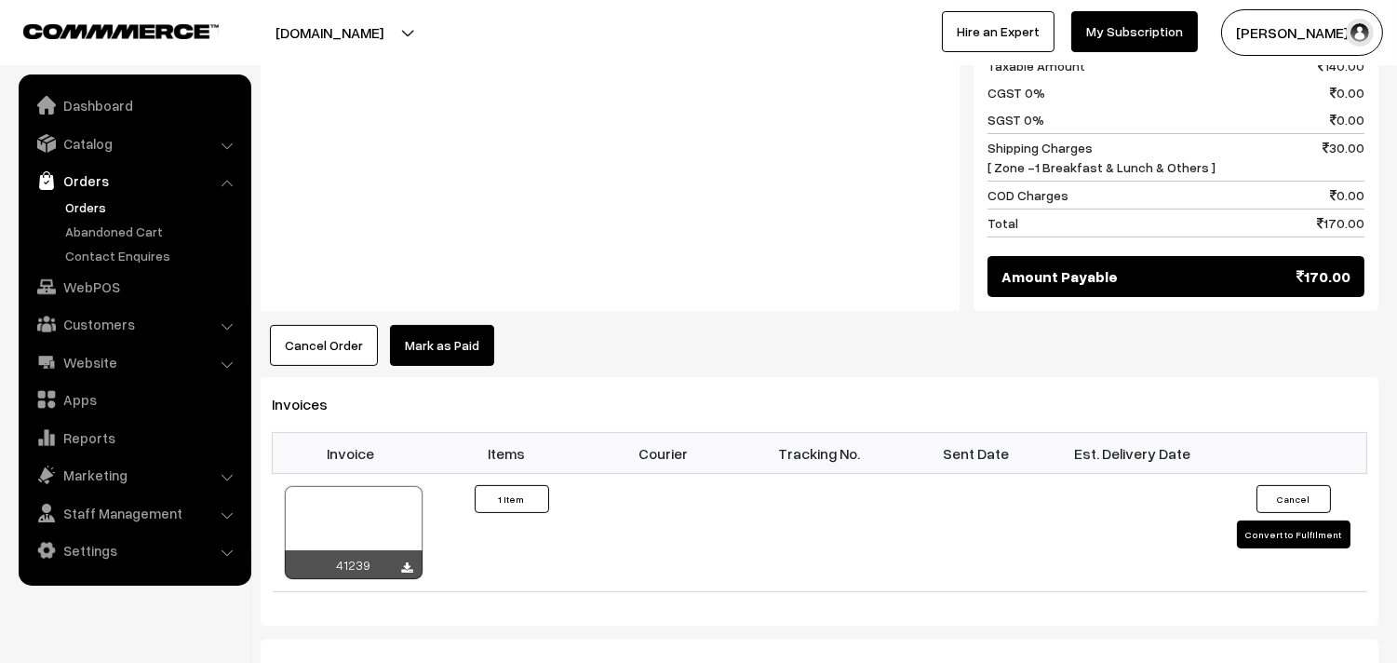
scroll to position [1034, 0]
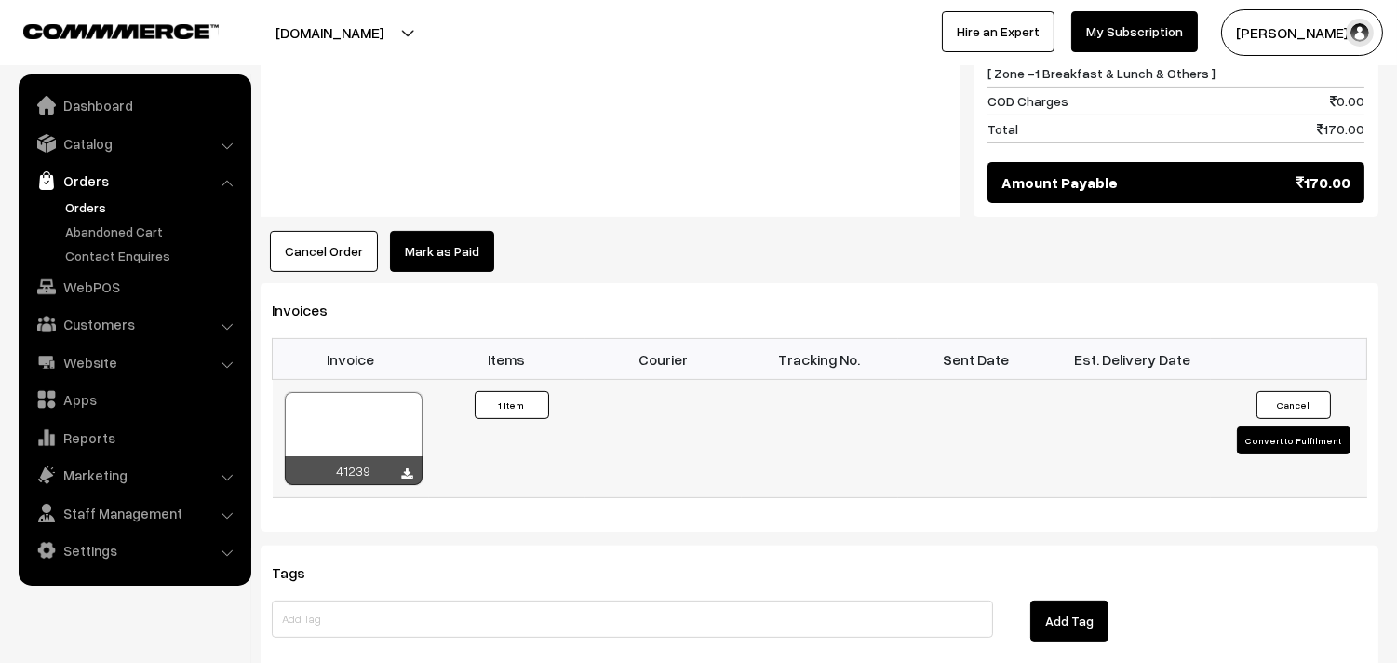
click at [405, 392] on div at bounding box center [354, 438] width 138 height 93
click at [97, 193] on link "Orders" at bounding box center [134, 181] width 222 height 34
click at [82, 195] on link "Orders" at bounding box center [134, 181] width 222 height 34
click at [88, 198] on link "Orders" at bounding box center [153, 207] width 184 height 20
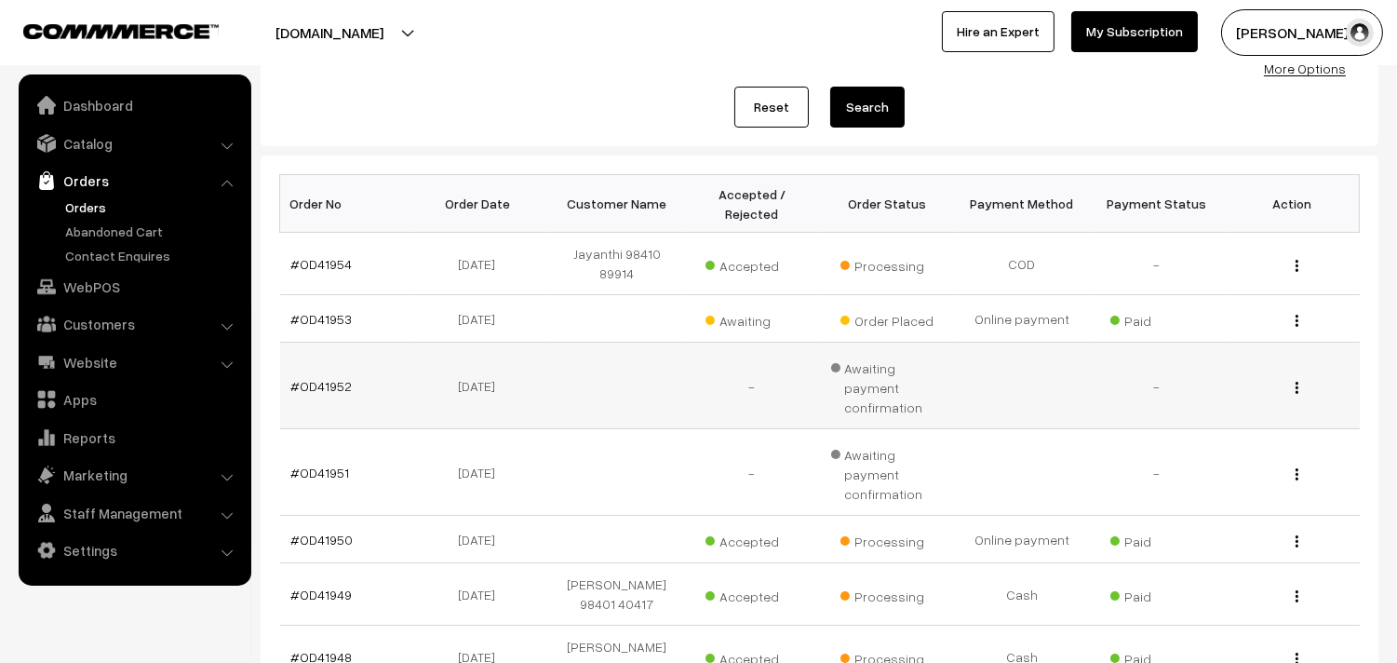
scroll to position [207, 0]
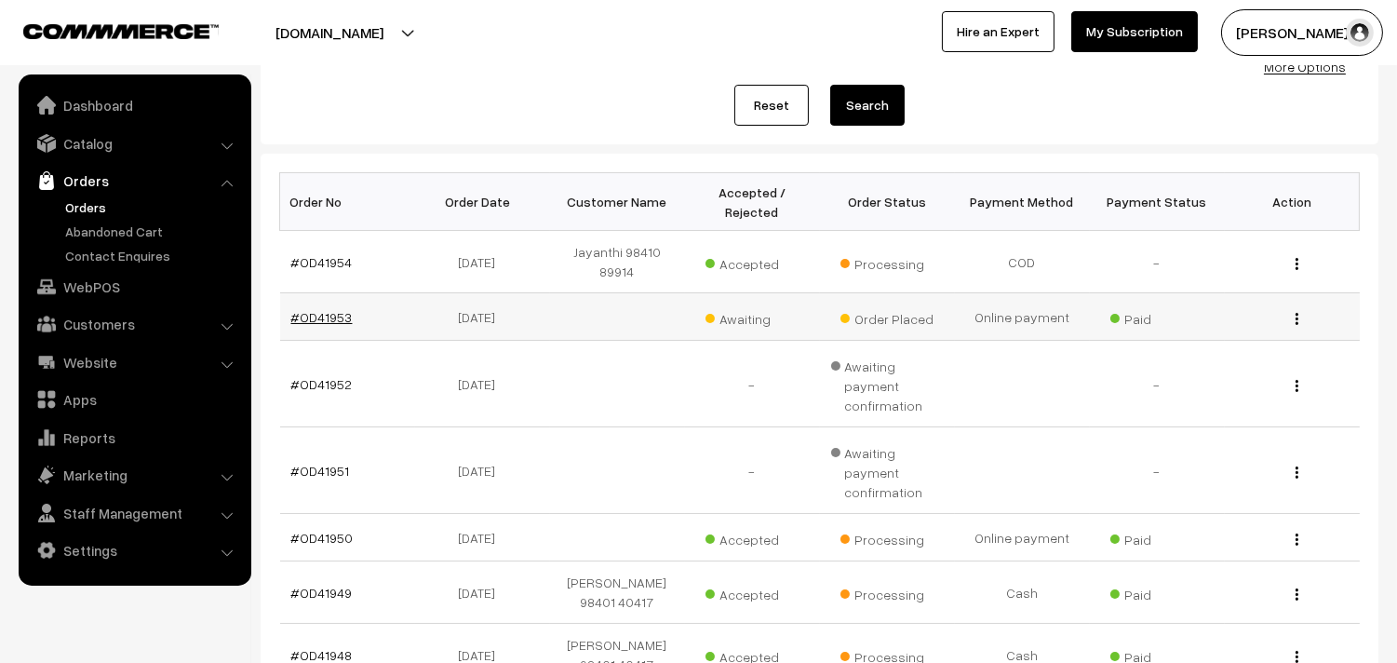
click at [330, 309] on link "#OD41953" at bounding box center [321, 317] width 61 height 16
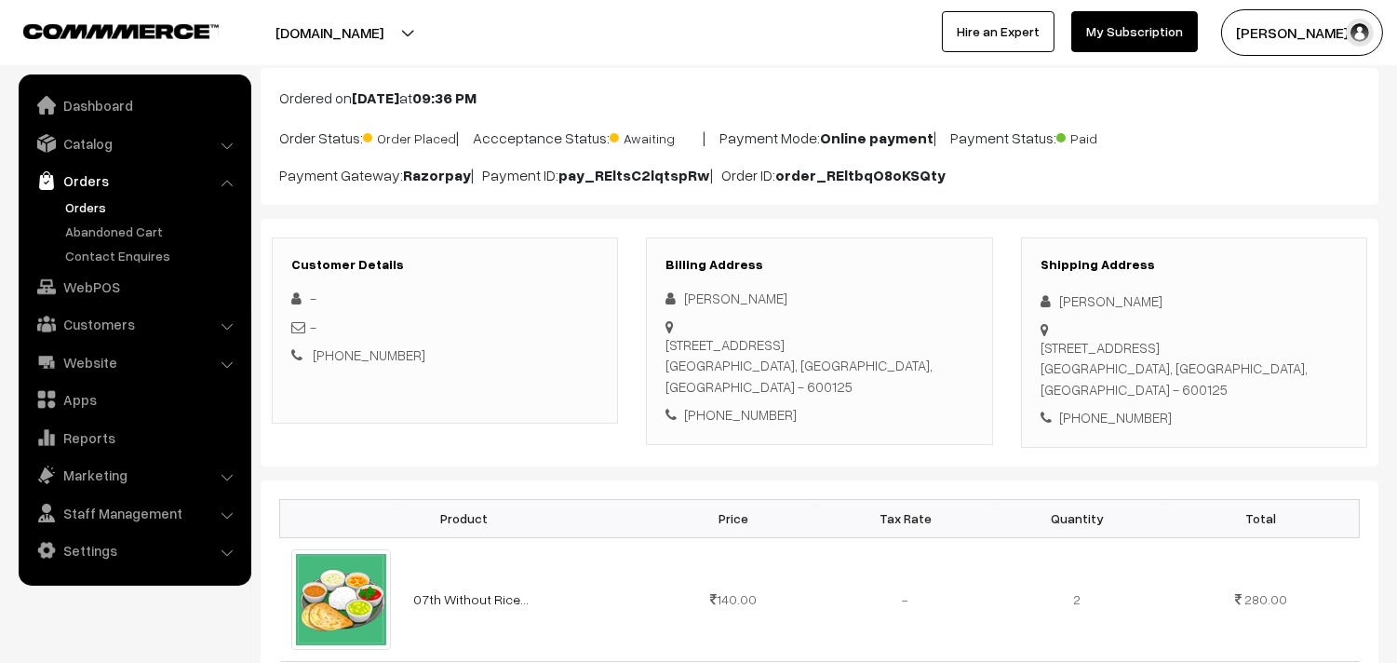
scroll to position [103, 0]
drag, startPoint x: 743, startPoint y: 423, endPoint x: 746, endPoint y: 408, distance: 15.2
click at [743, 422] on div "[PHONE_NUMBER]" at bounding box center [819, 415] width 307 height 21
click at [746, 407] on div "+91 9444919740" at bounding box center [819, 415] width 307 height 21
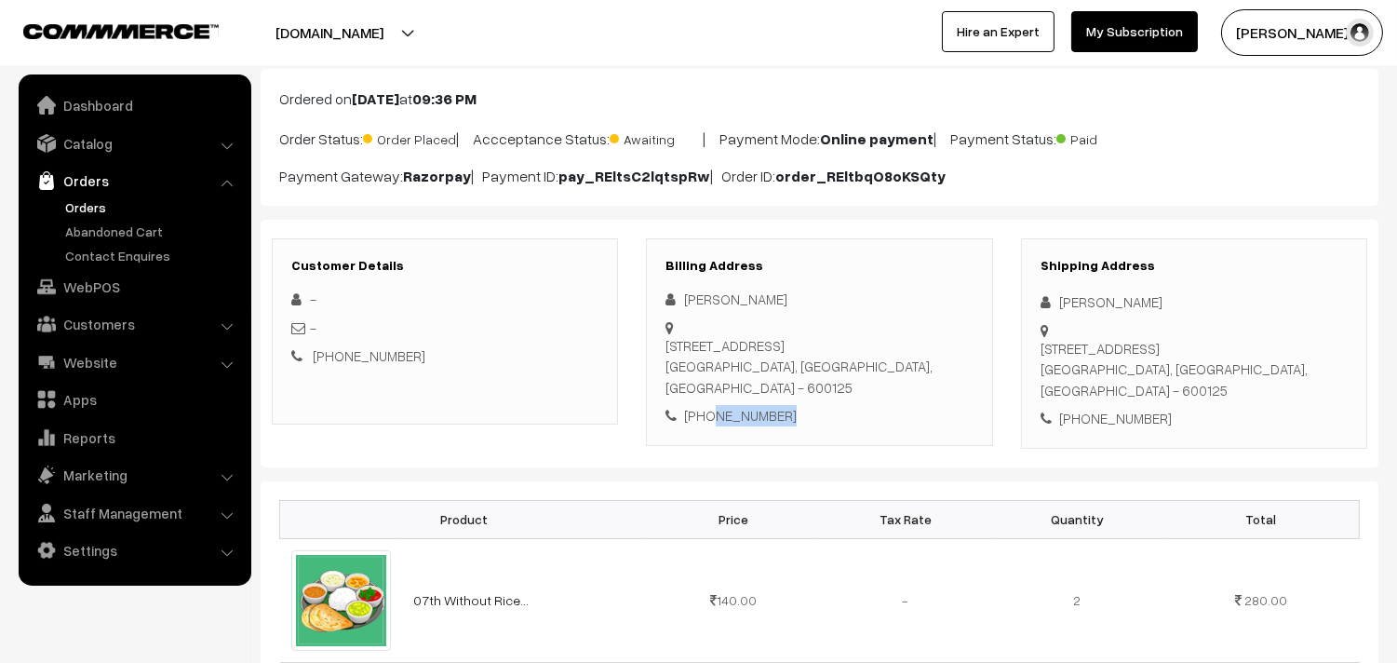
copy div "9444919740"
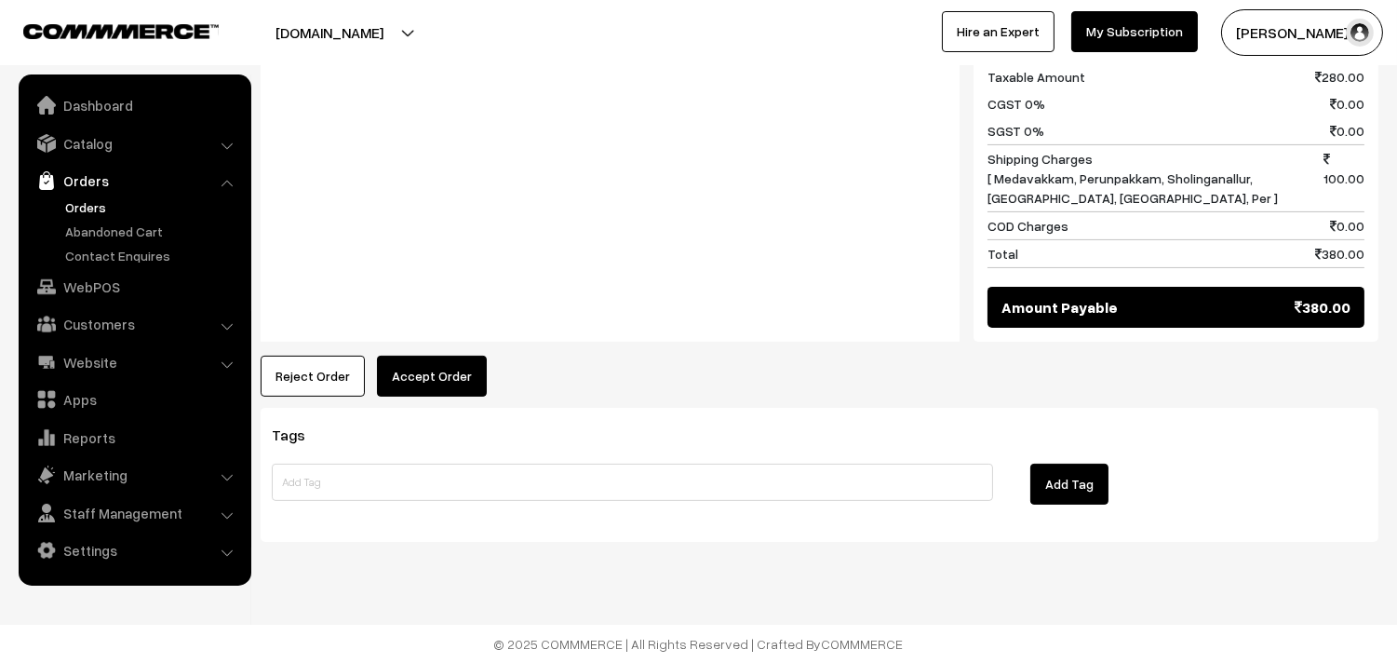
click at [408, 367] on button "Accept Order" at bounding box center [432, 376] width 110 height 41
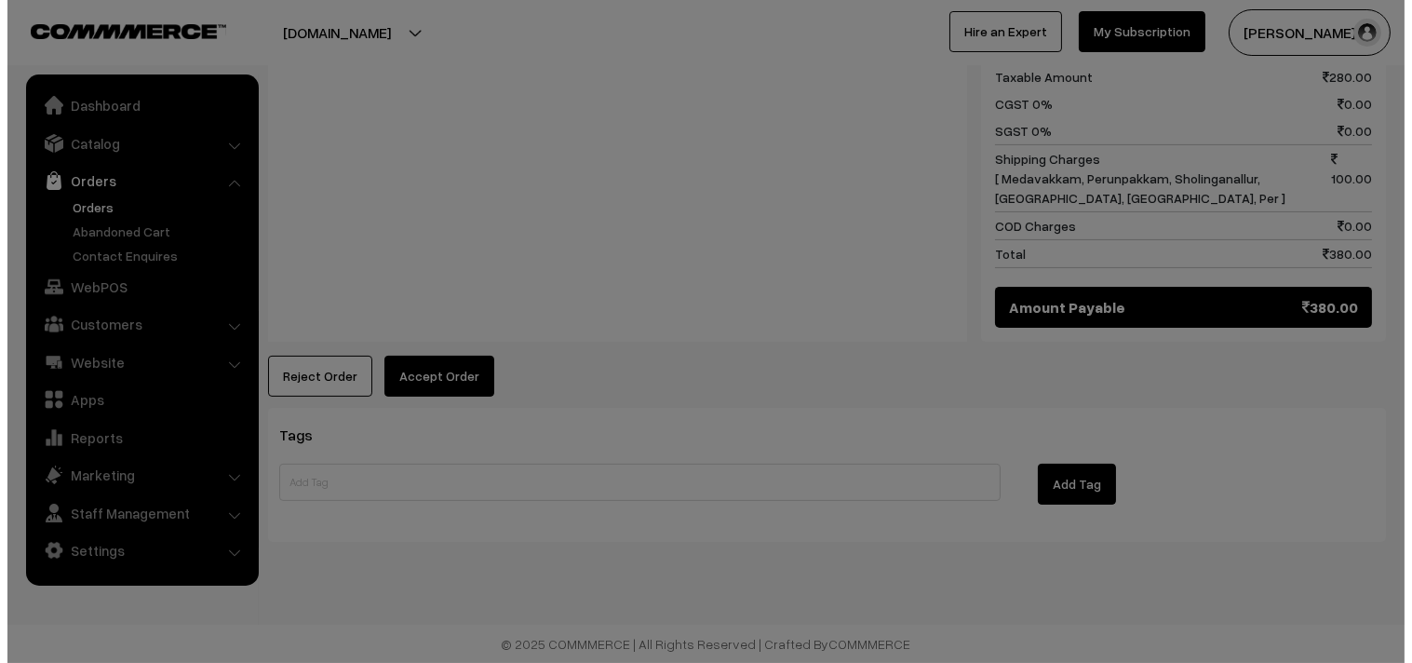
scroll to position [895, 0]
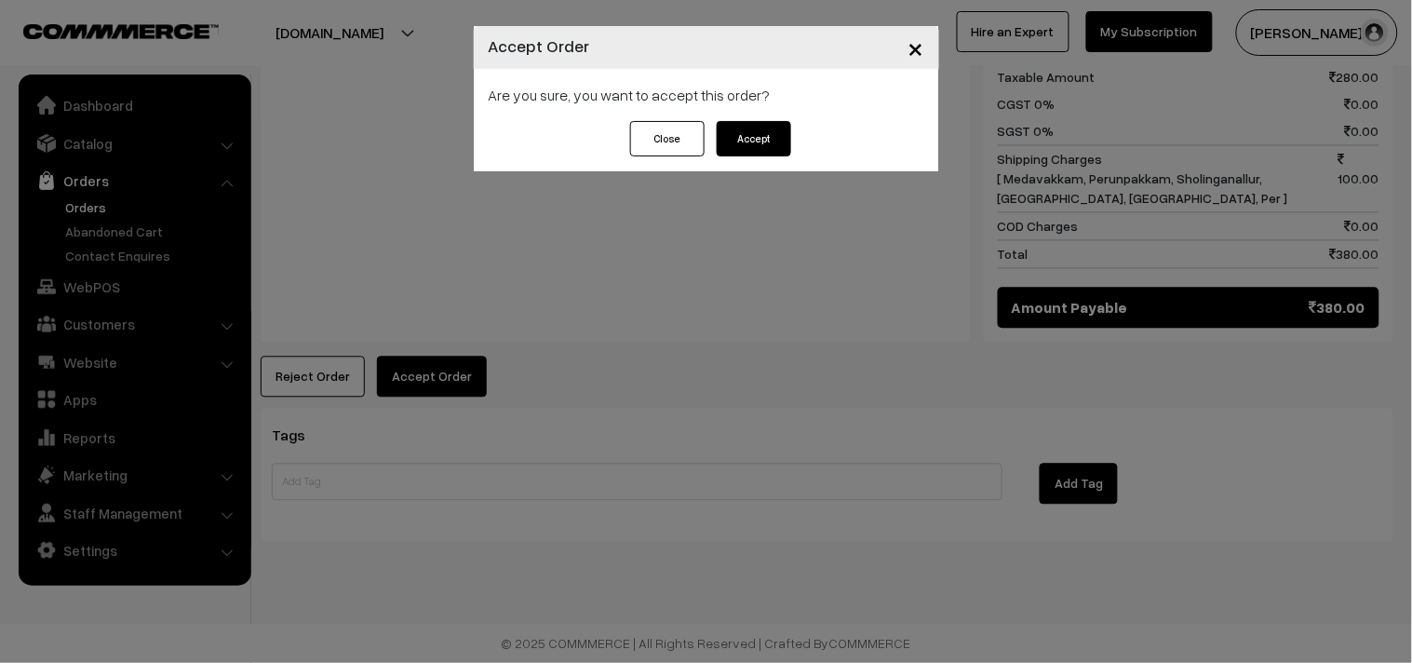
click at [777, 141] on button "Accept" at bounding box center [754, 138] width 74 height 35
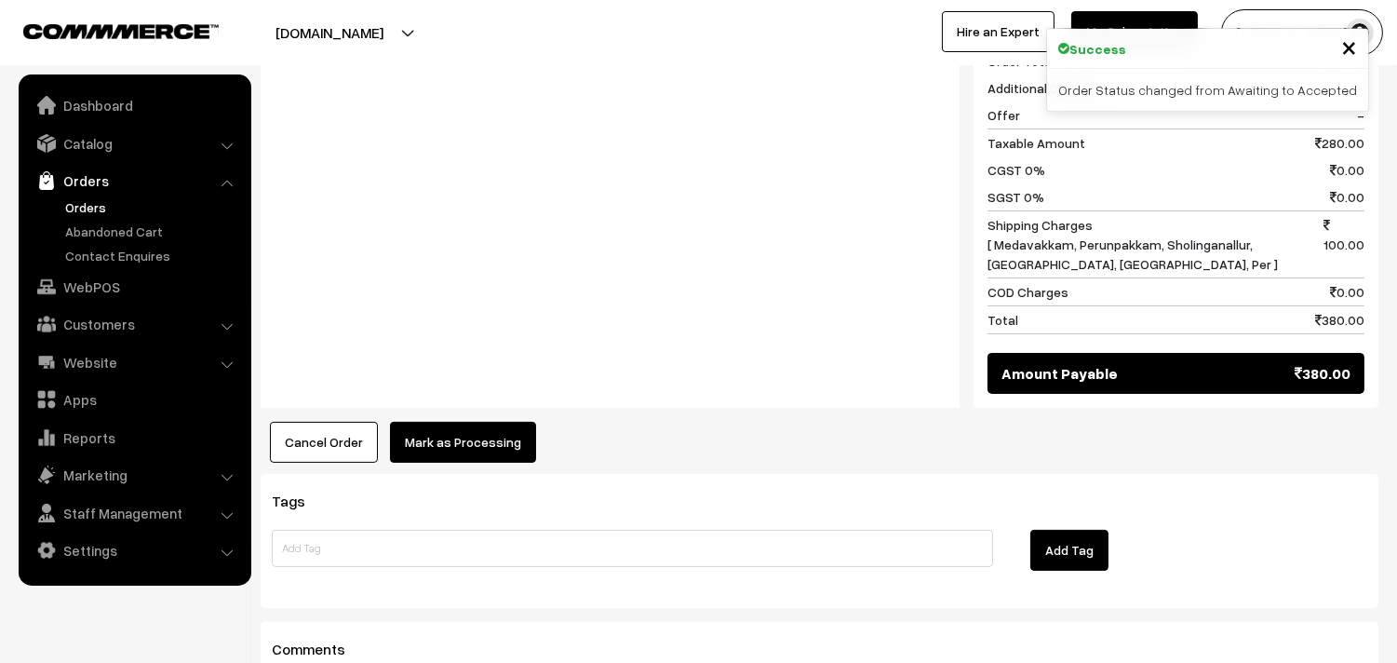
click at [467, 432] on button "Mark as Processing" at bounding box center [463, 442] width 146 height 41
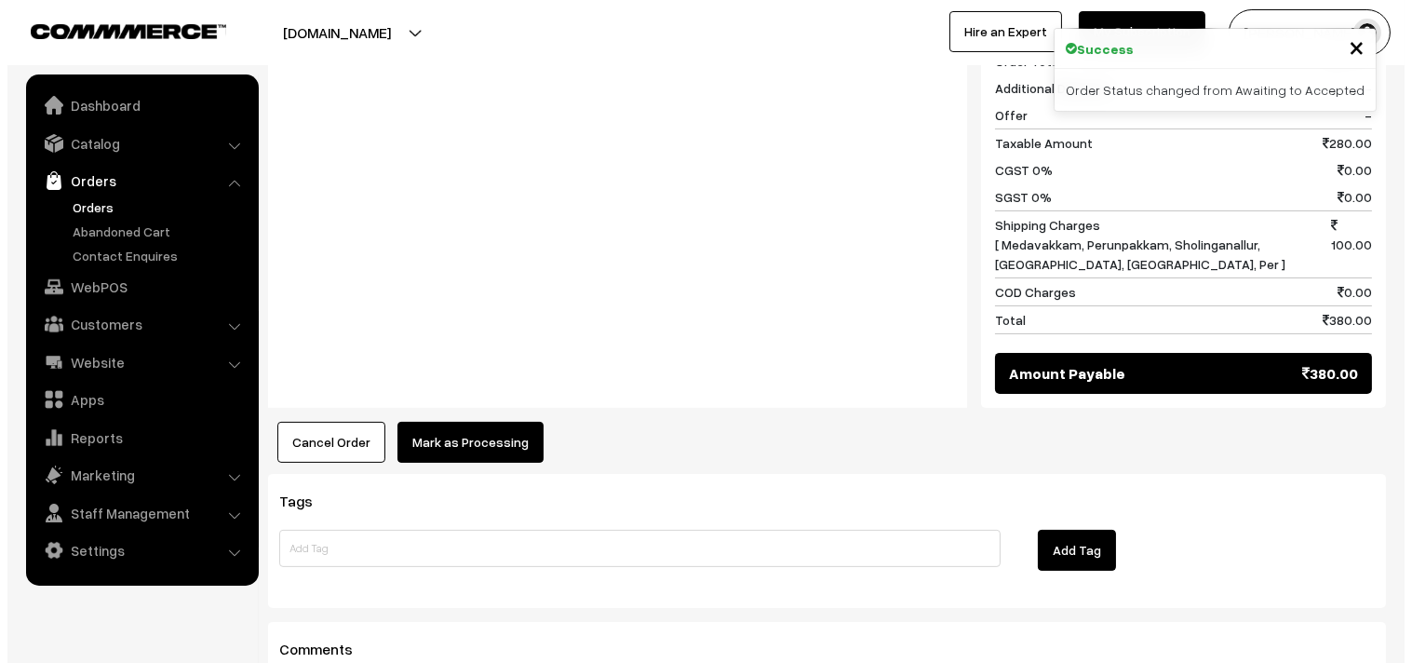
scroll to position [829, 0]
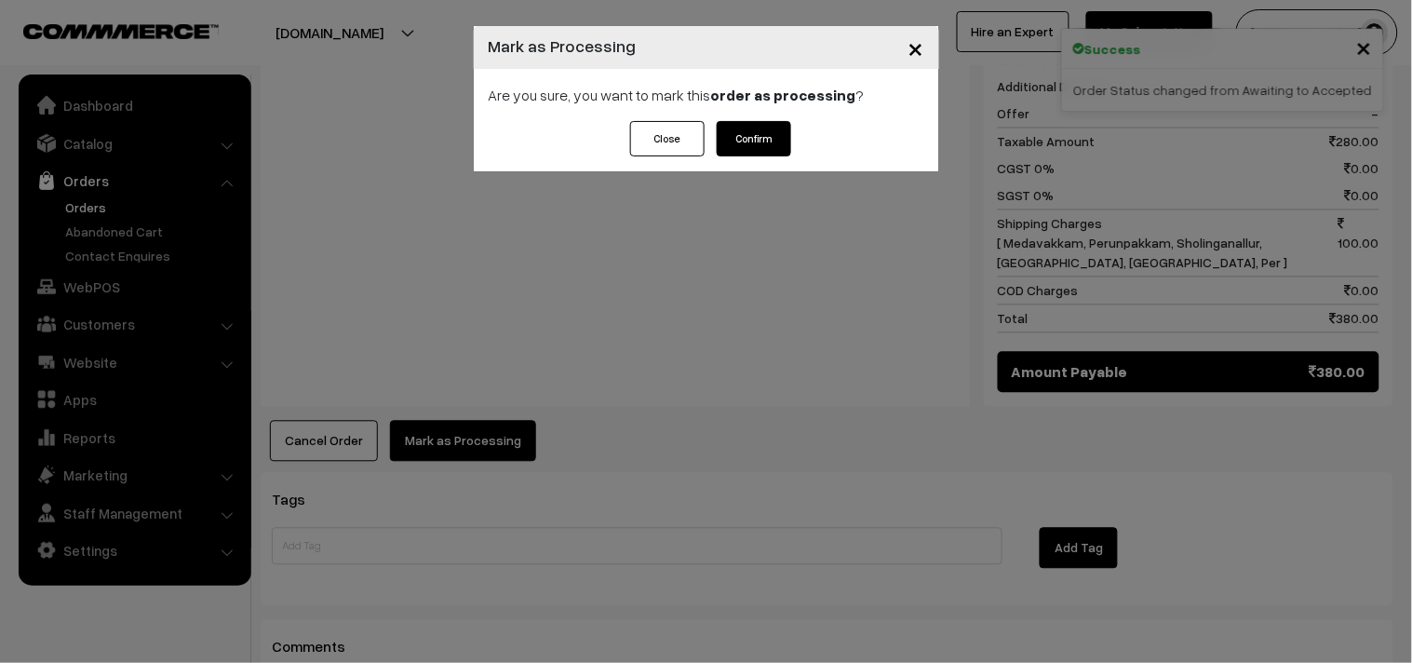
click at [779, 126] on button "Confirm" at bounding box center [754, 138] width 74 height 35
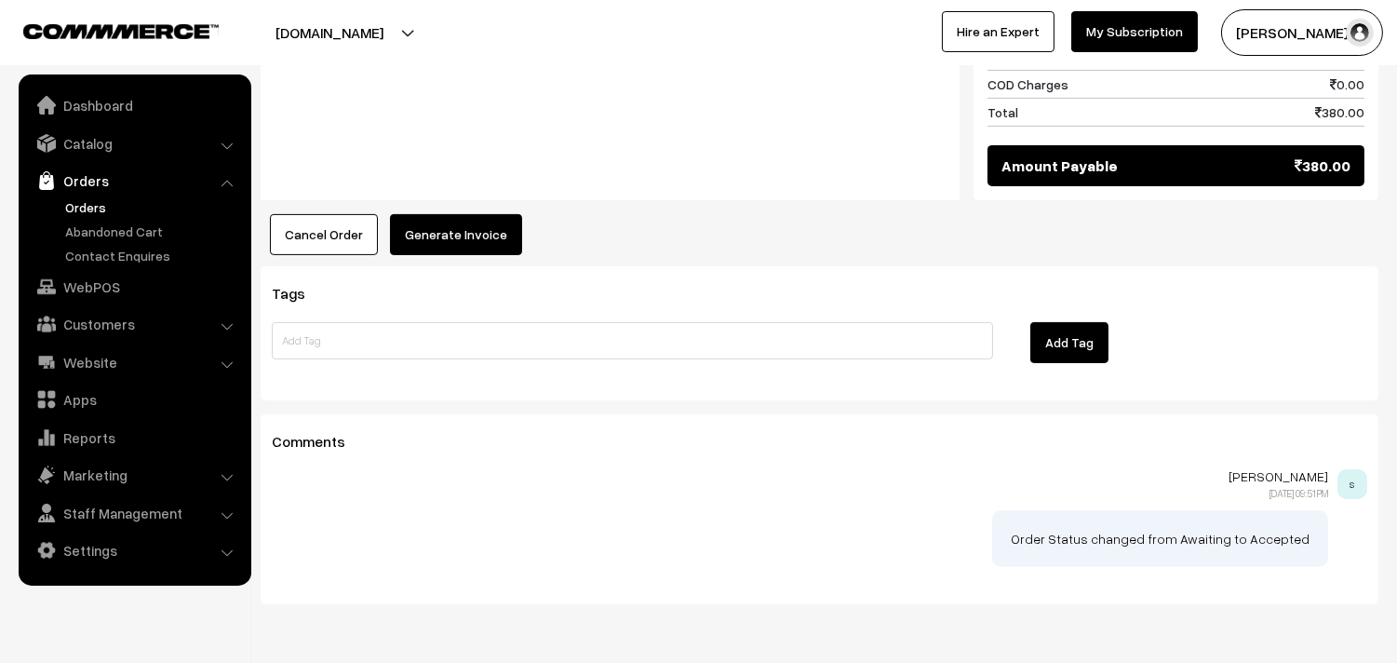
click at [447, 246] on button "Generate Invoice" at bounding box center [456, 234] width 132 height 41
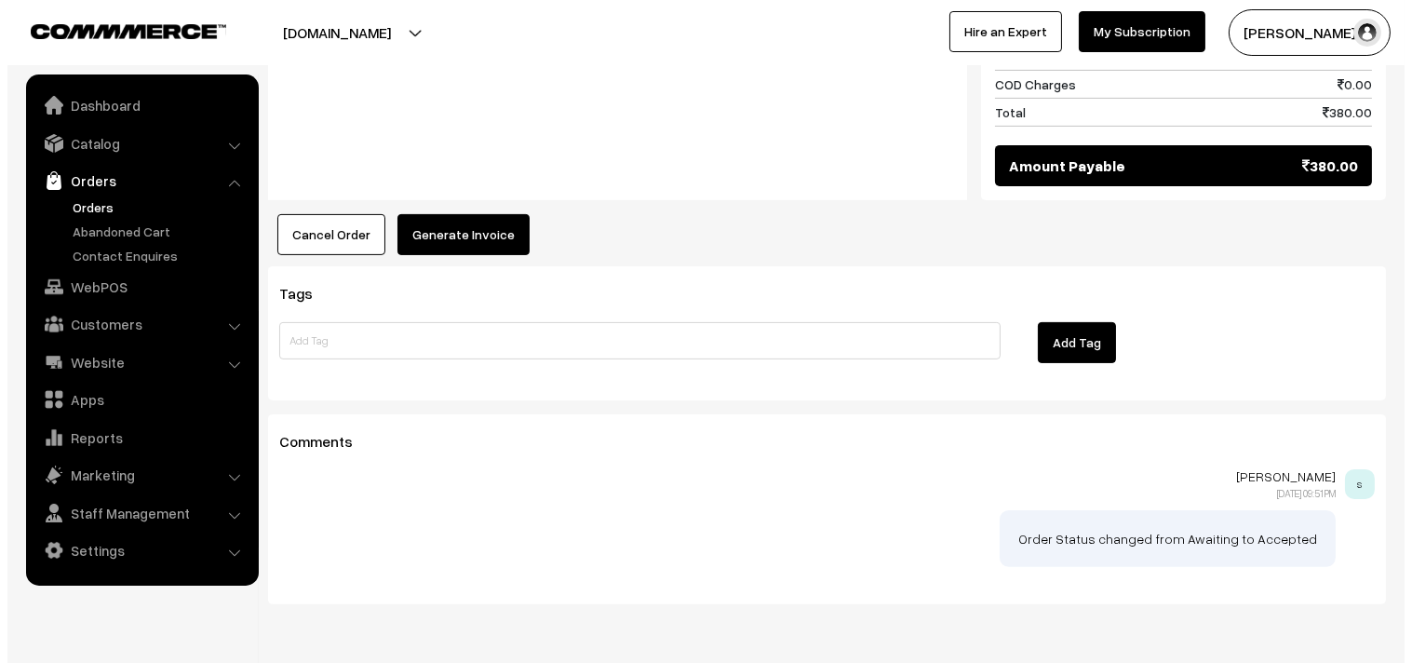
scroll to position [1035, 0]
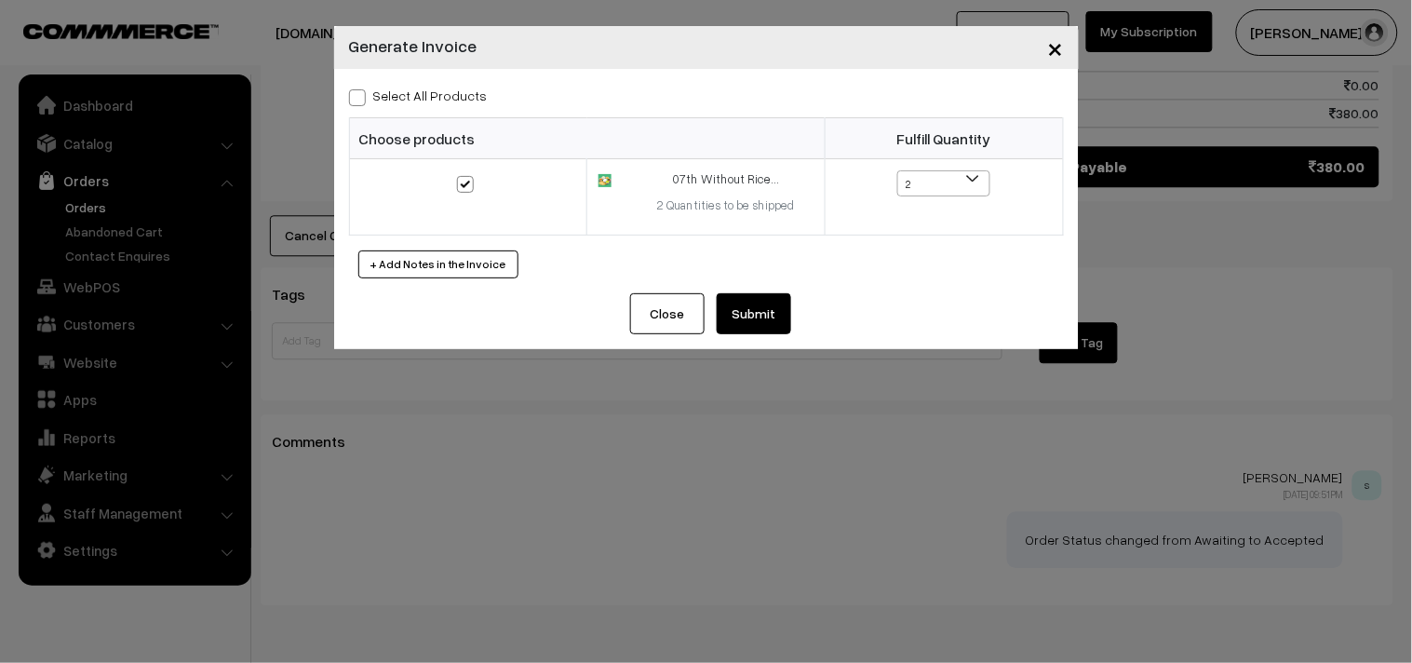
click at [738, 300] on button "Submit" at bounding box center [754, 313] width 74 height 41
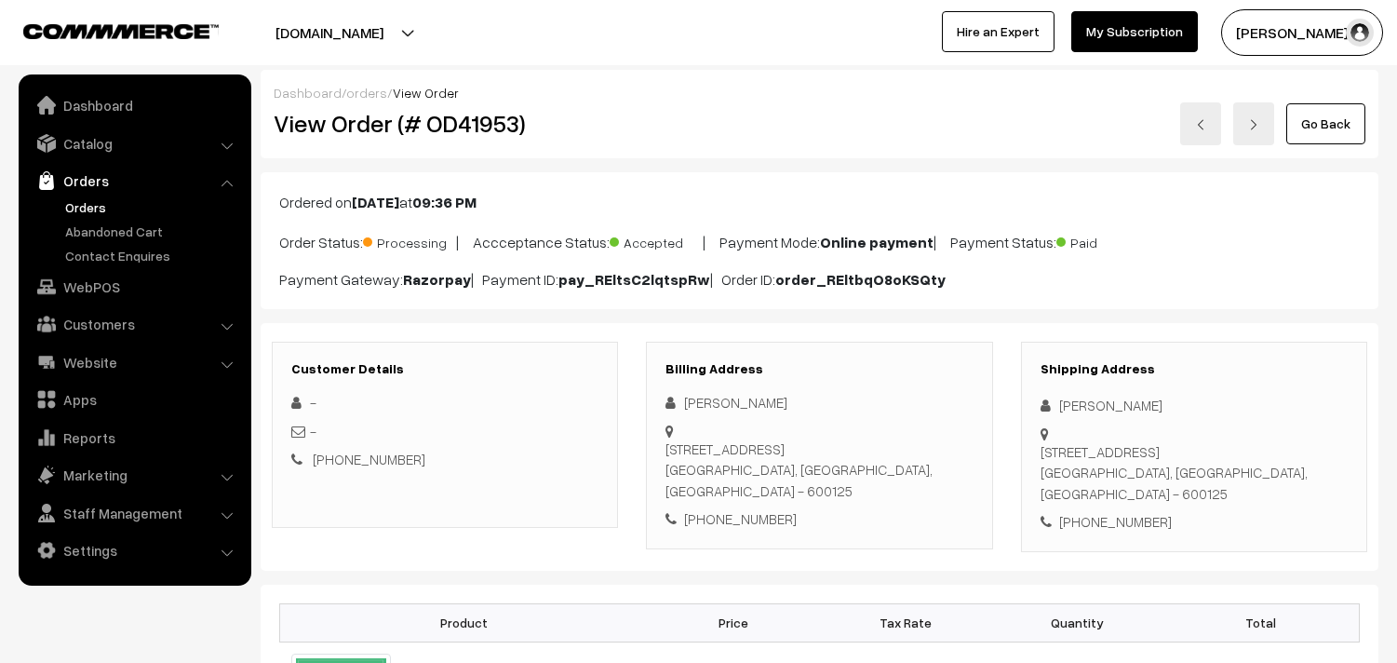
scroll to position [1034, 0]
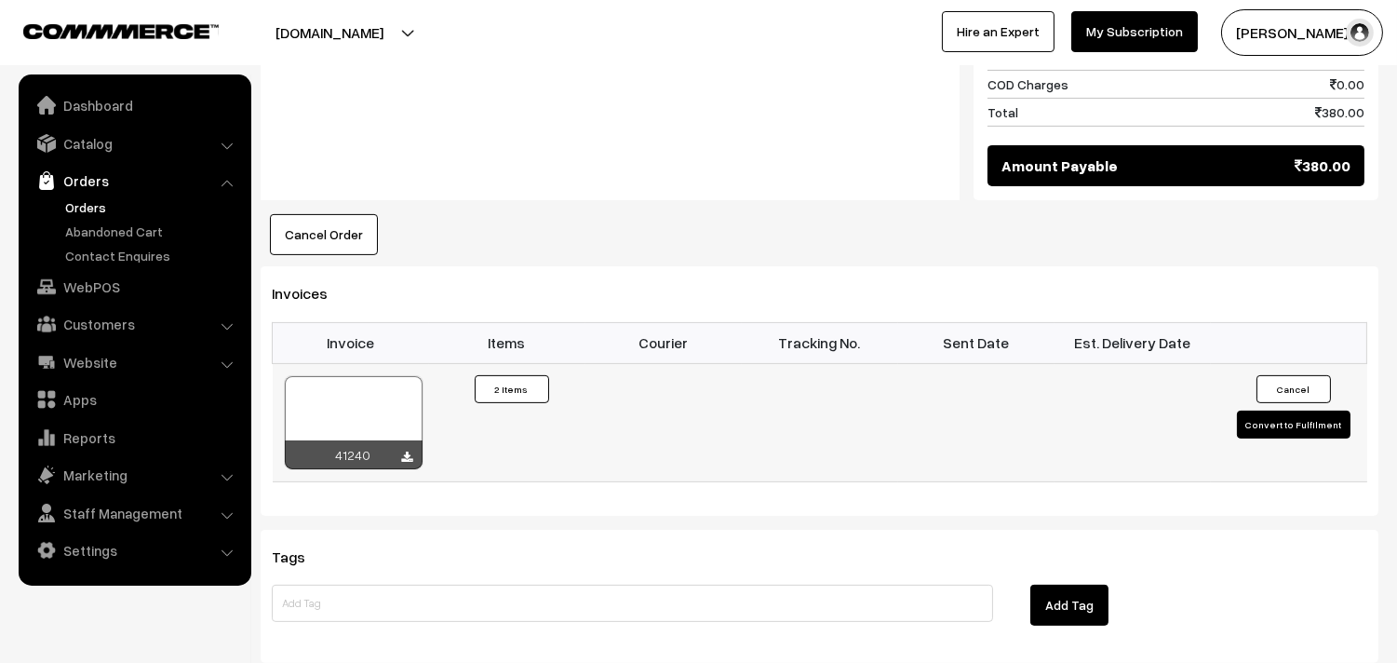
click at [345, 416] on div at bounding box center [354, 422] width 138 height 93
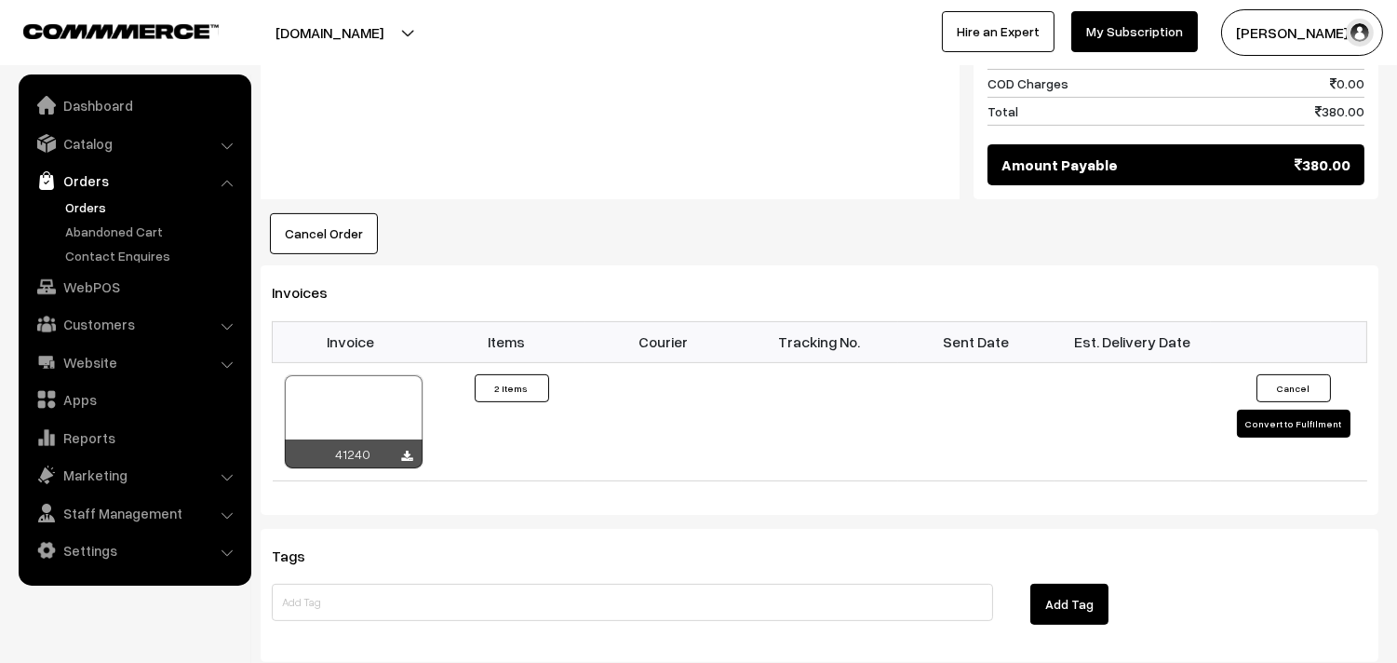
click at [88, 197] on link "Orders" at bounding box center [153, 207] width 184 height 20
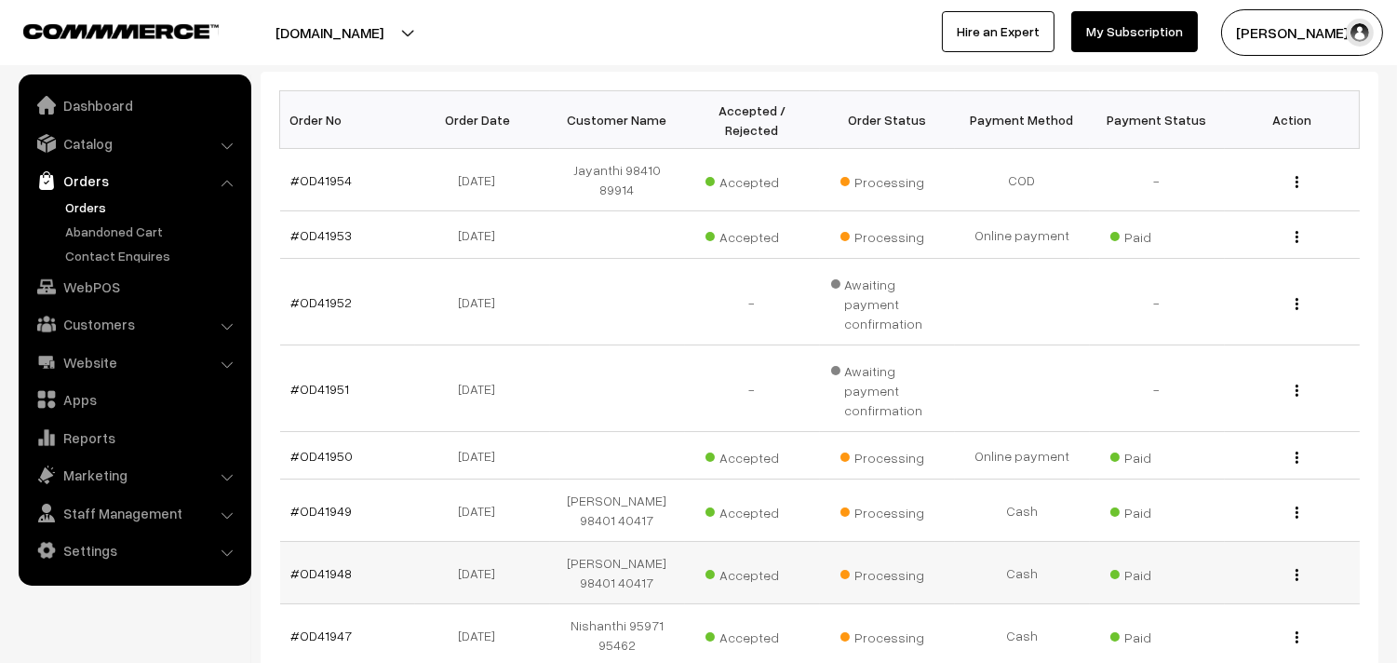
scroll to position [310, 0]
